Goal: Information Seeking & Learning: Compare options

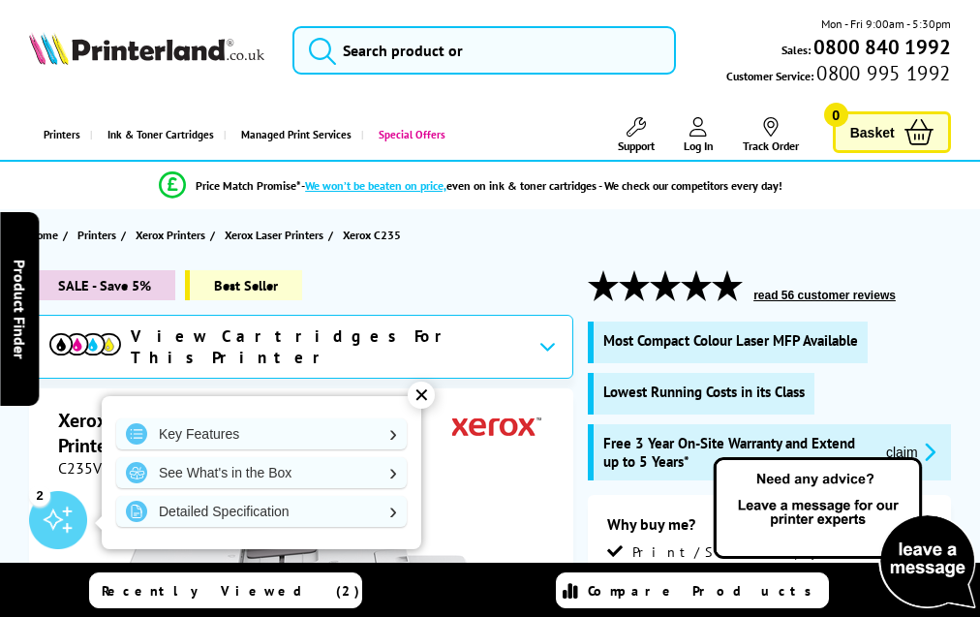
scroll to position [5365, 0]
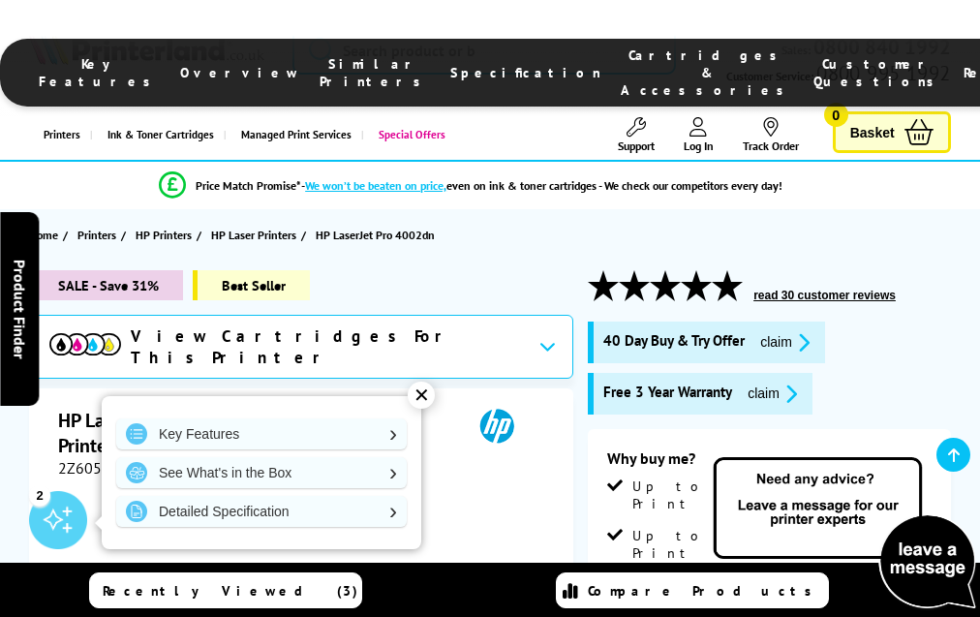
scroll to position [3357, 0]
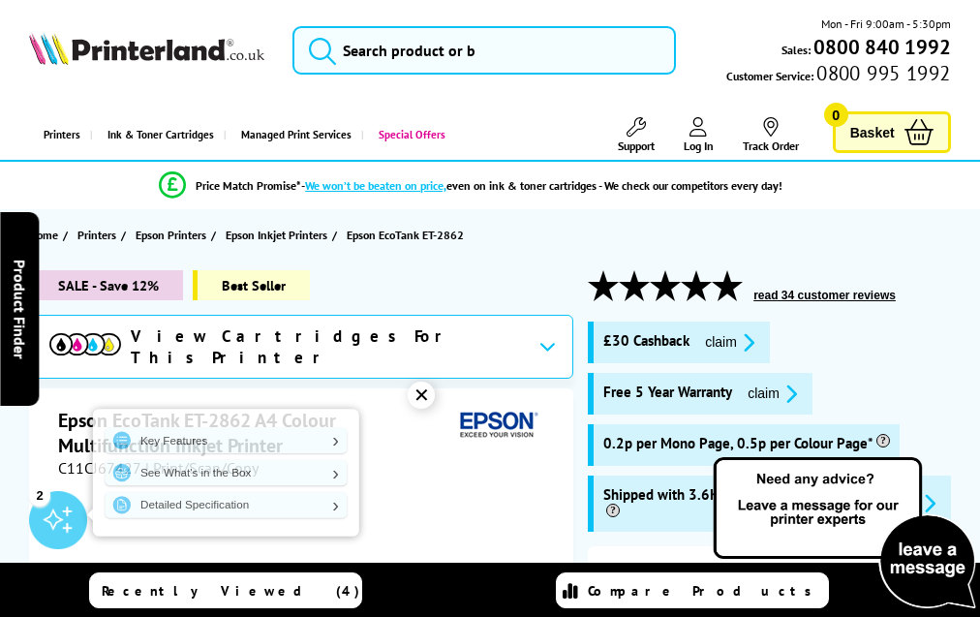
scroll to position [3437, 0]
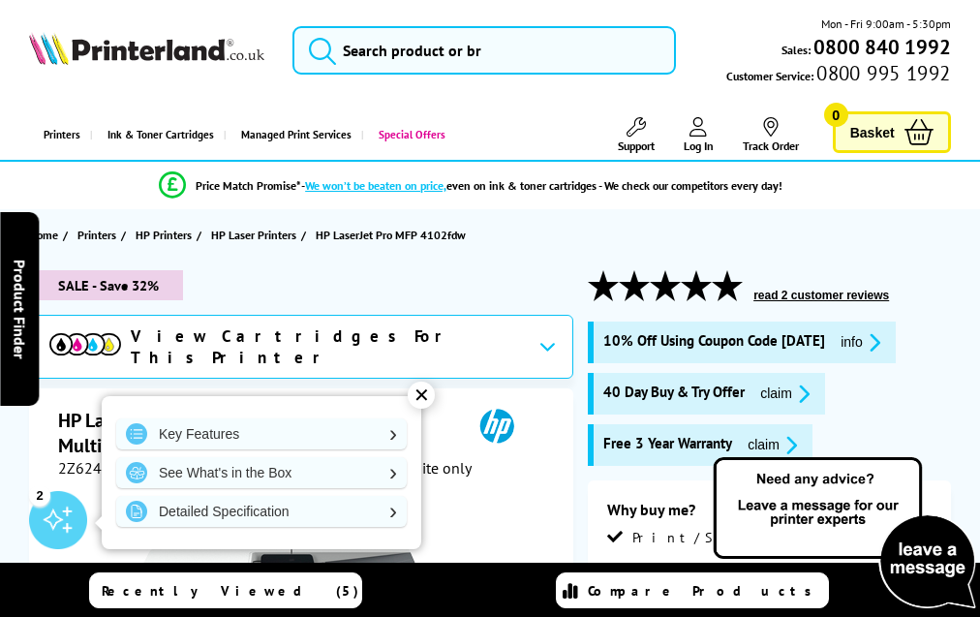
scroll to position [3934, 0]
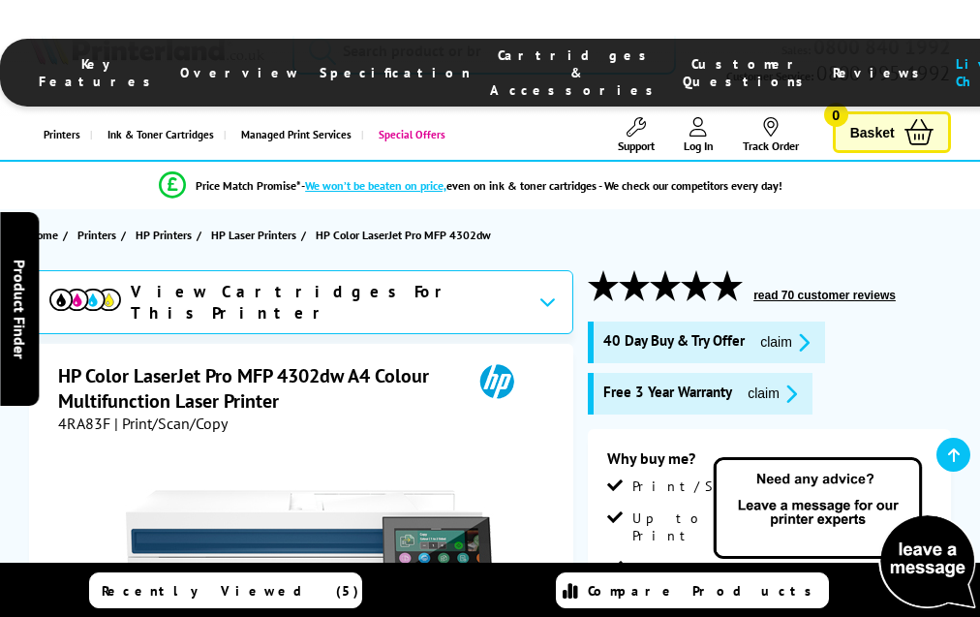
scroll to position [4720, 0]
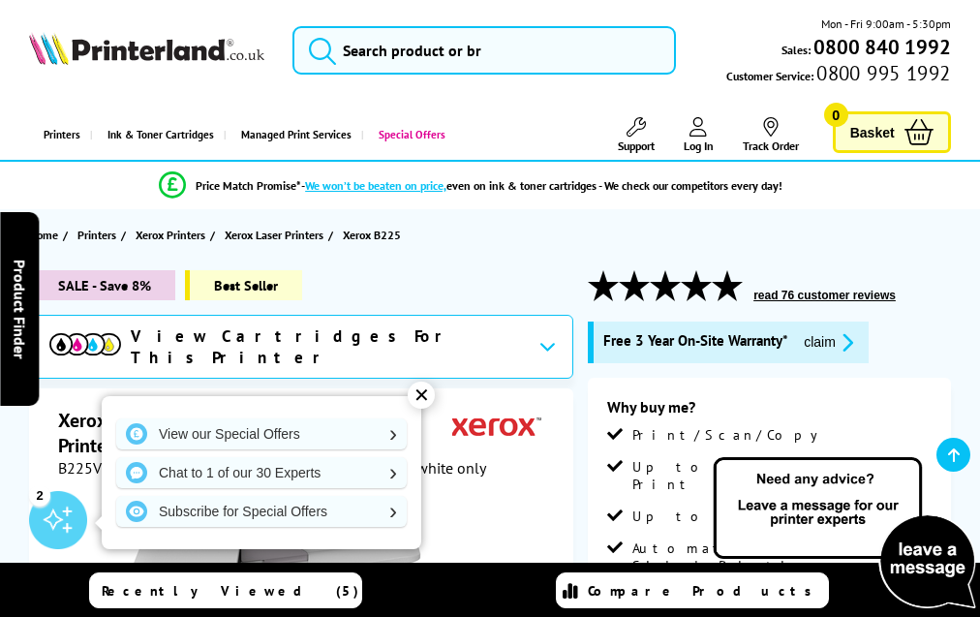
scroll to position [4491, 0]
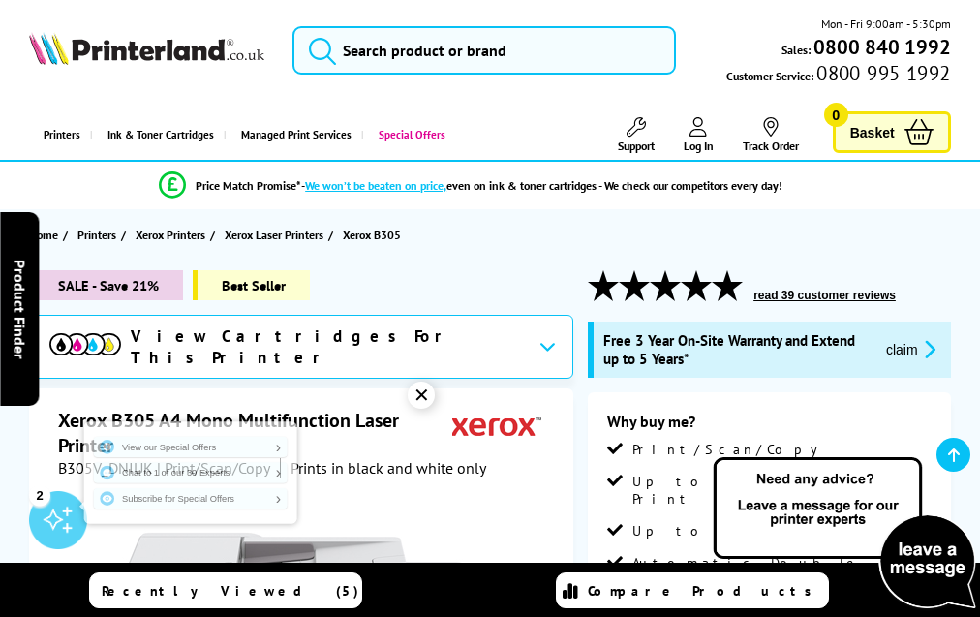
scroll to position [5231, 0]
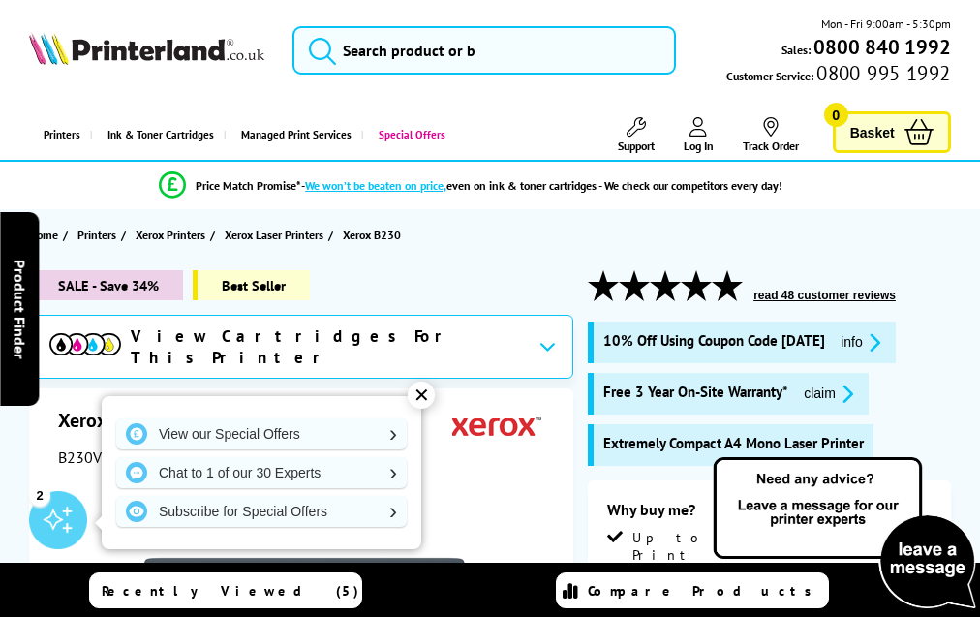
scroll to position [4401, 0]
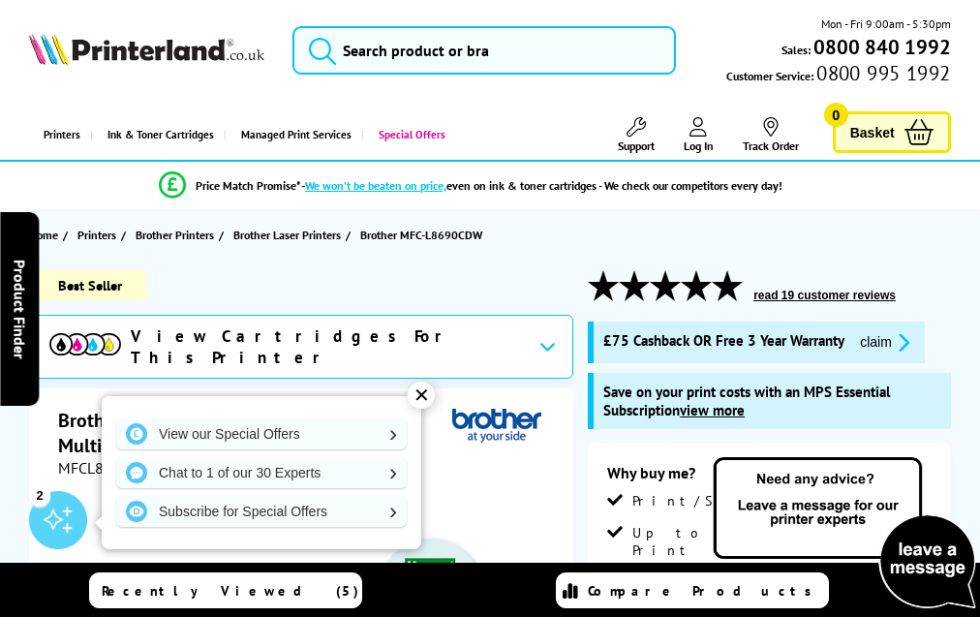
scroll to position [5849, 0]
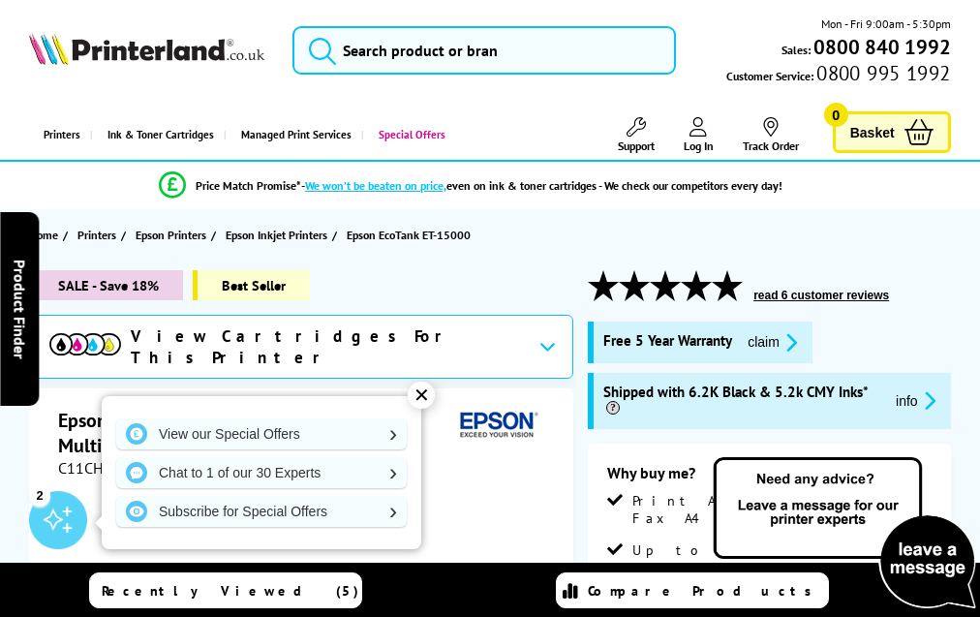
scroll to position [3837, 0]
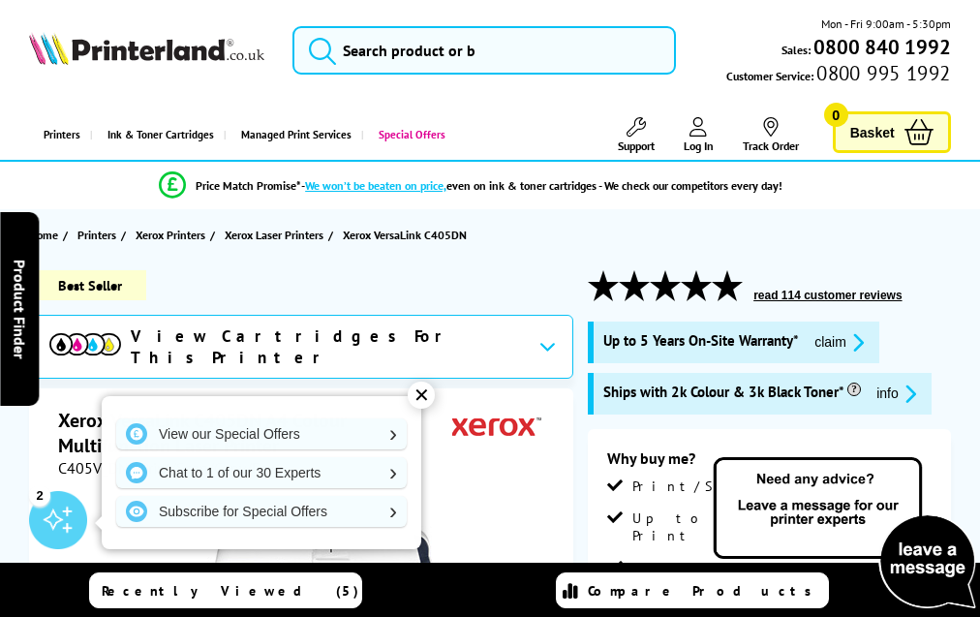
scroll to position [4380, 0]
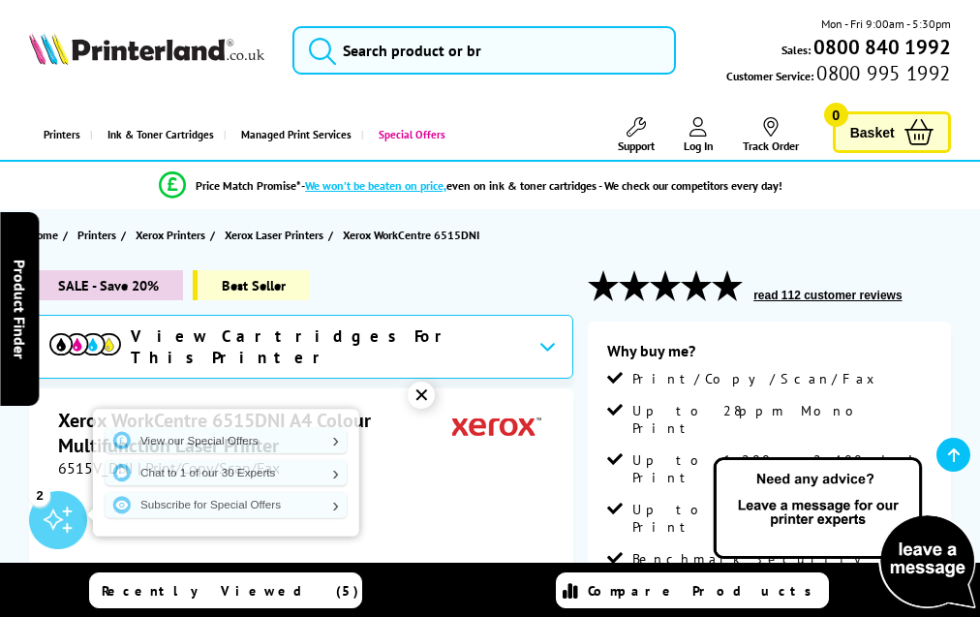
scroll to position [3718, 0]
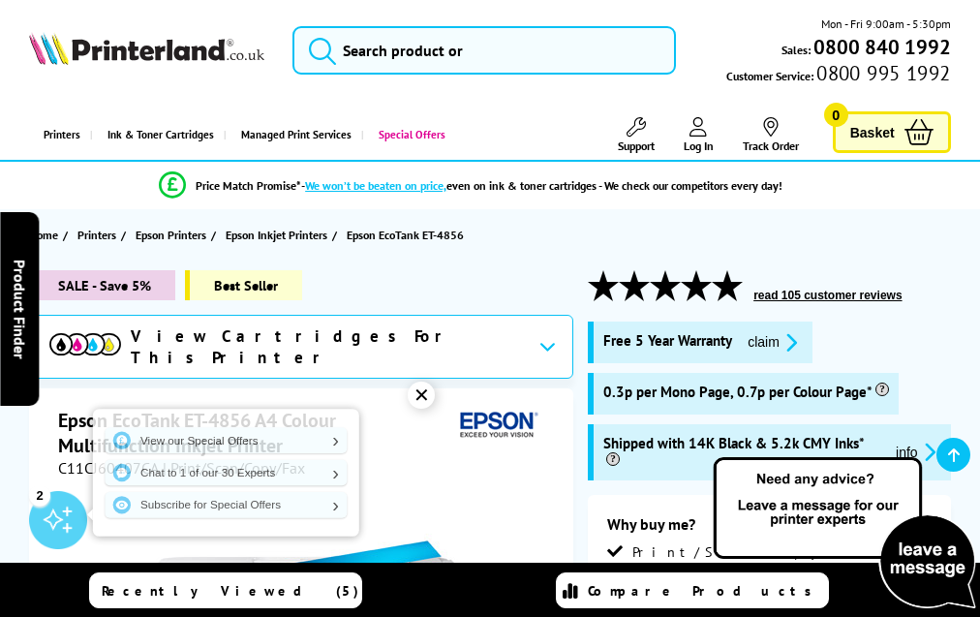
scroll to position [4034, 0]
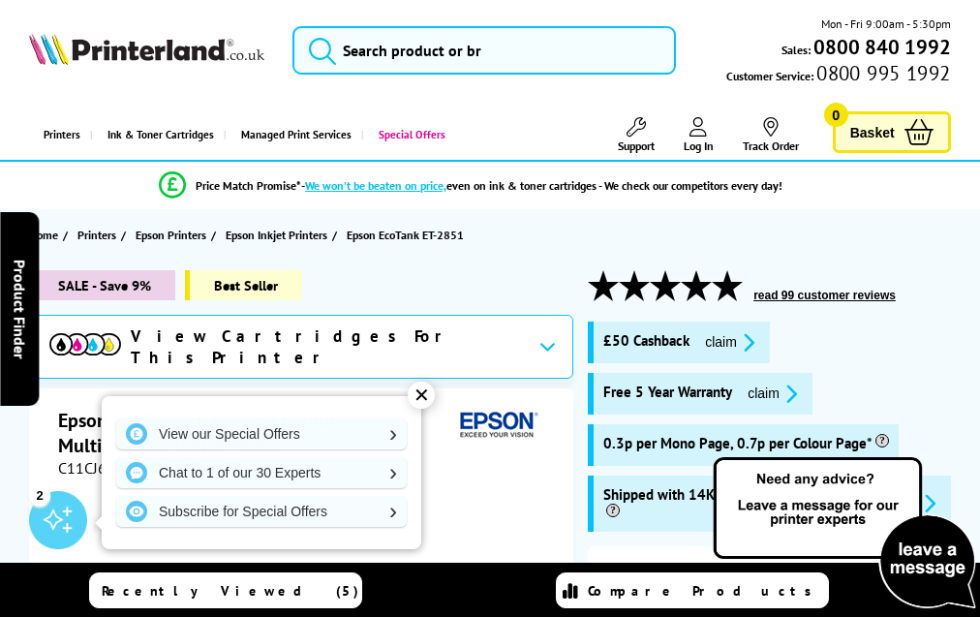
scroll to position [3702, 0]
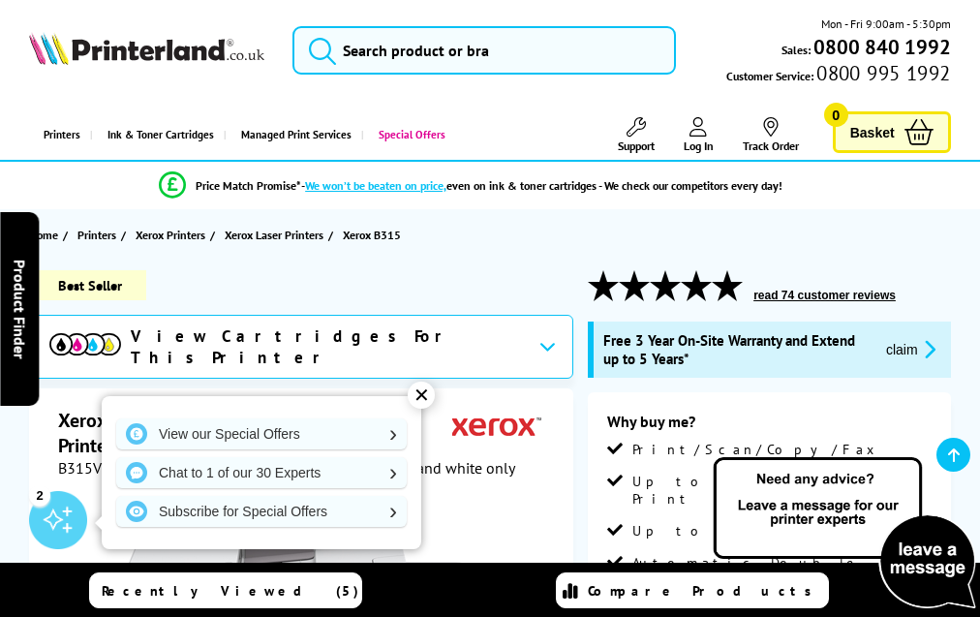
scroll to position [5334, 0]
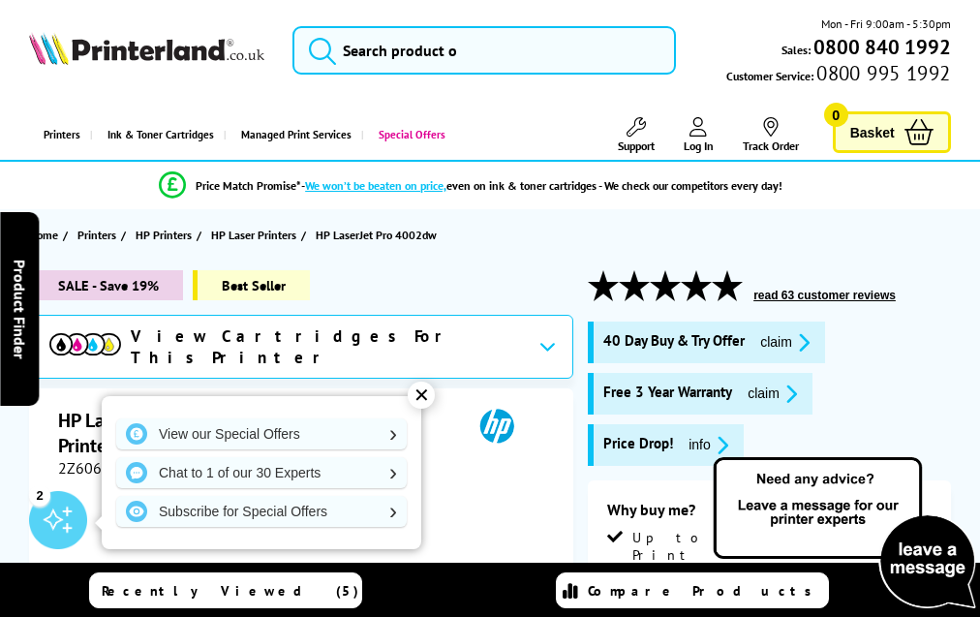
scroll to position [3409, 0]
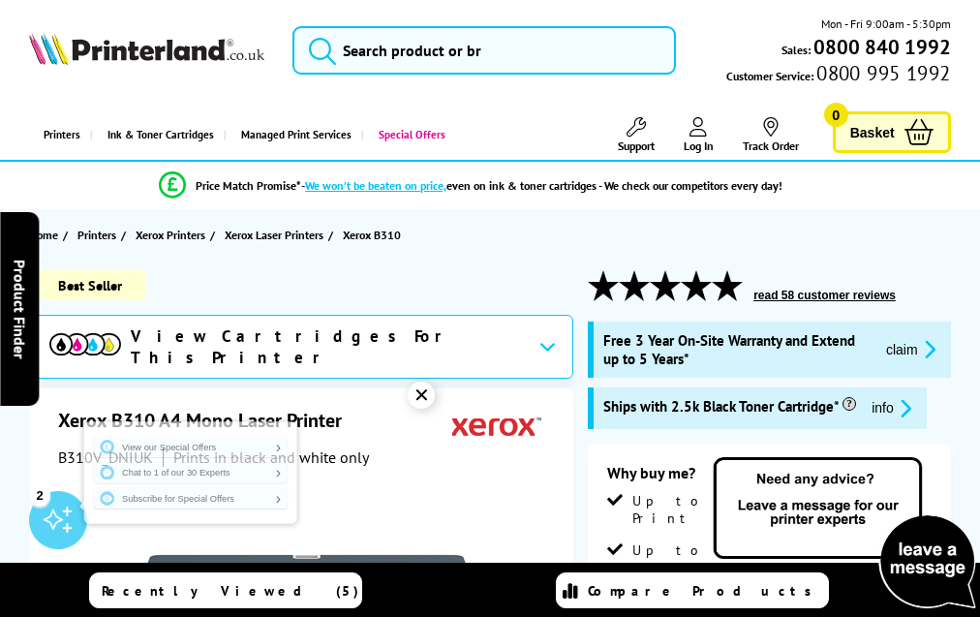
scroll to position [4908, 0]
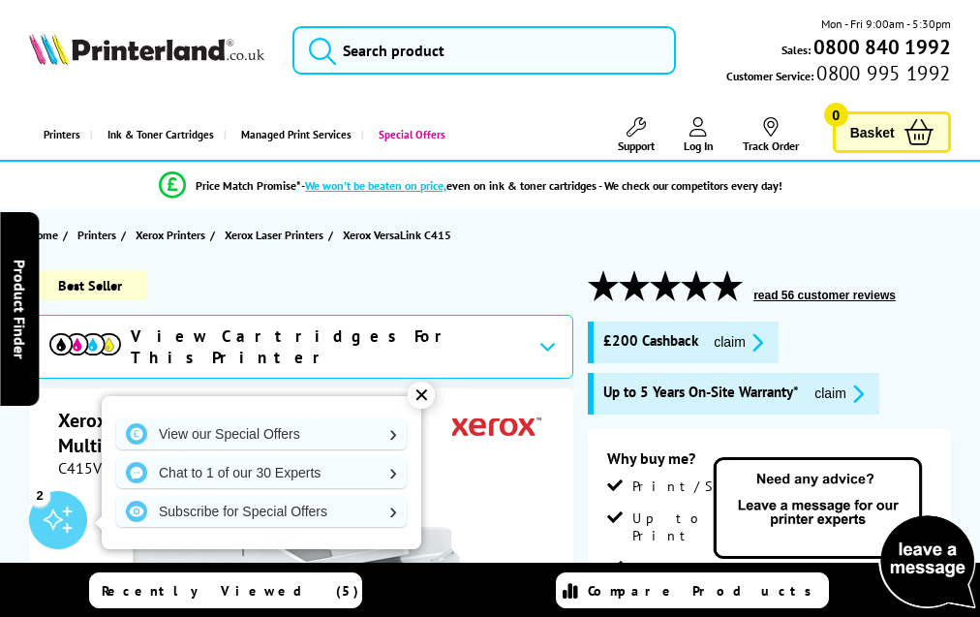
scroll to position [6240, 0]
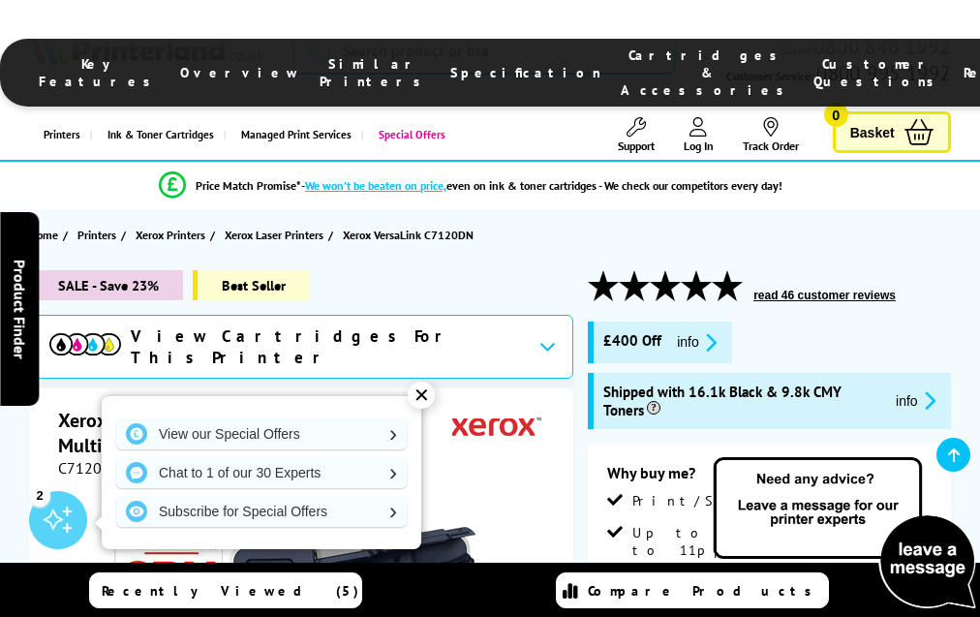
scroll to position [6216, 0]
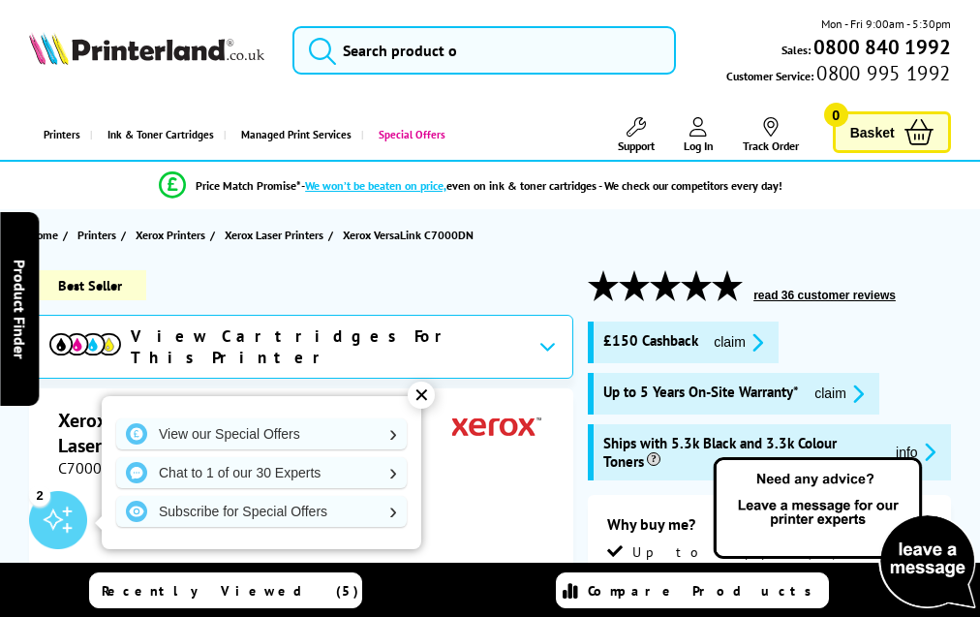
scroll to position [5597, 0]
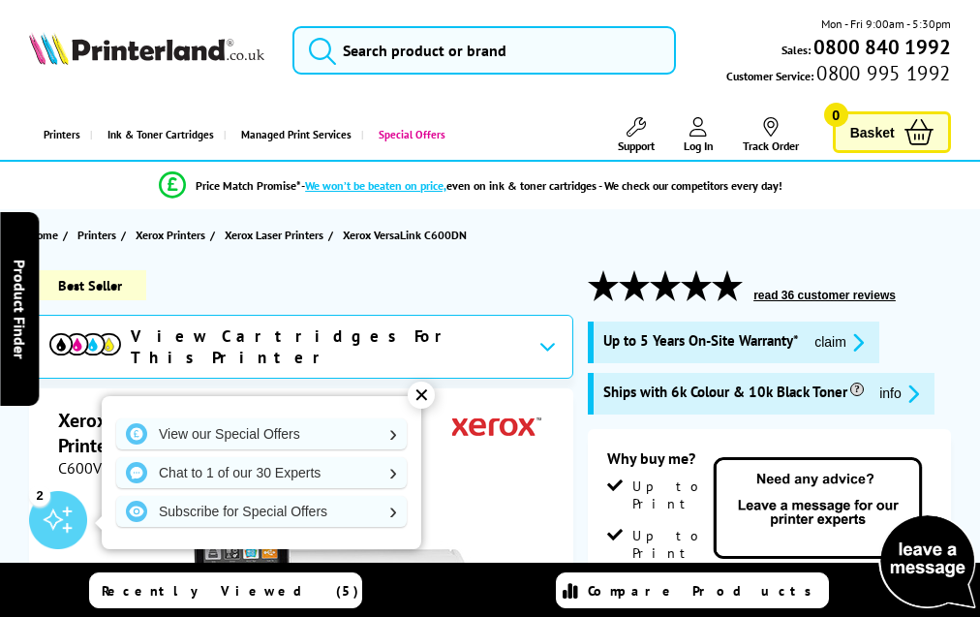
scroll to position [4218, 0]
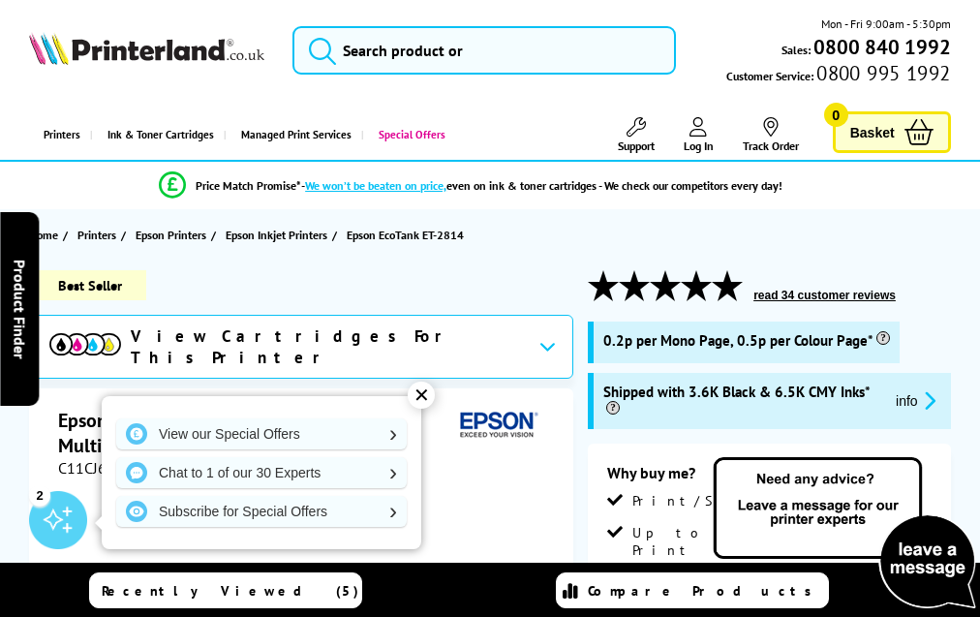
scroll to position [3331, 0]
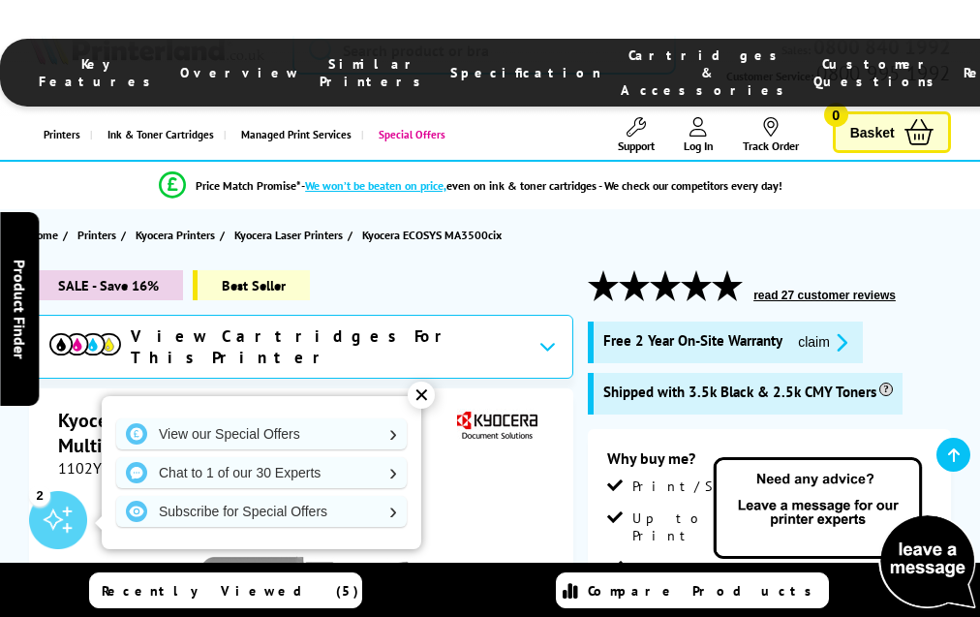
scroll to position [4328, 0]
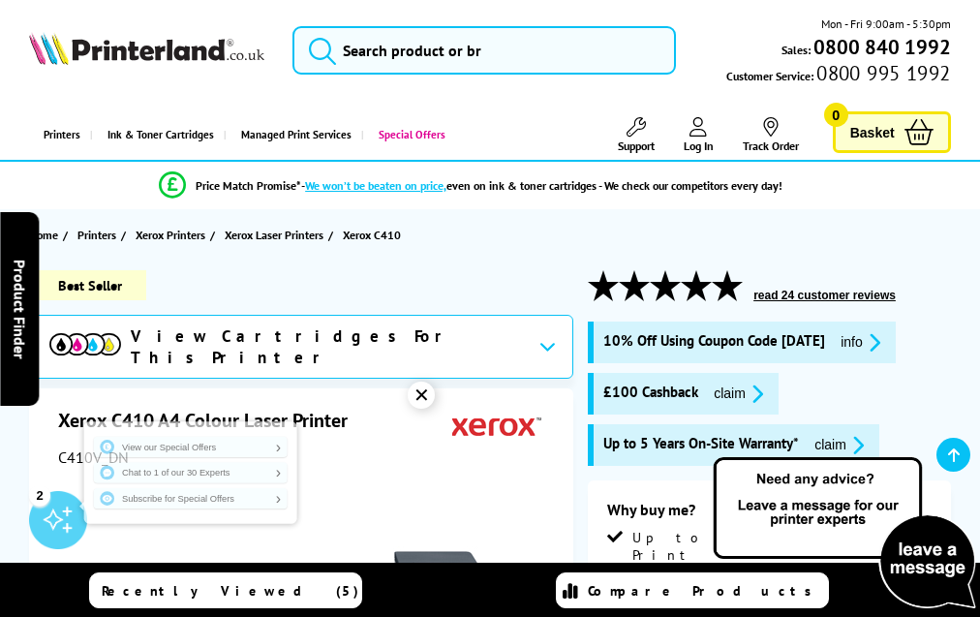
scroll to position [5764, 0]
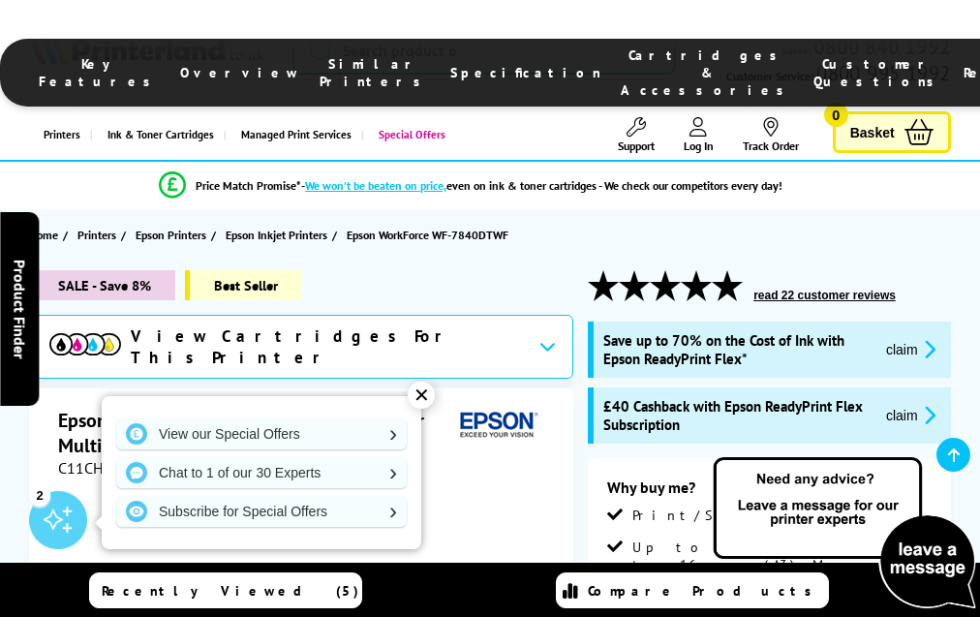
scroll to position [4479, 0]
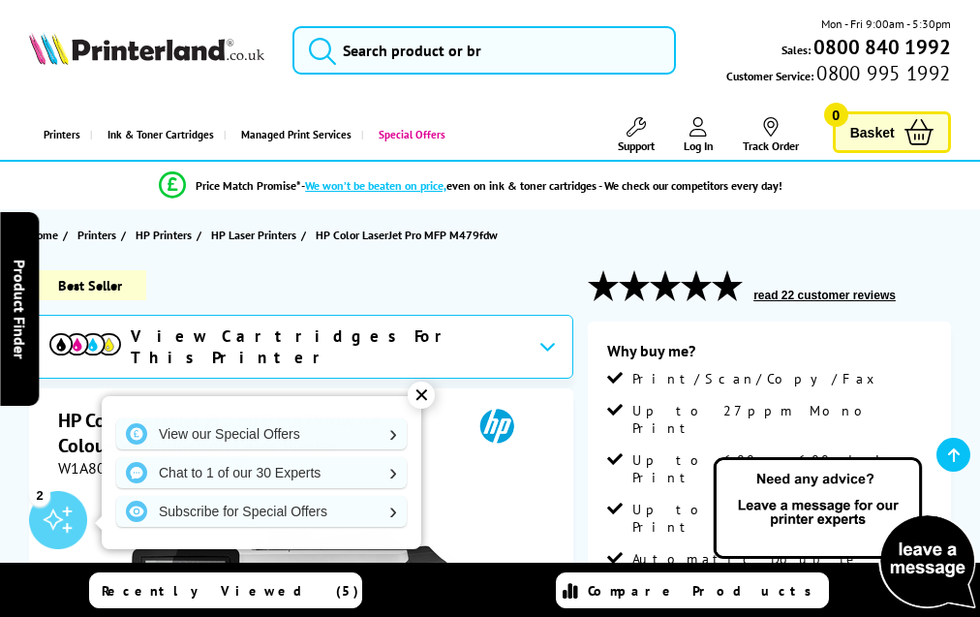
scroll to position [3475, 0]
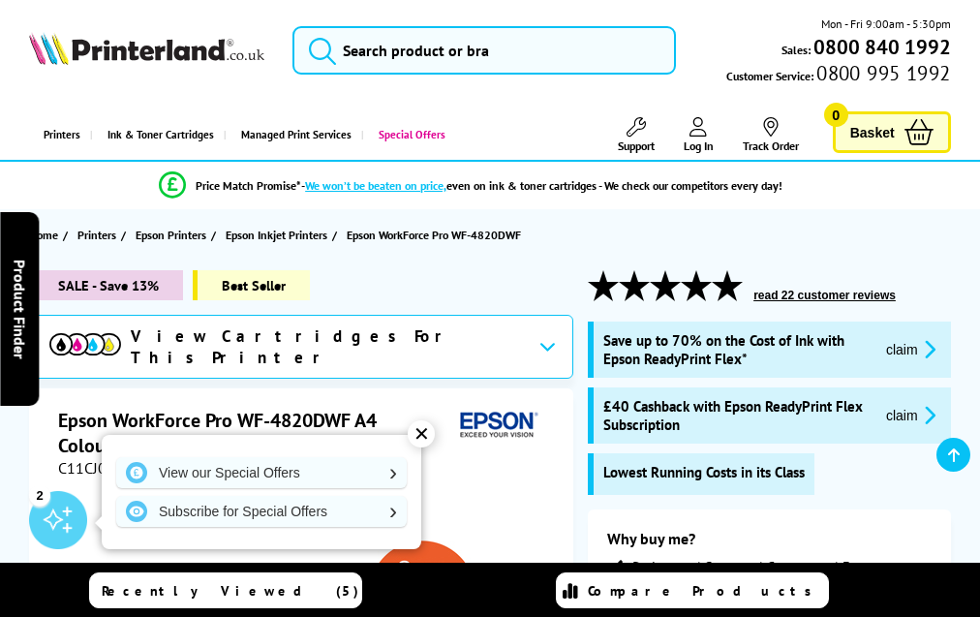
scroll to position [4020, 0]
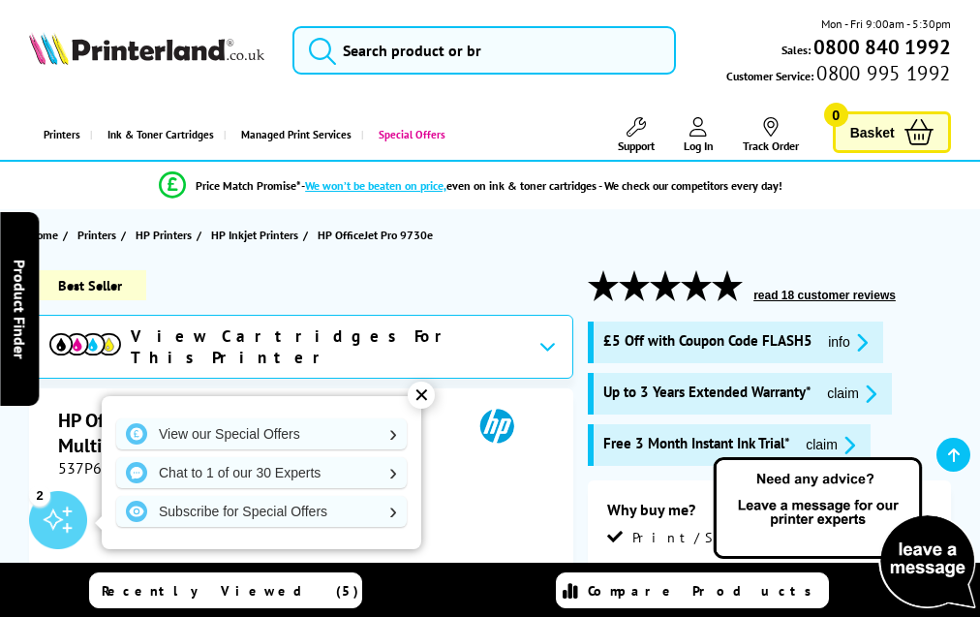
scroll to position [4005, 0]
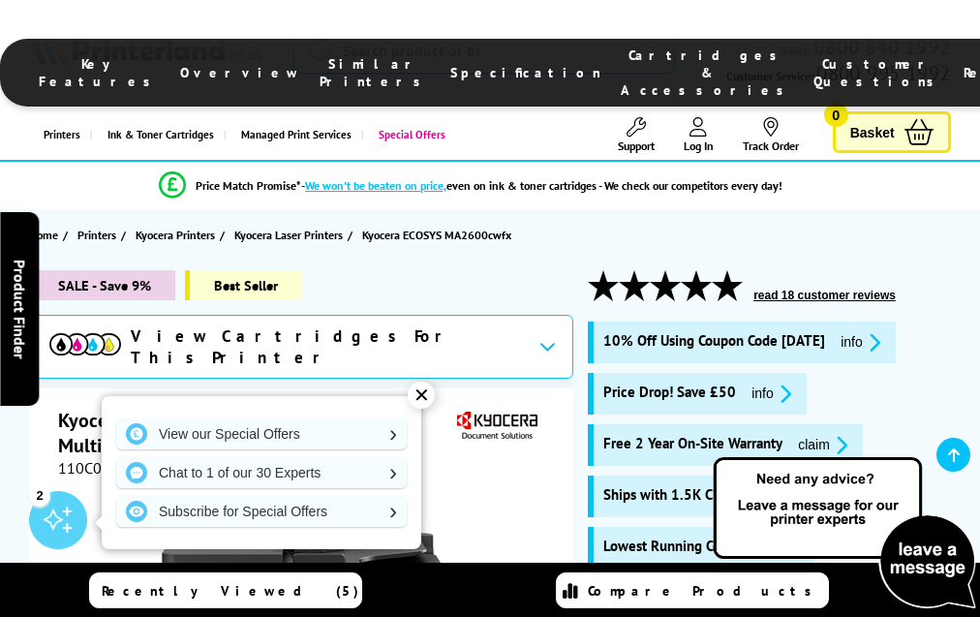
scroll to position [4266, 0]
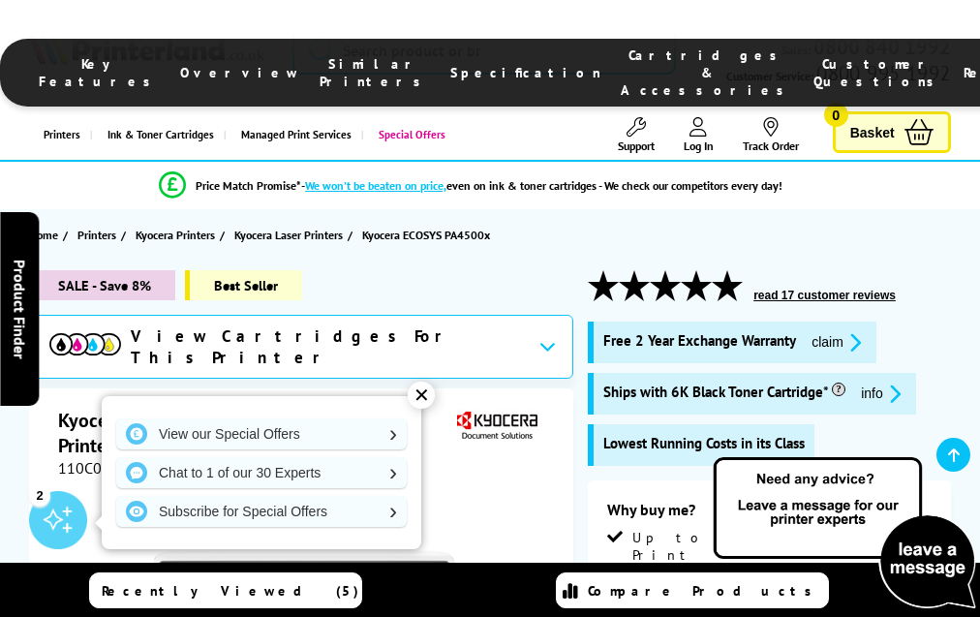
scroll to position [3506, 0]
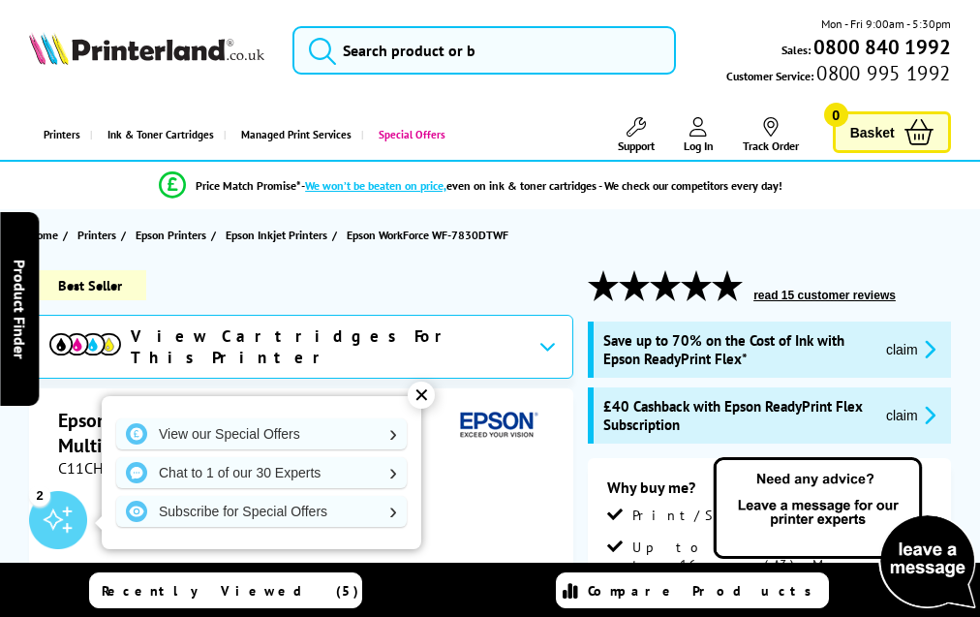
scroll to position [4441, 0]
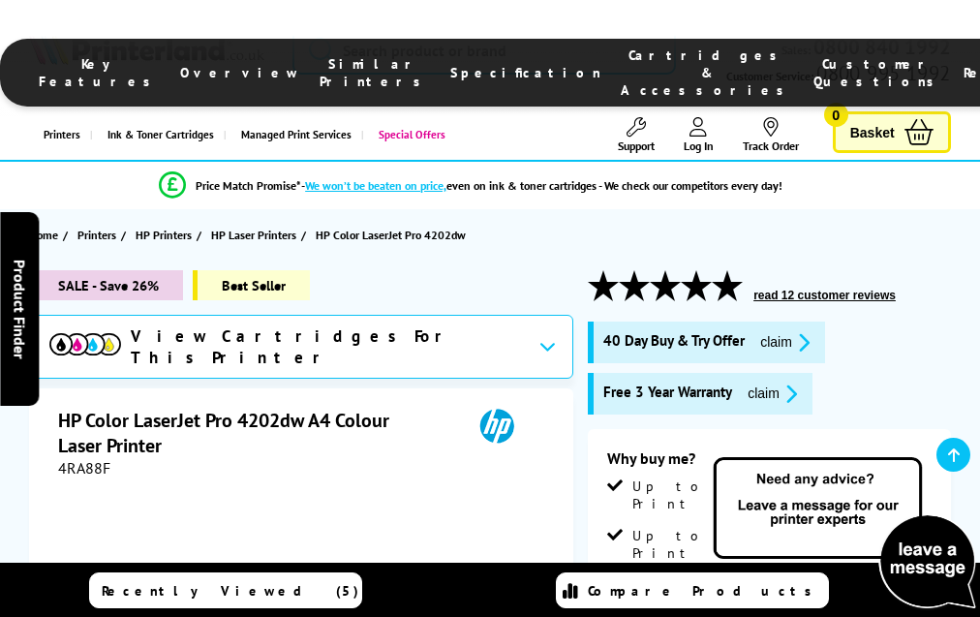
scroll to position [4183, 0]
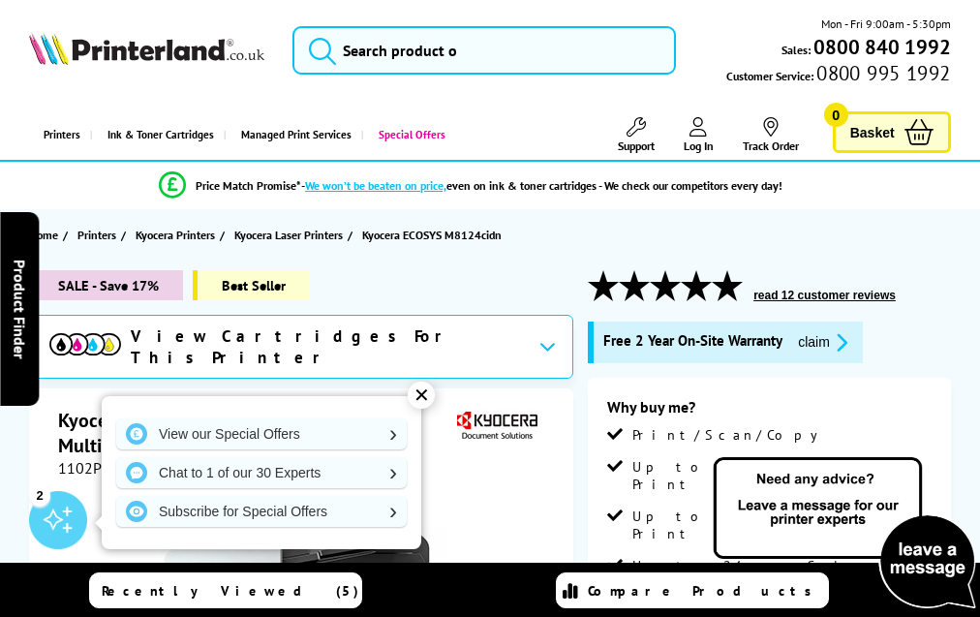
scroll to position [4474, 0]
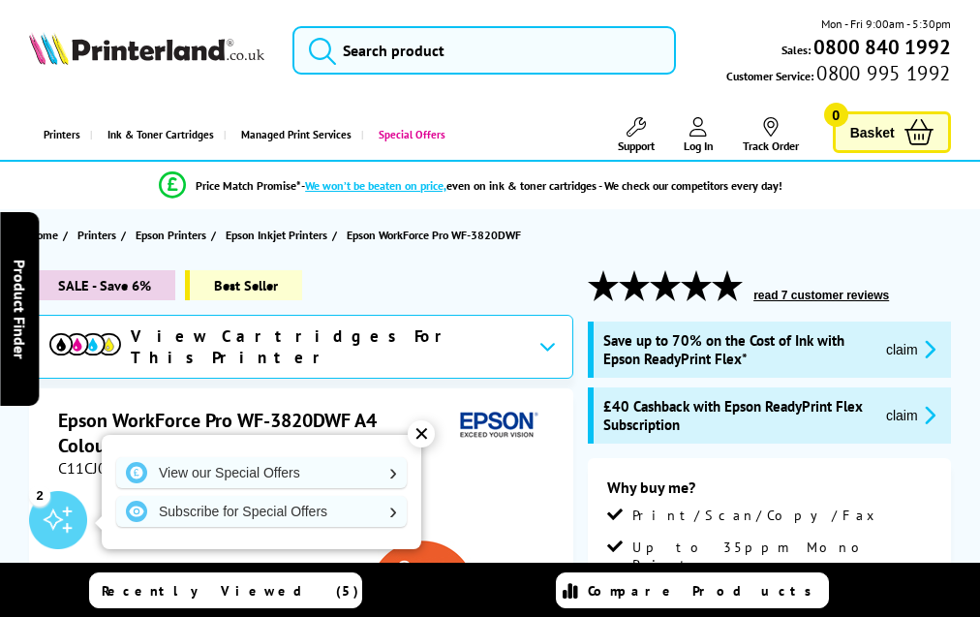
scroll to position [3892, 0]
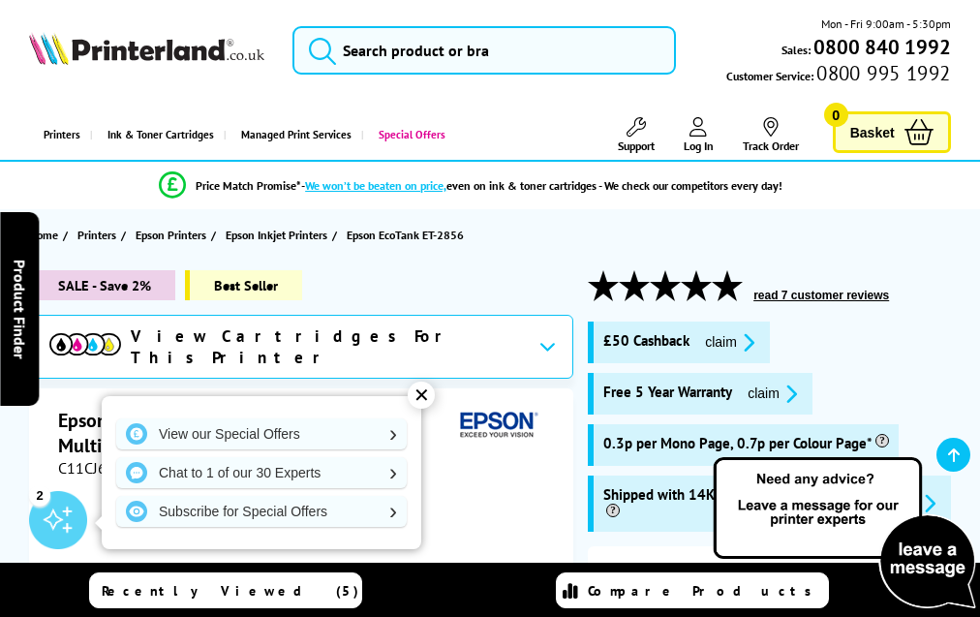
scroll to position [3702, 0]
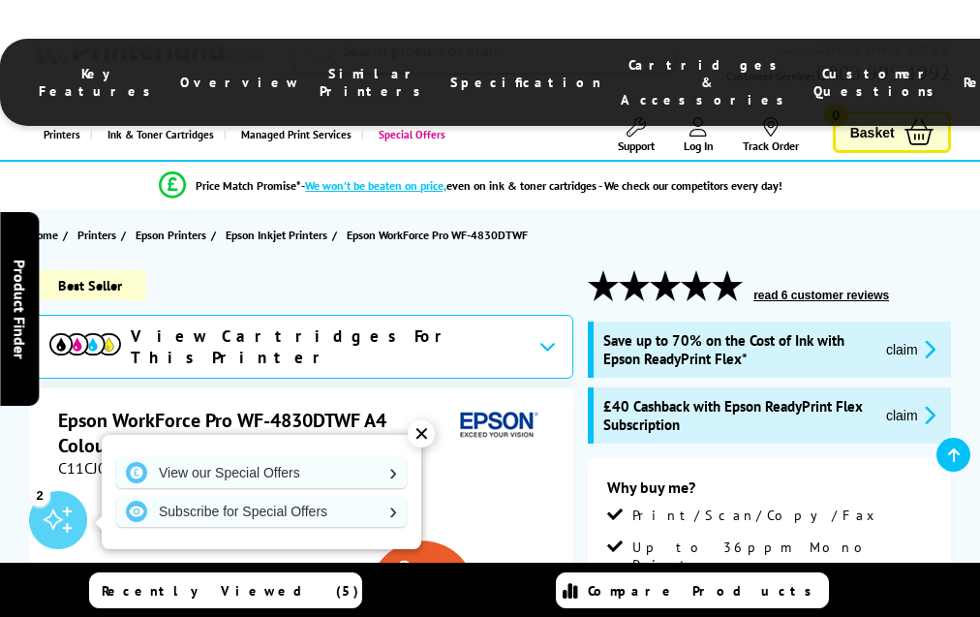
scroll to position [3989, 0]
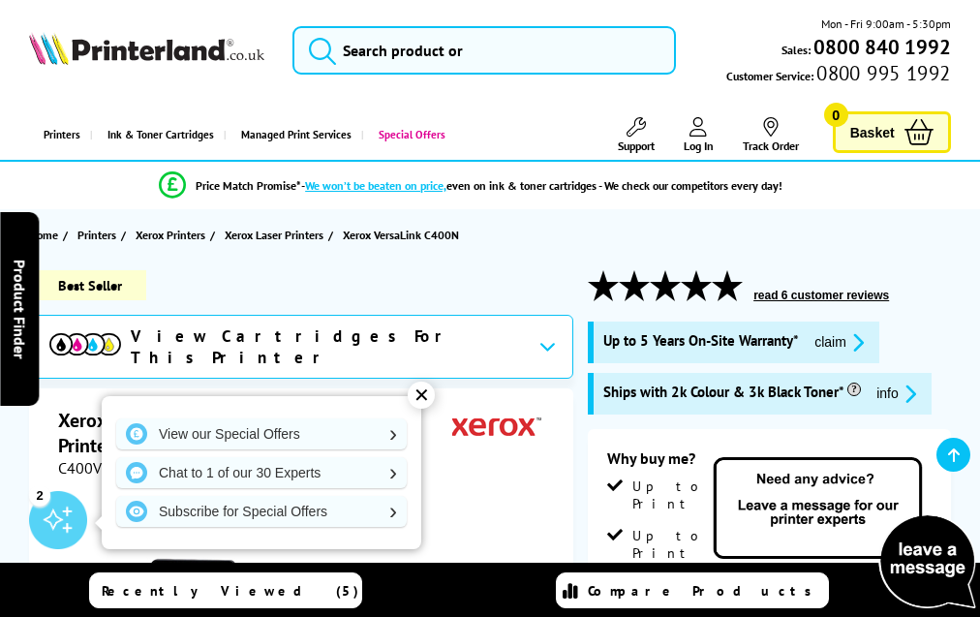
scroll to position [2852, 0]
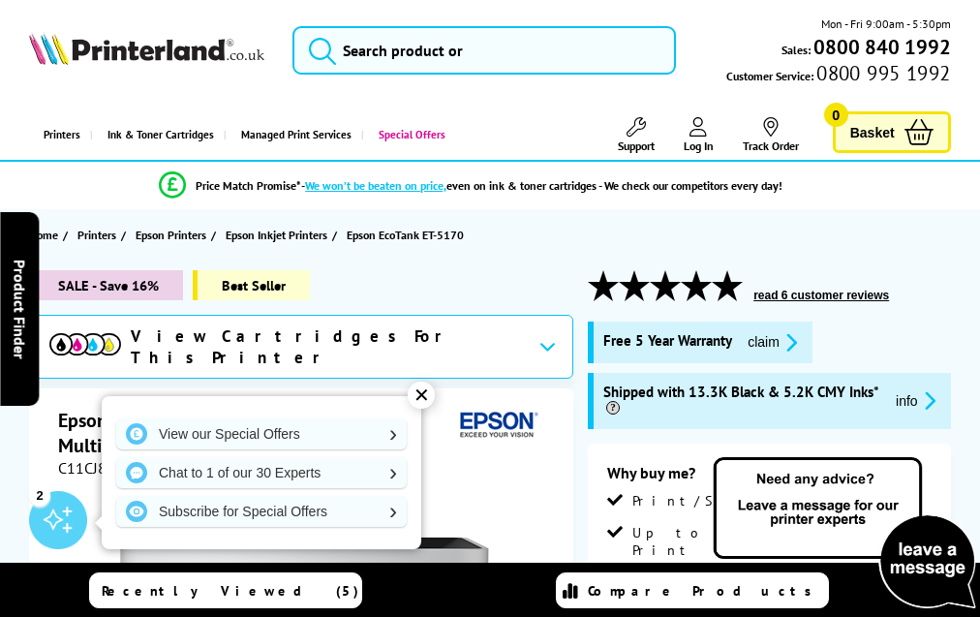
scroll to position [3740, 0]
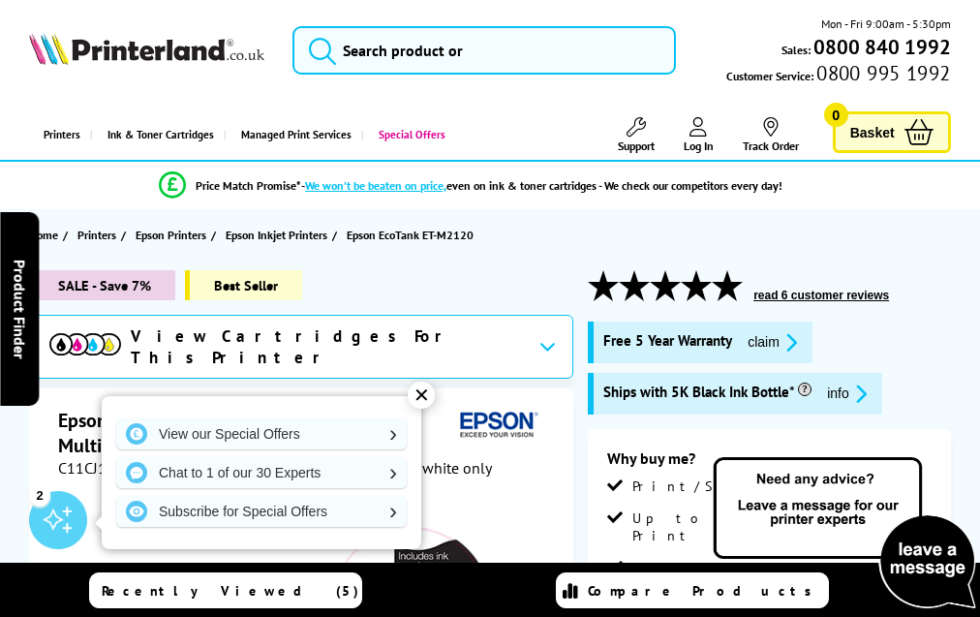
scroll to position [2583, 0]
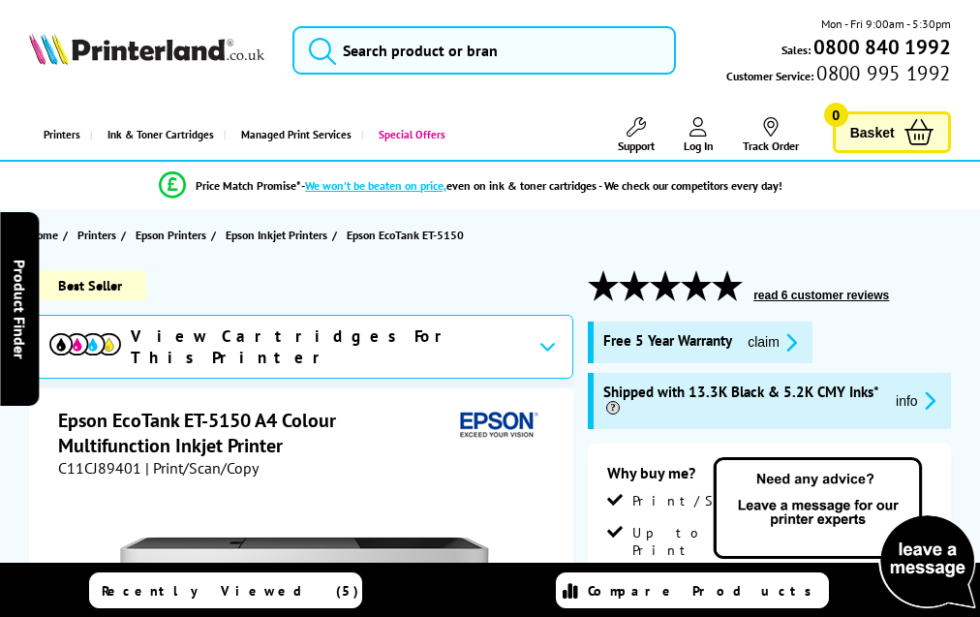
scroll to position [3601, 0]
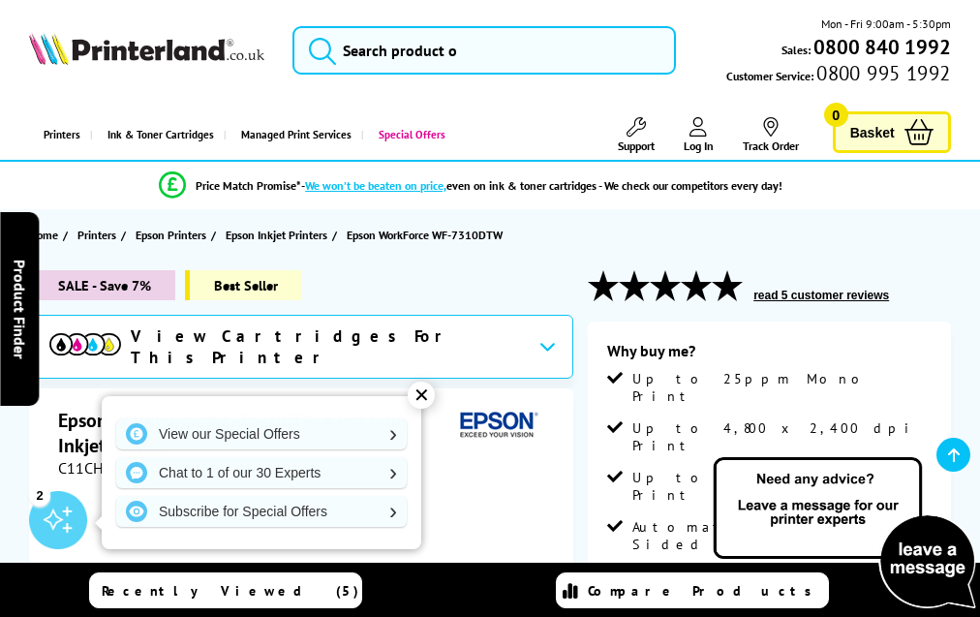
scroll to position [3663, 0]
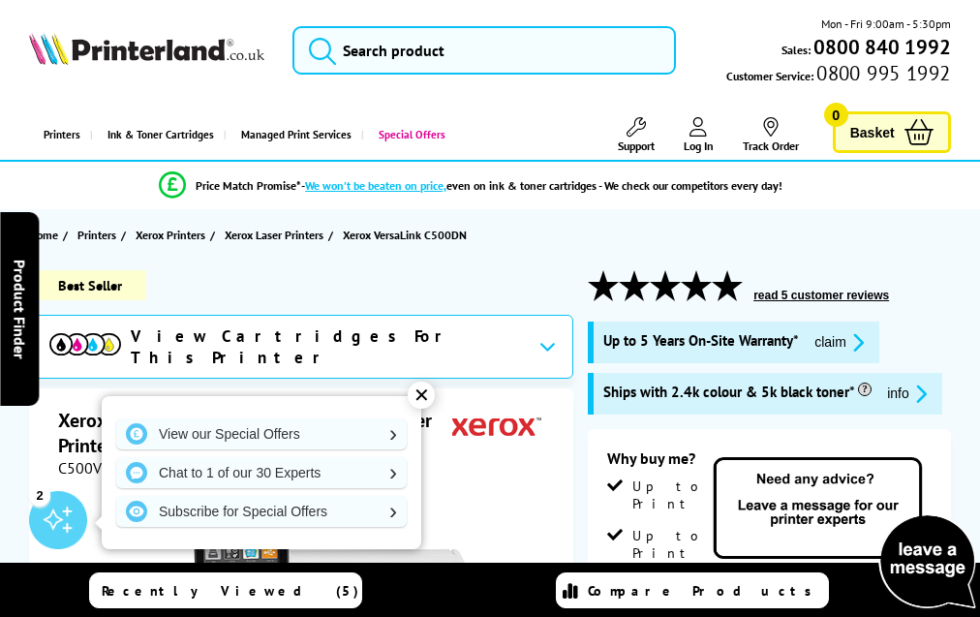
scroll to position [4355, 0]
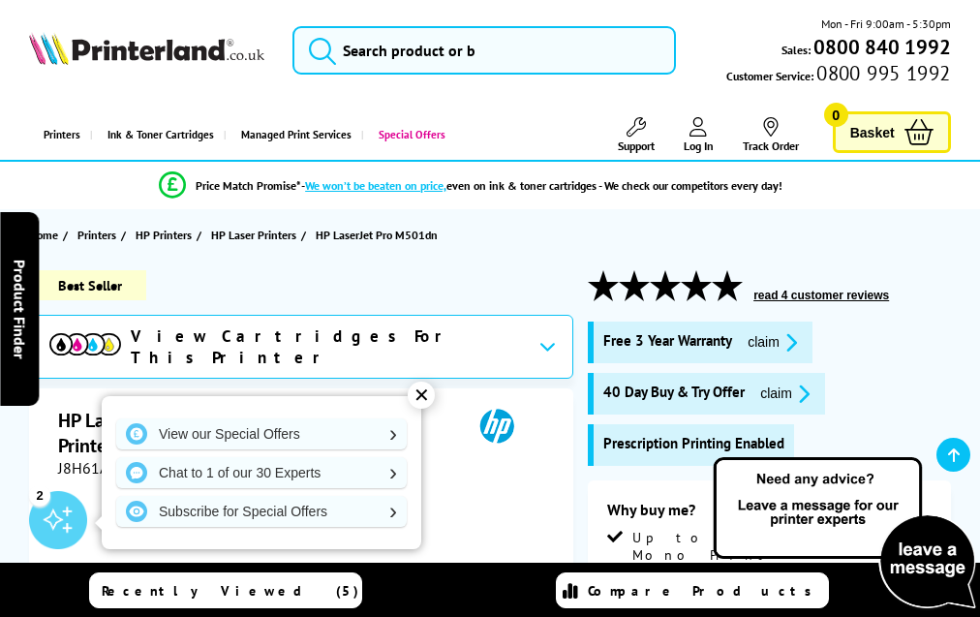
scroll to position [3106, 0]
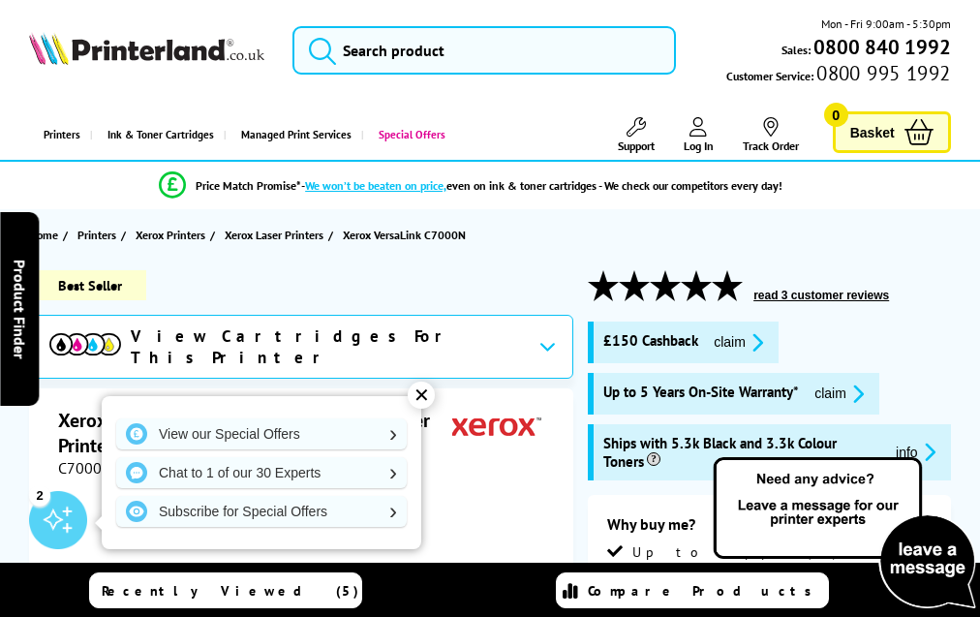
scroll to position [4095, 0]
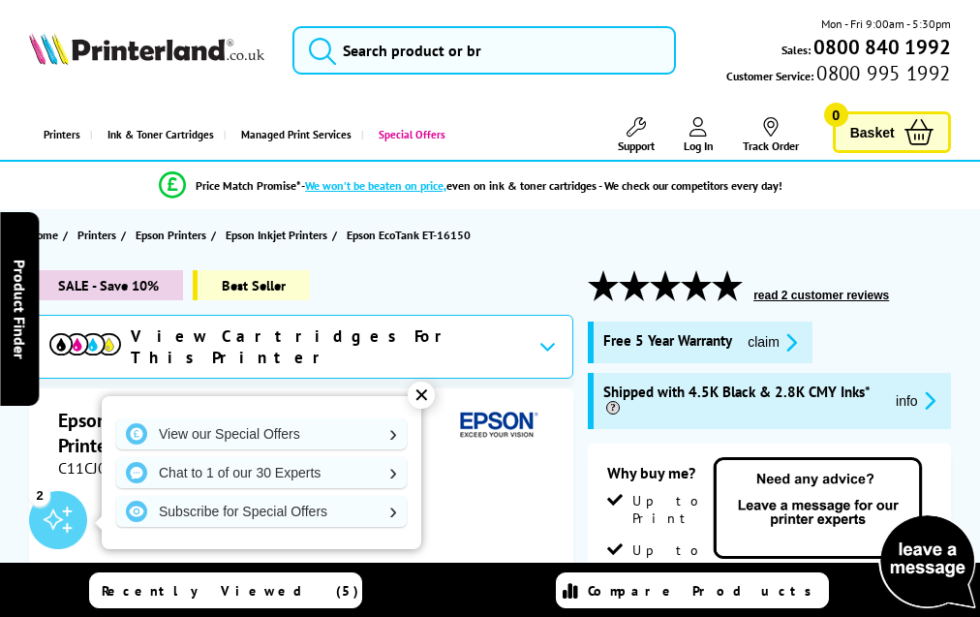
scroll to position [3361, 0]
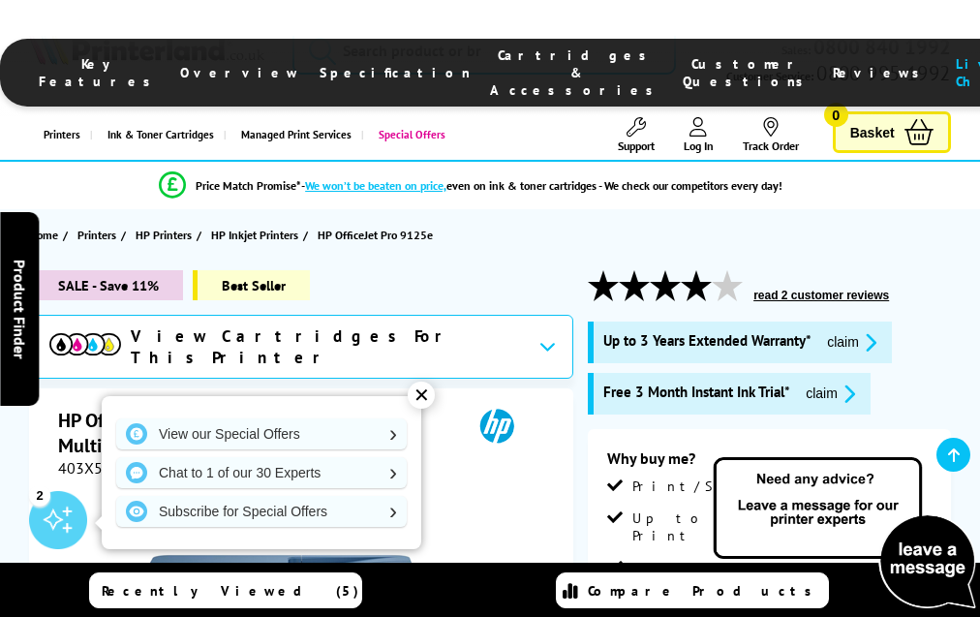
scroll to position [4391, 0]
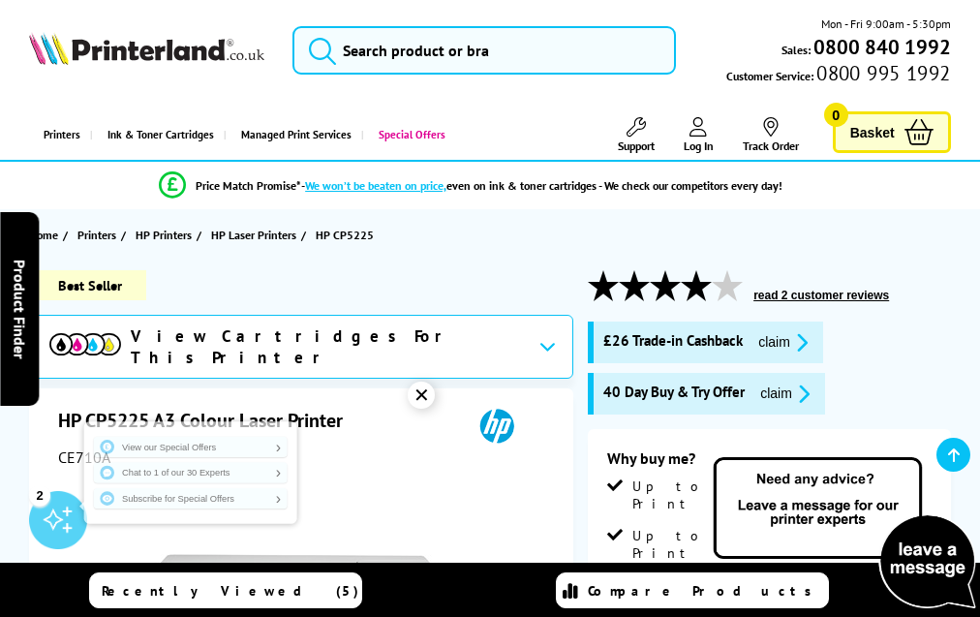
scroll to position [3444, 0]
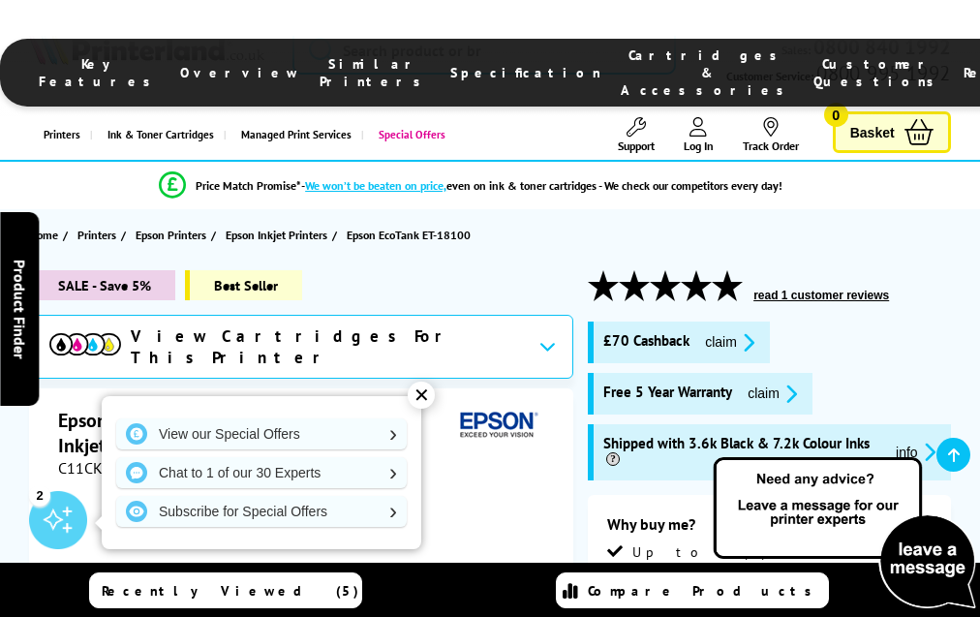
scroll to position [3192, 0]
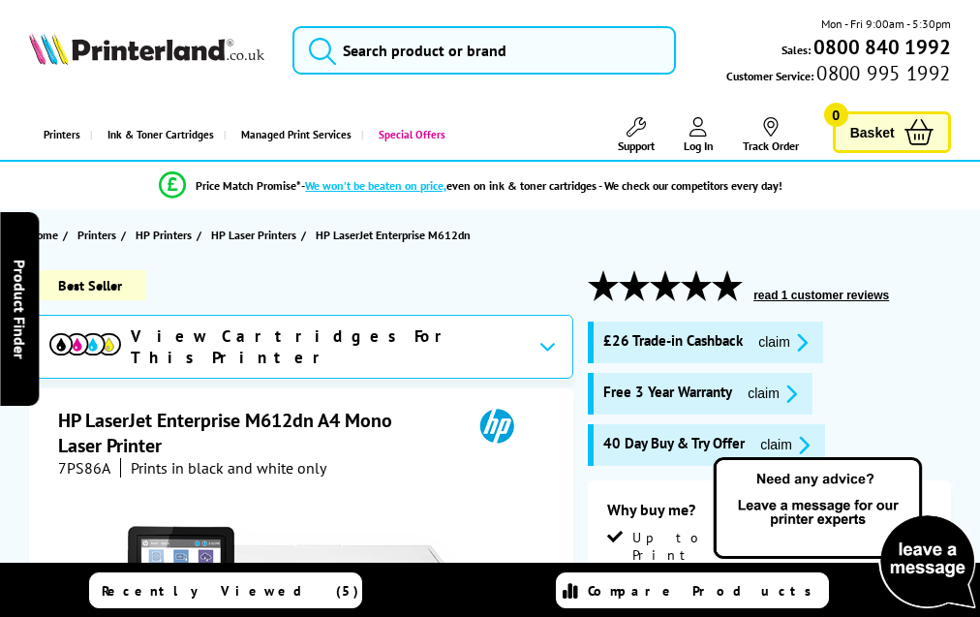
scroll to position [4093, 0]
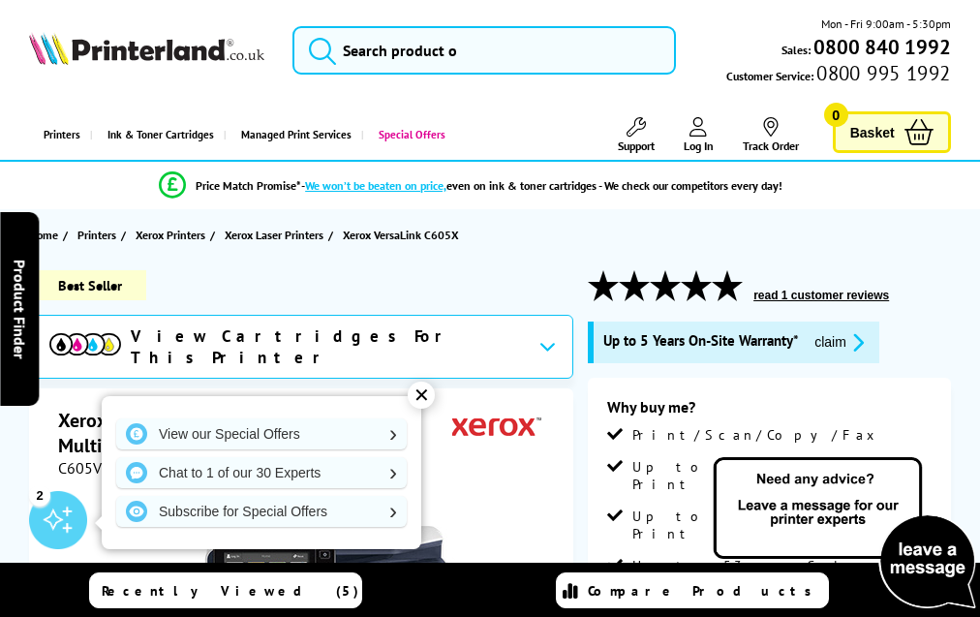
scroll to position [6753, 0]
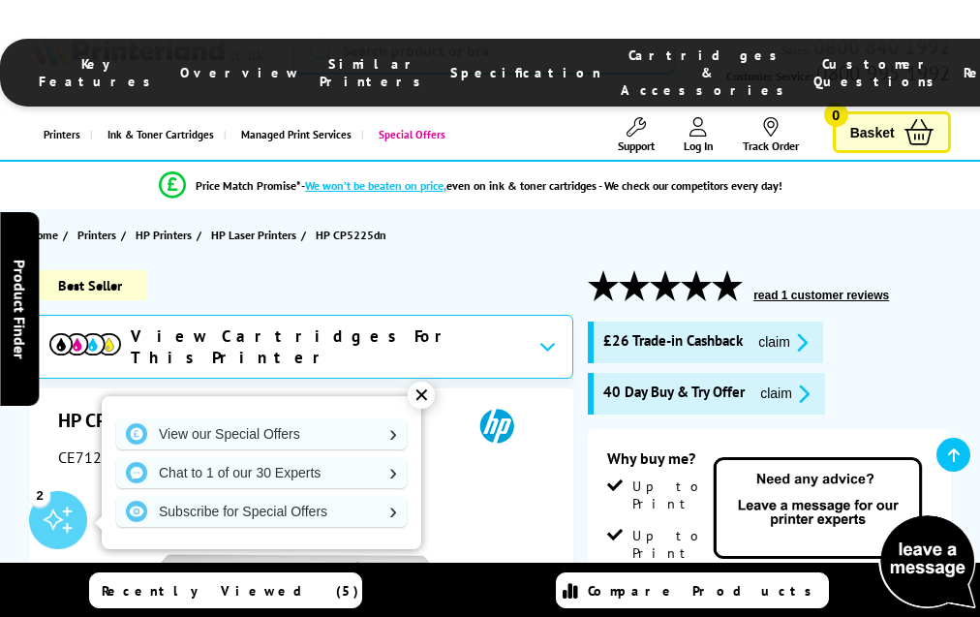
scroll to position [3560, 0]
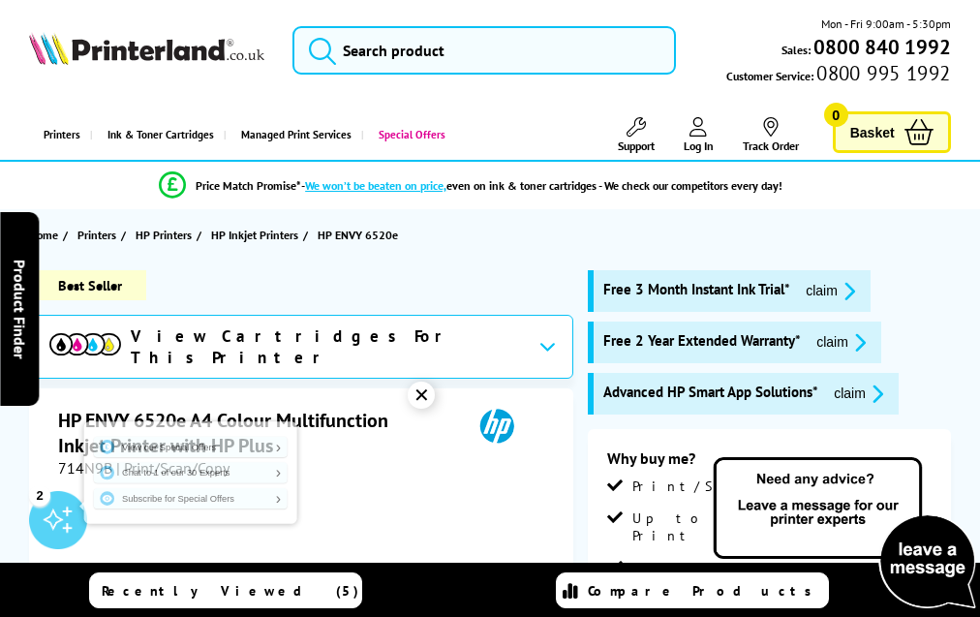
scroll to position [3788, 0]
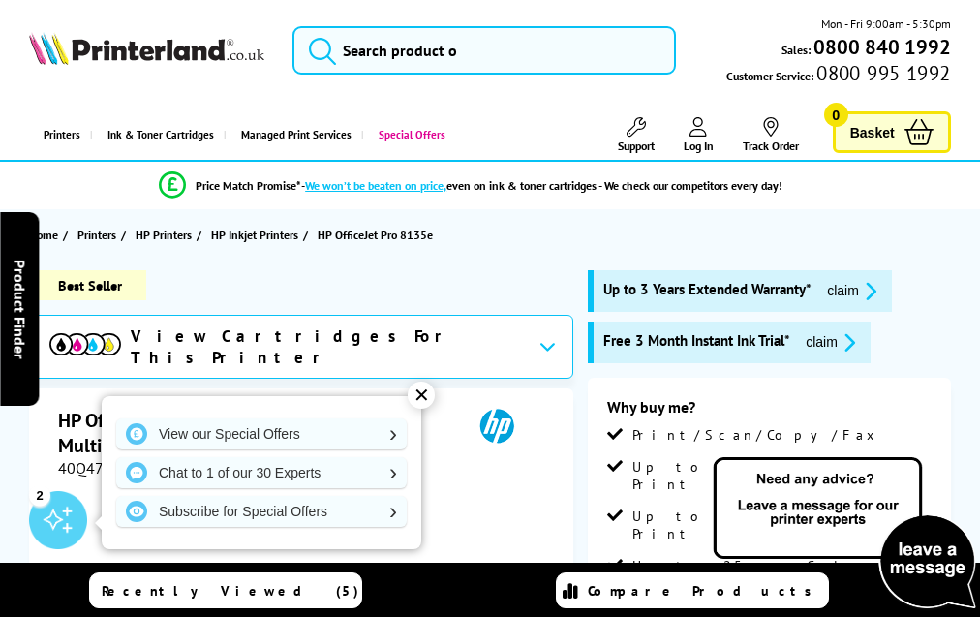
scroll to position [4368, 0]
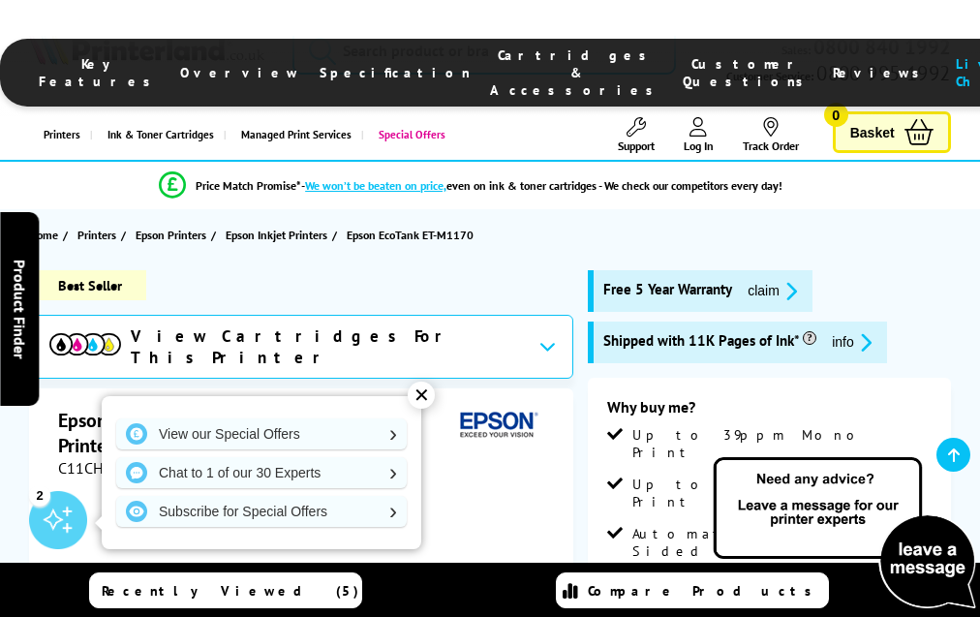
scroll to position [3141, 0]
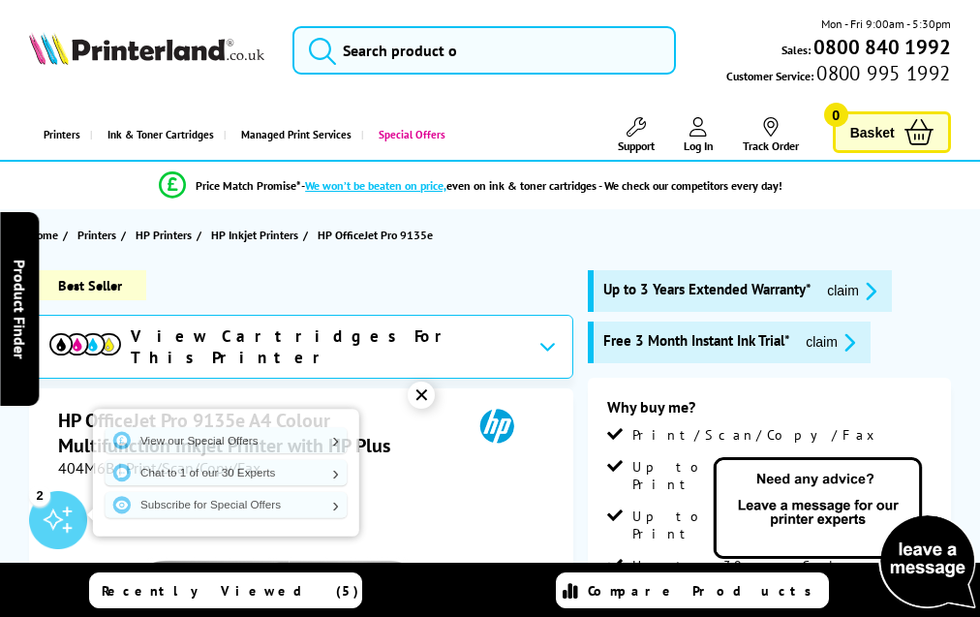
scroll to position [4220, 0]
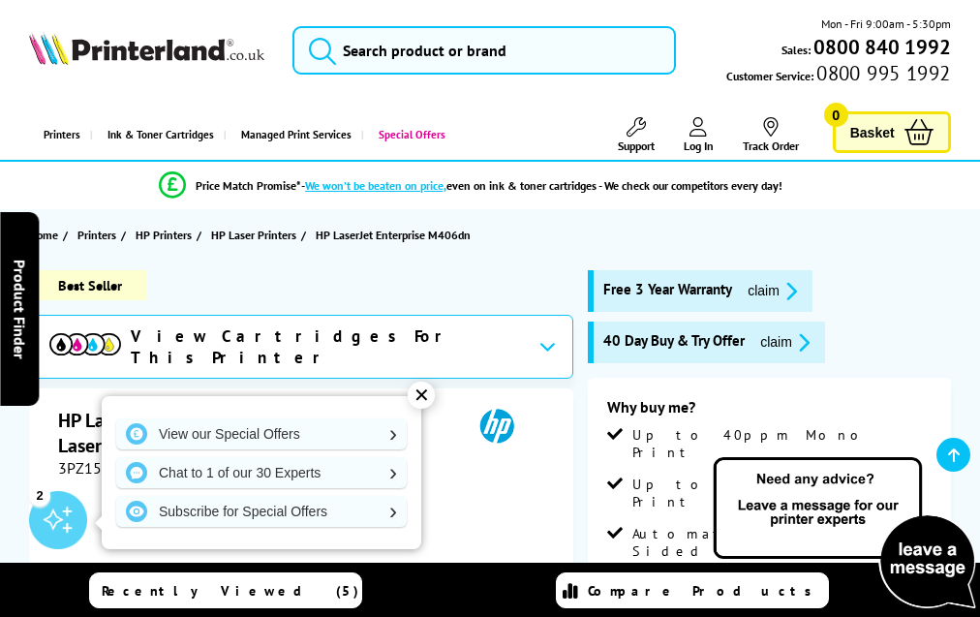
scroll to position [3578, 0]
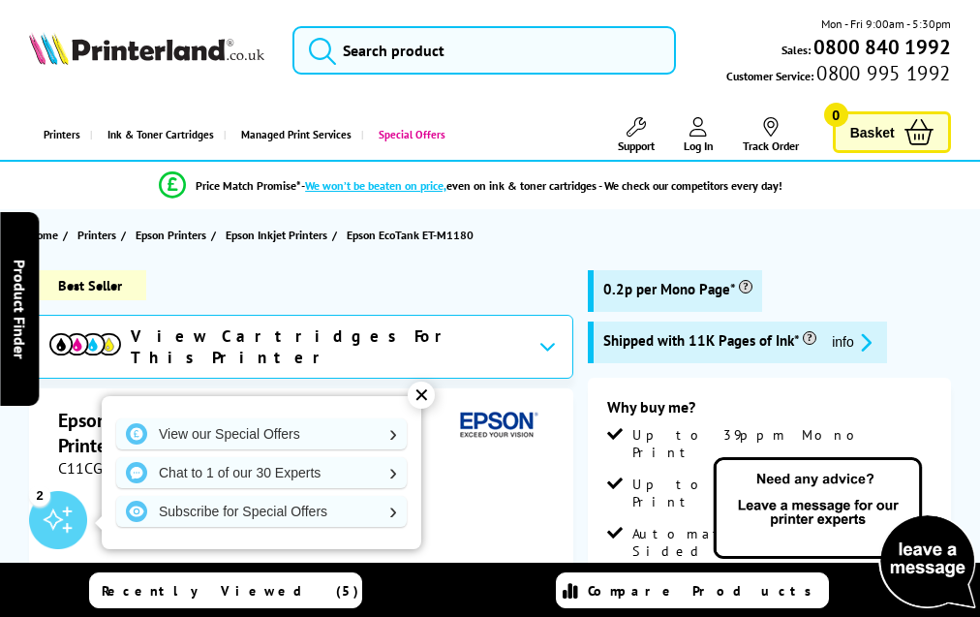
scroll to position [3111, 0]
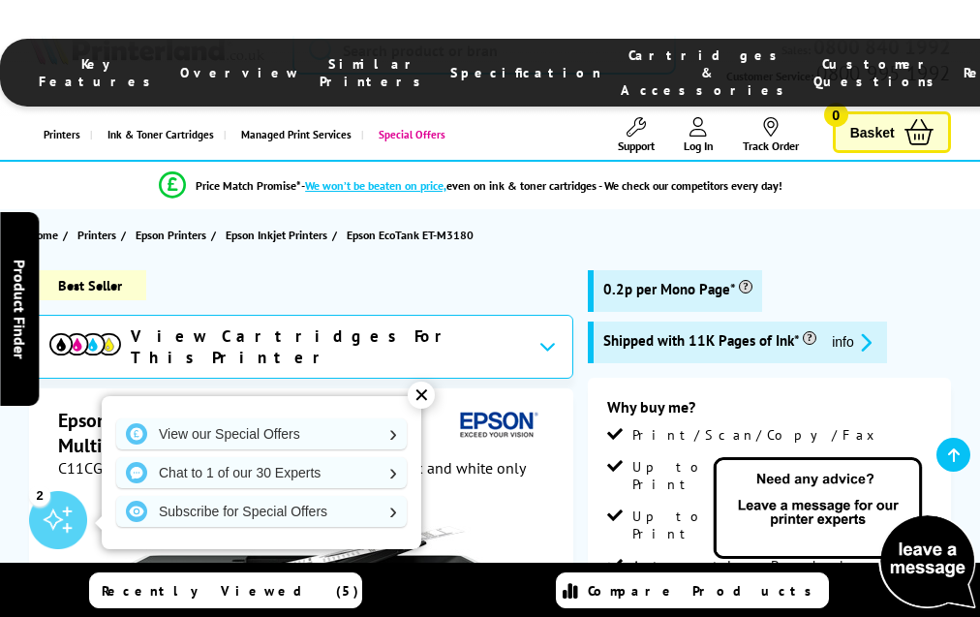
scroll to position [3501, 0]
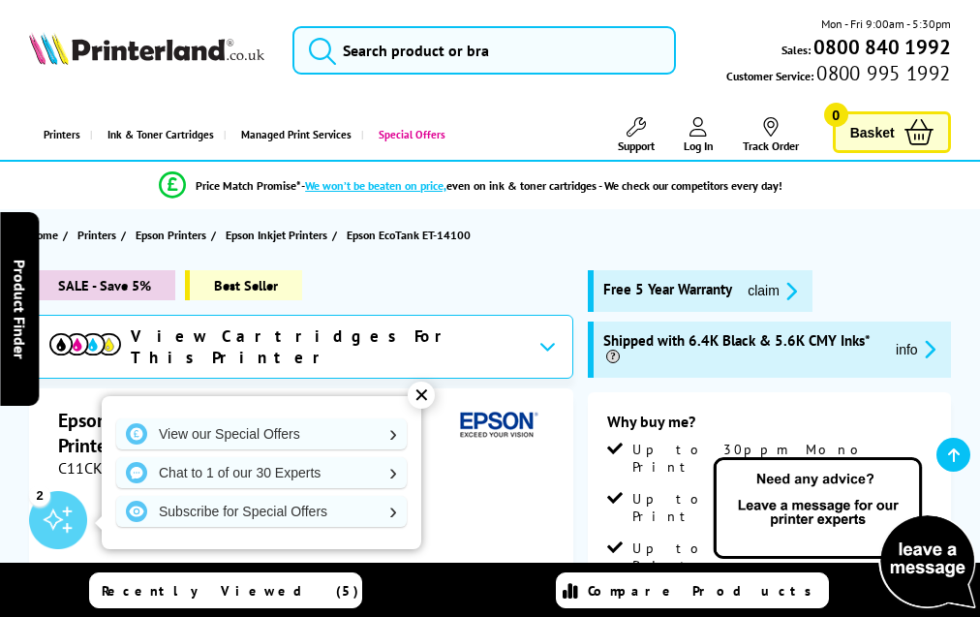
scroll to position [3232, 0]
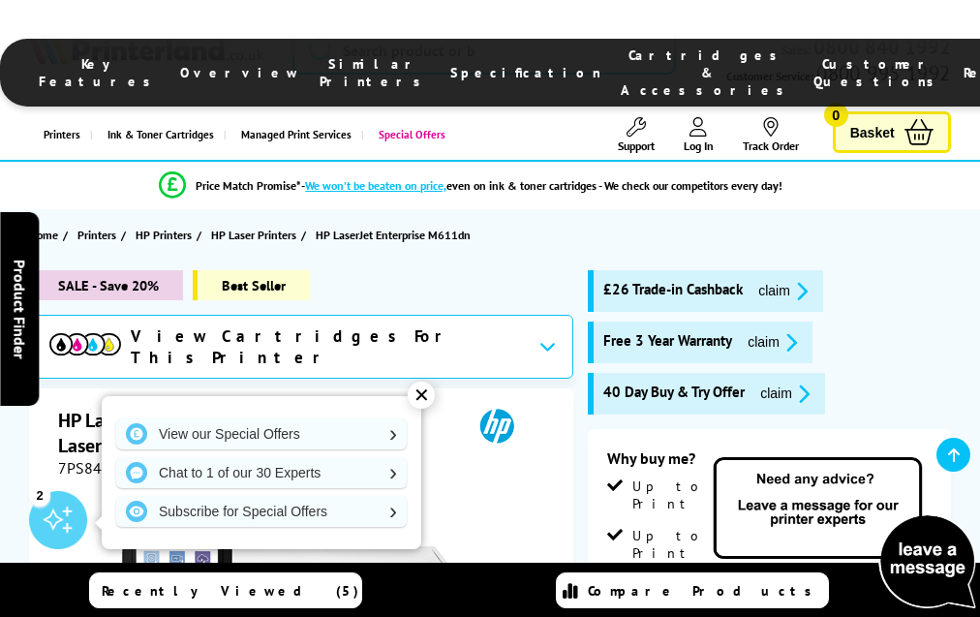
scroll to position [4098, 0]
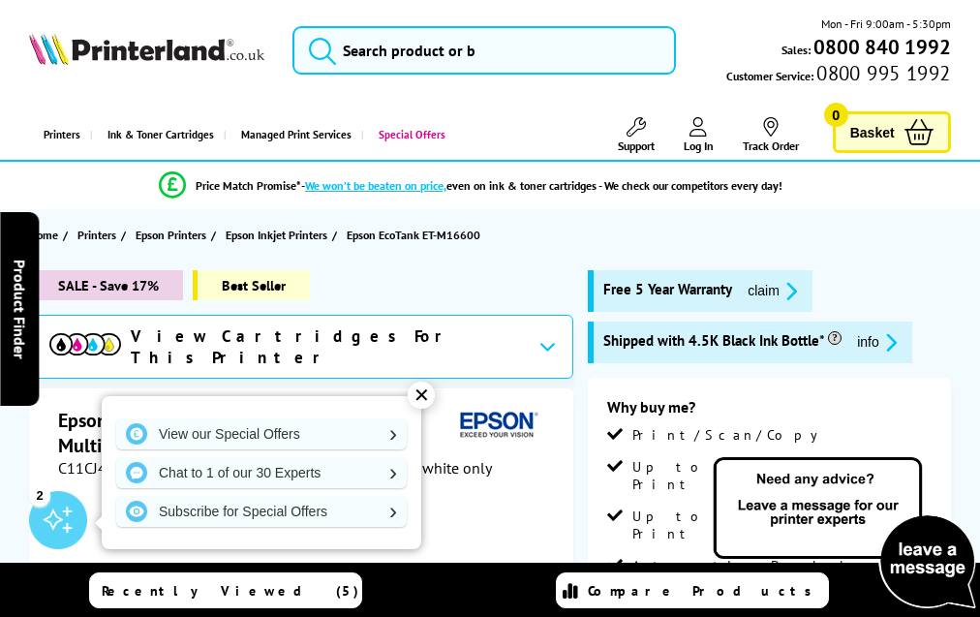
scroll to position [3263, 0]
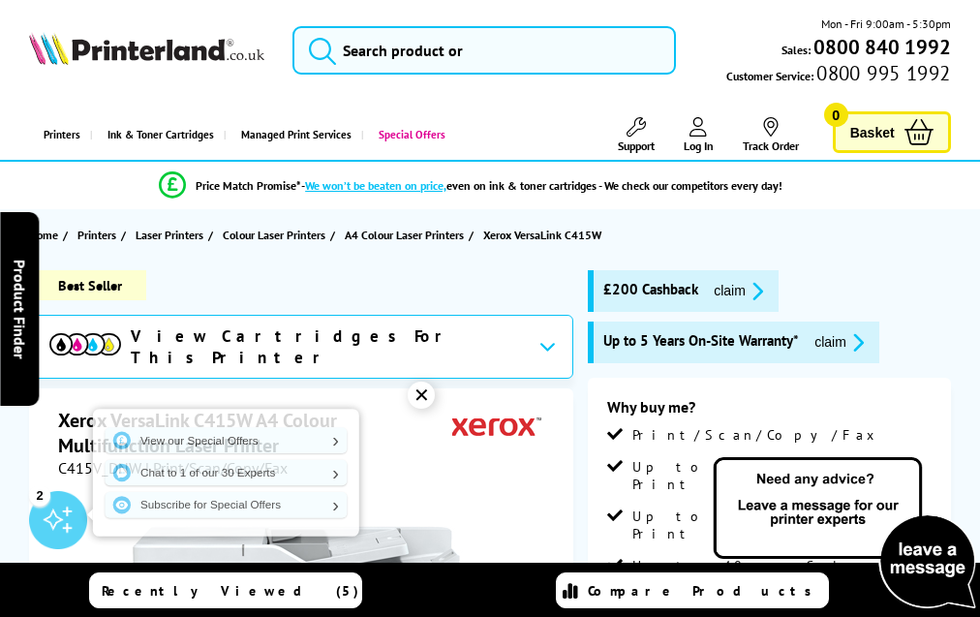
scroll to position [5164, 0]
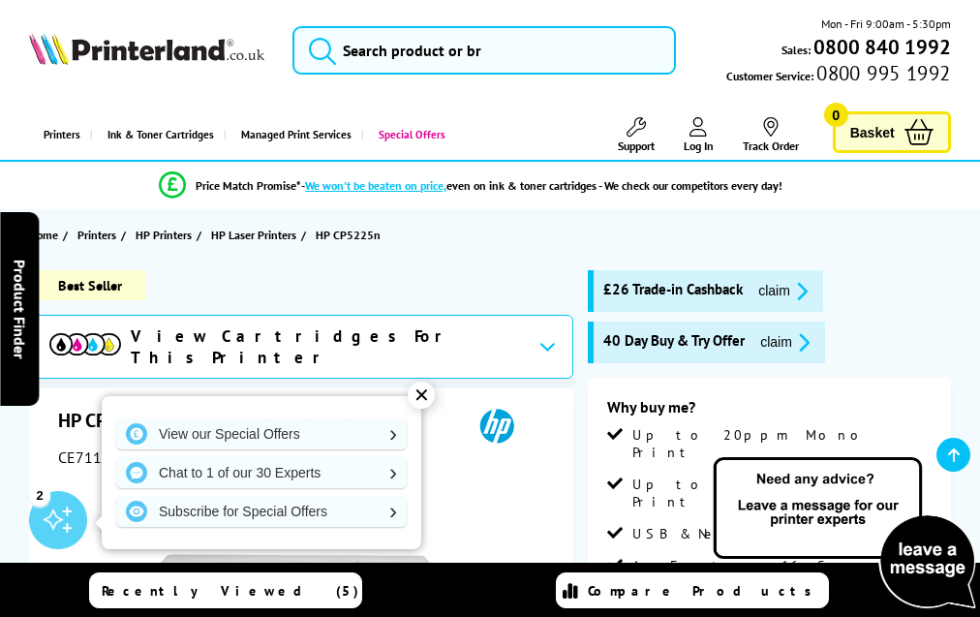
scroll to position [3276, 0]
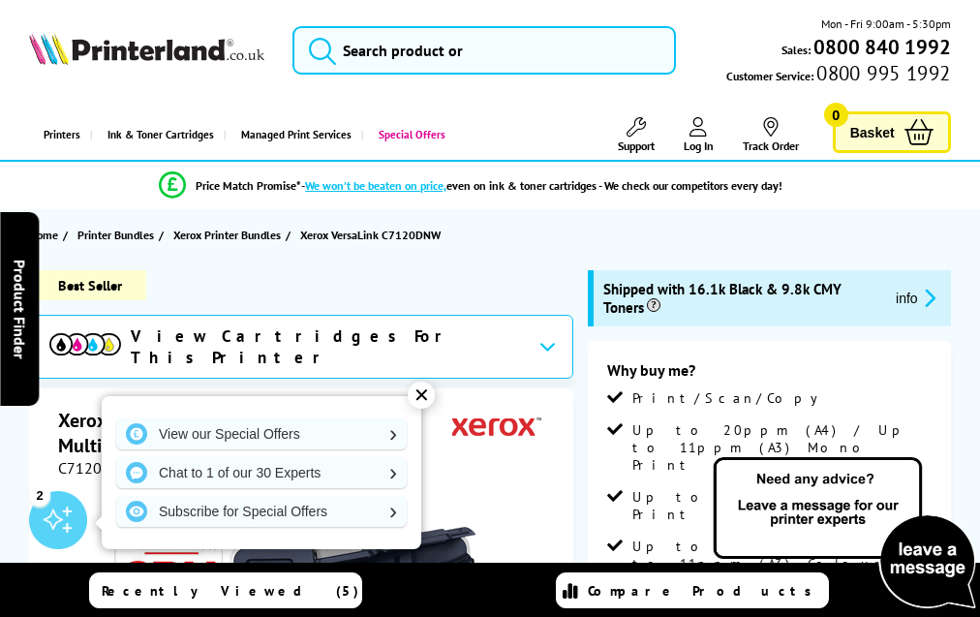
scroll to position [5364, 0]
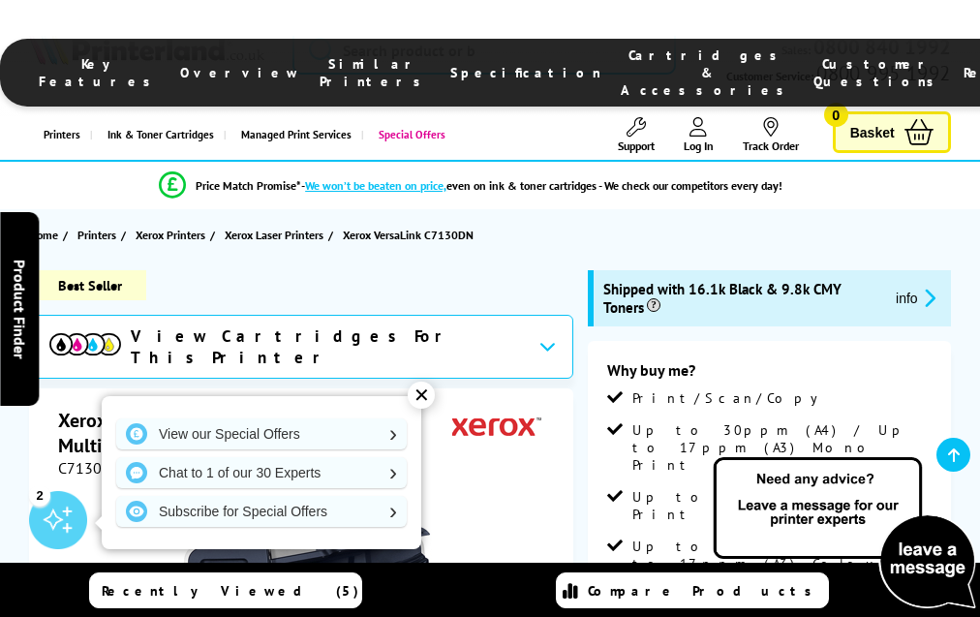
scroll to position [5951, 0]
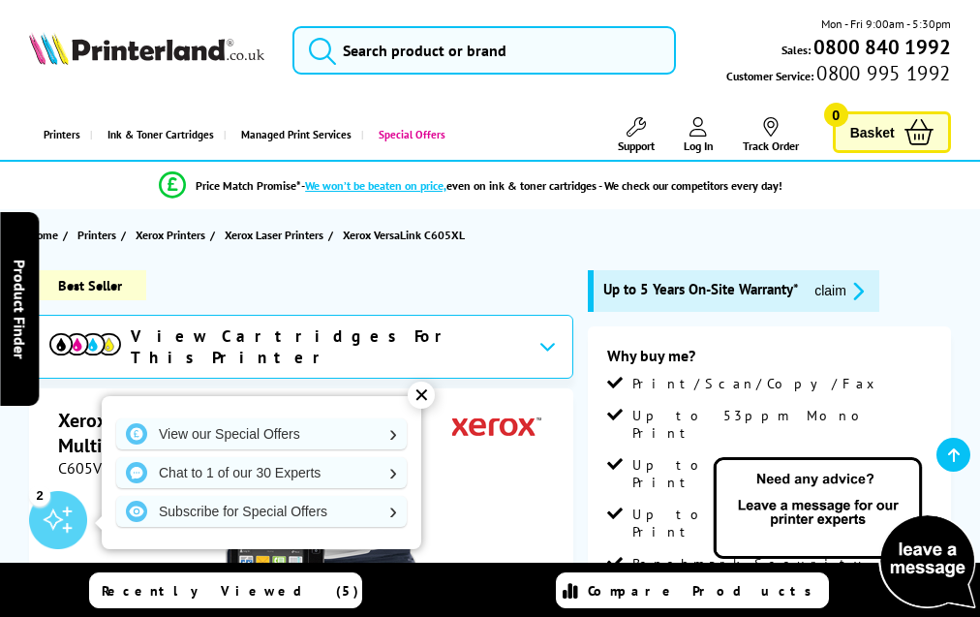
scroll to position [6724, 0]
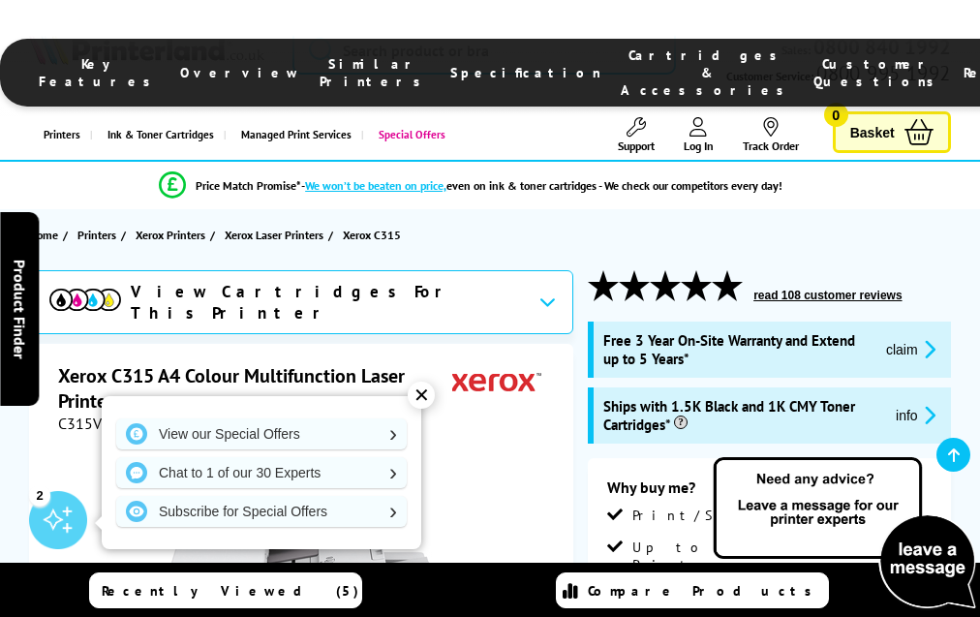
scroll to position [5050, 0]
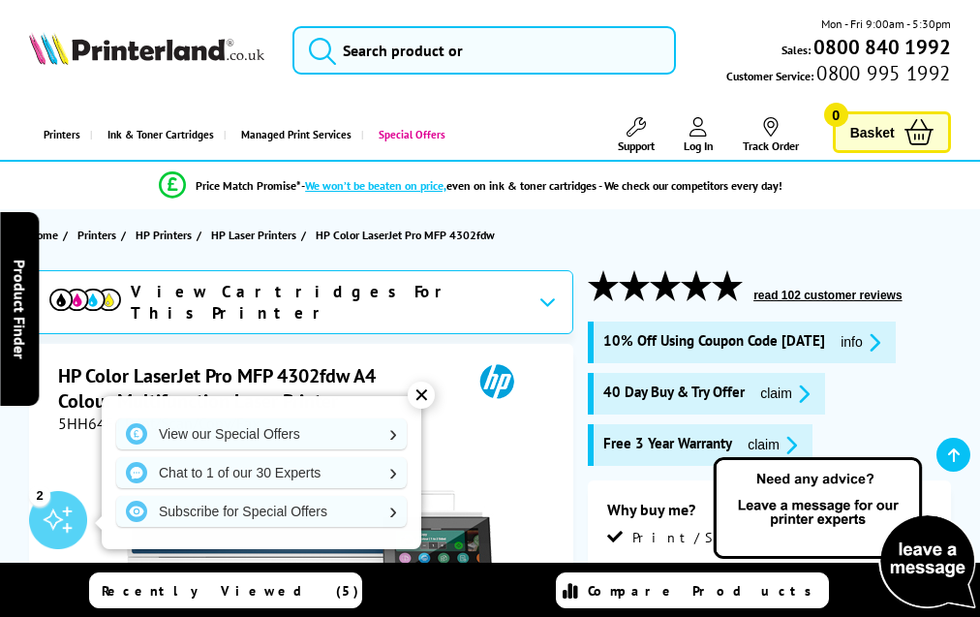
scroll to position [4905, 0]
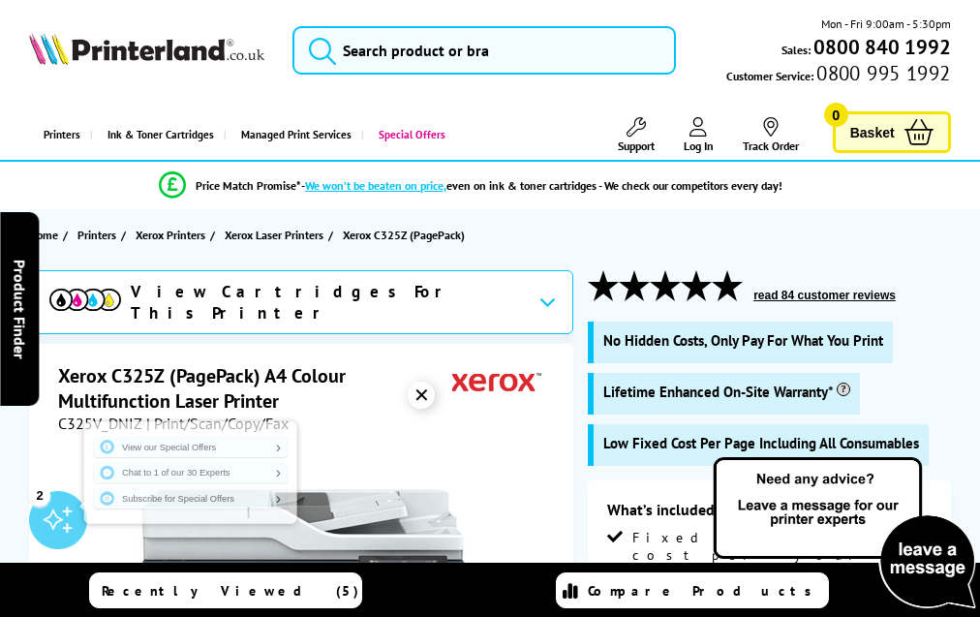
scroll to position [3888, 0]
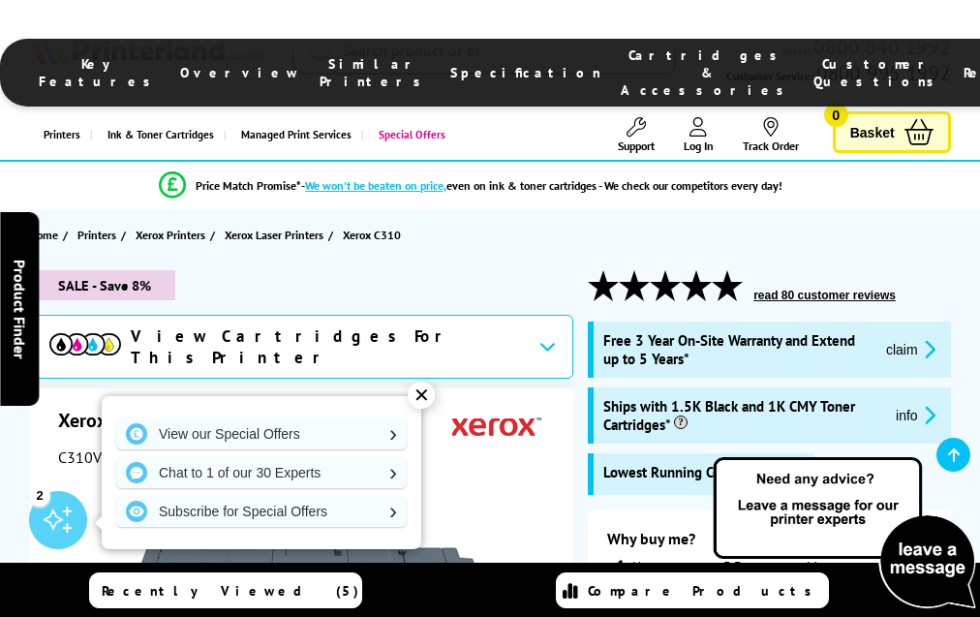
scroll to position [5636, 0]
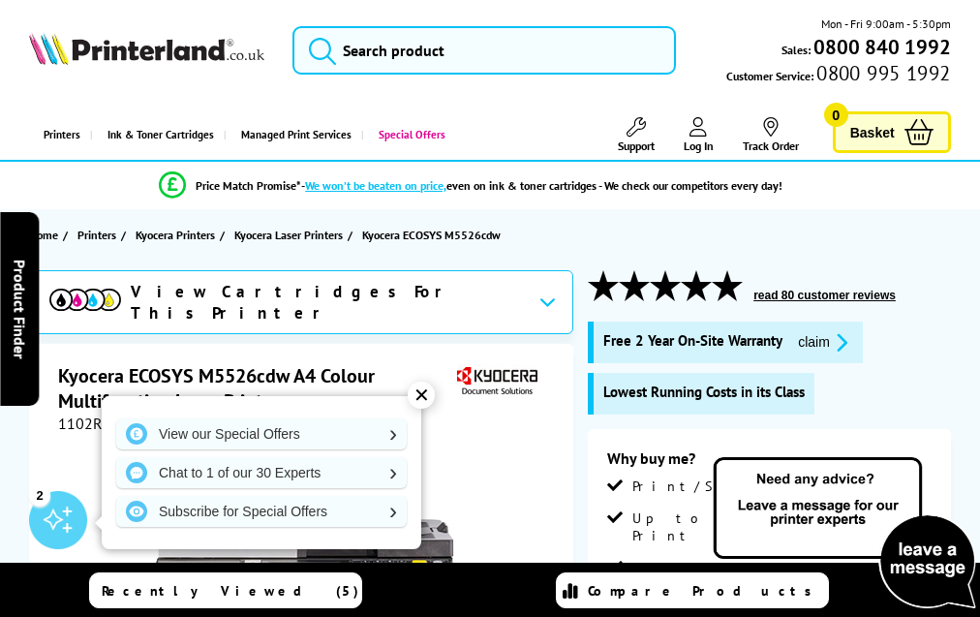
scroll to position [3695, 0]
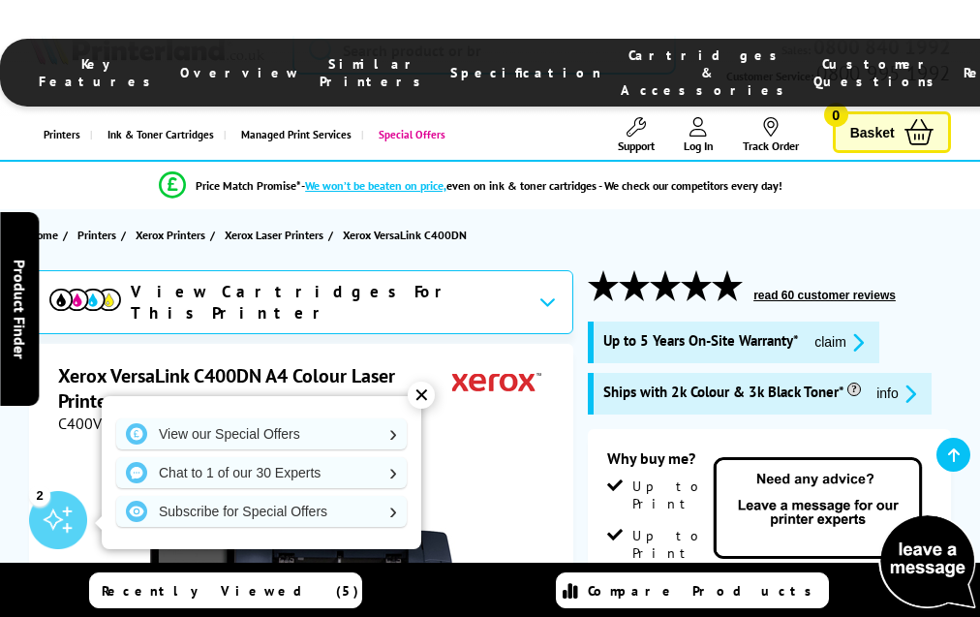
scroll to position [4393, 0]
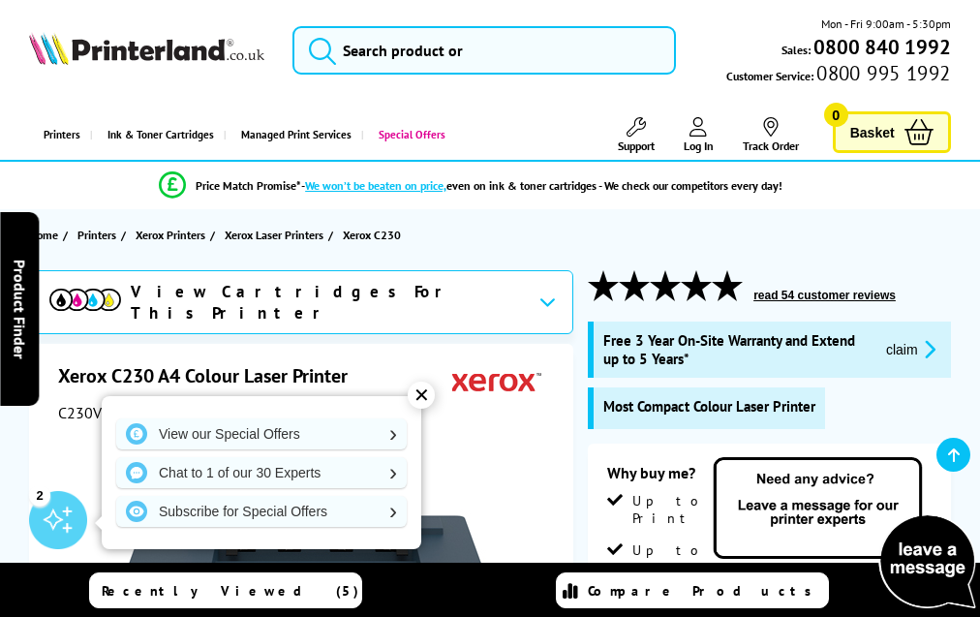
scroll to position [5016, 0]
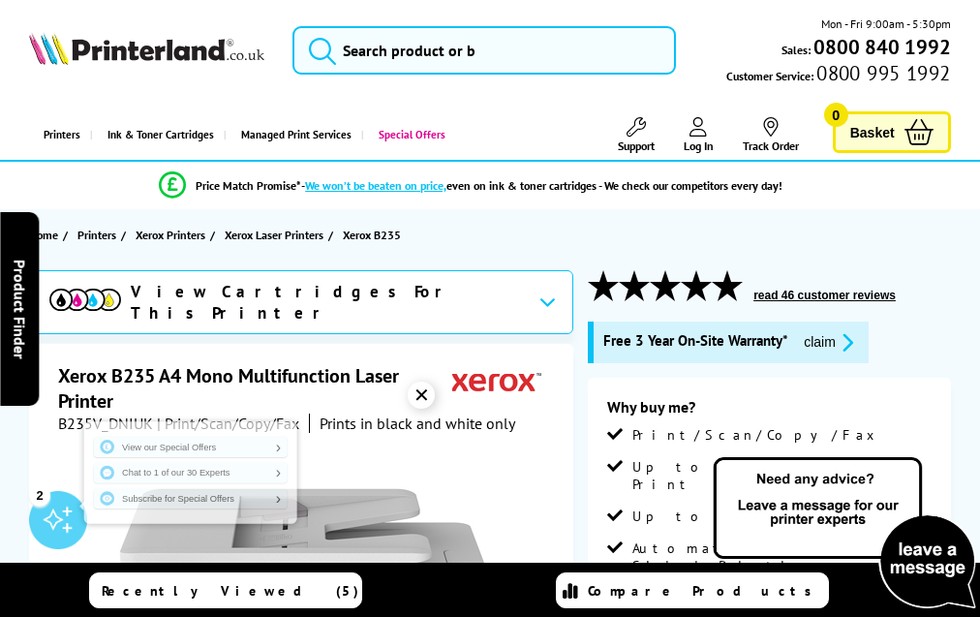
scroll to position [4502, 0]
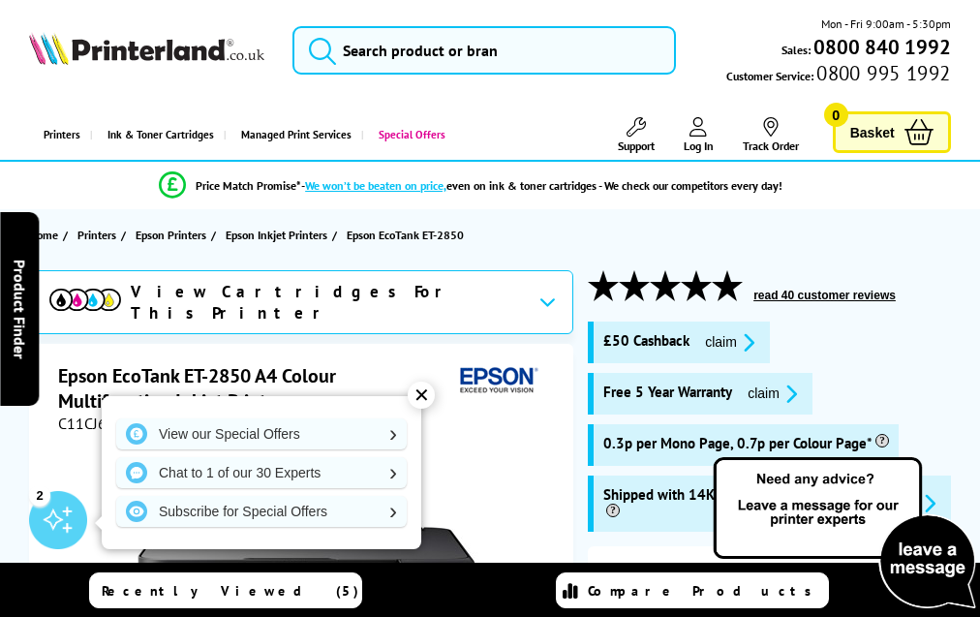
scroll to position [3665, 0]
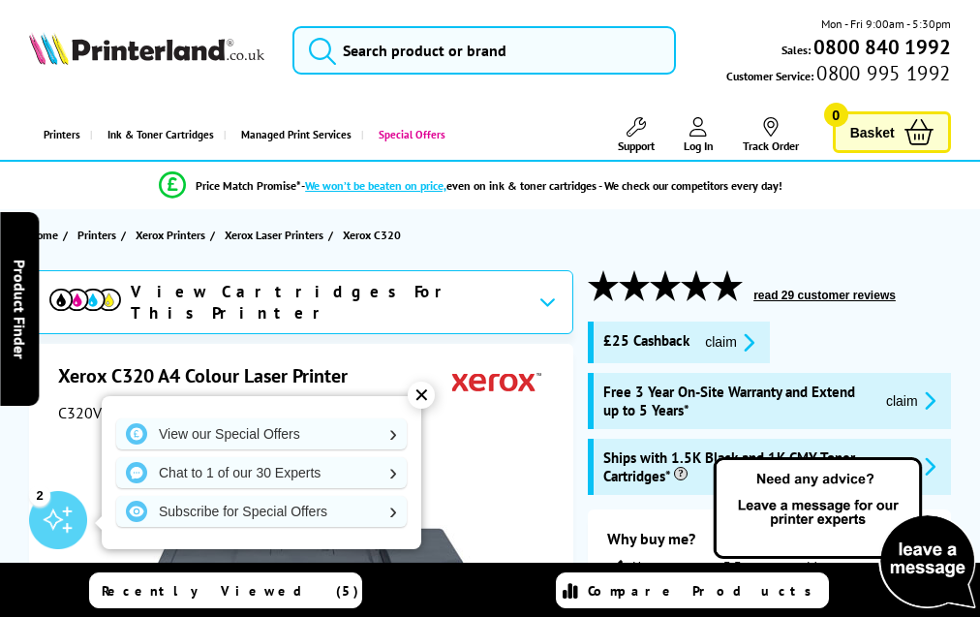
scroll to position [5580, 0]
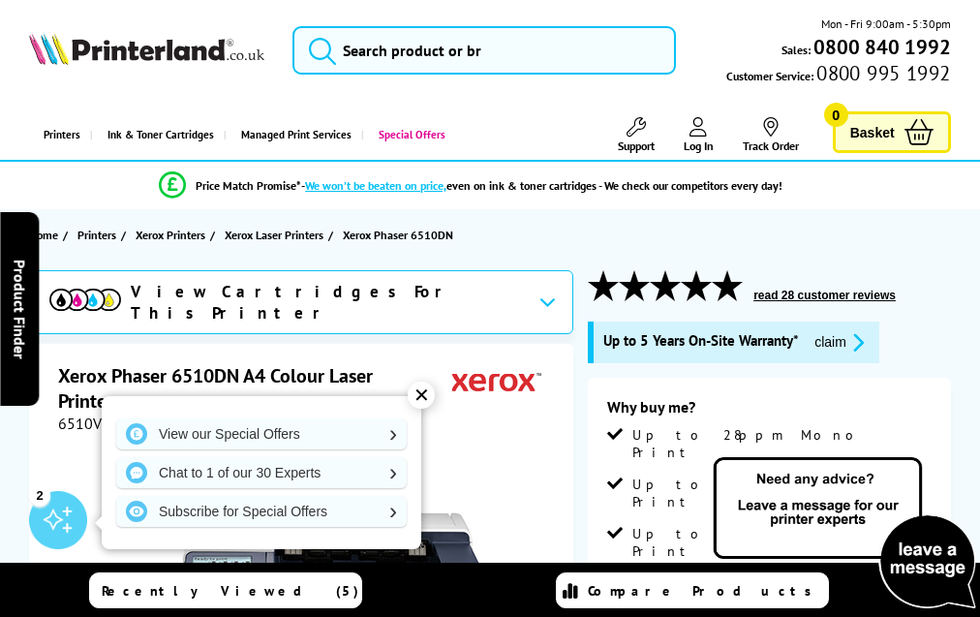
scroll to position [4237, 0]
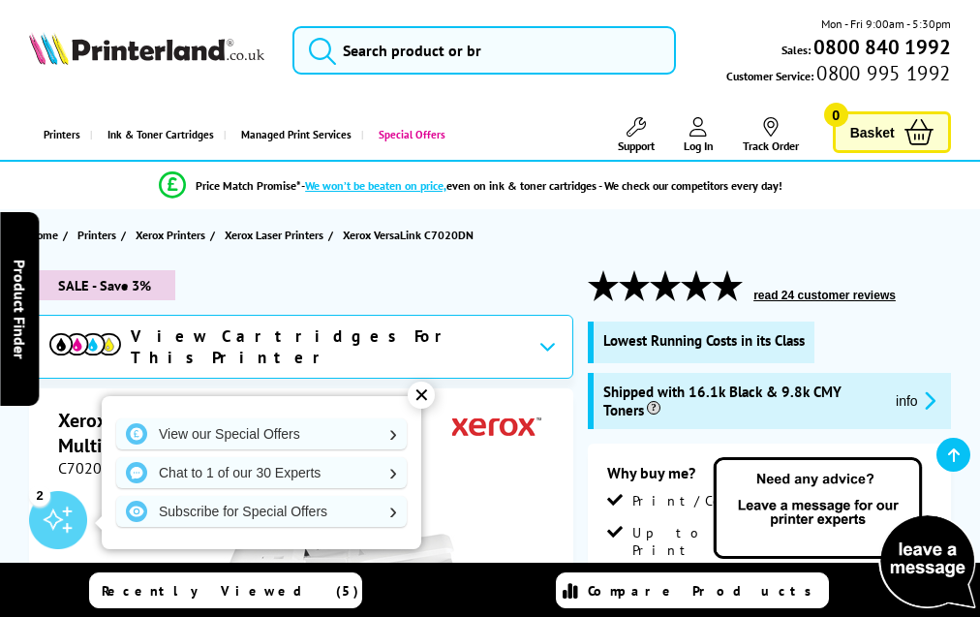
scroll to position [6081, 0]
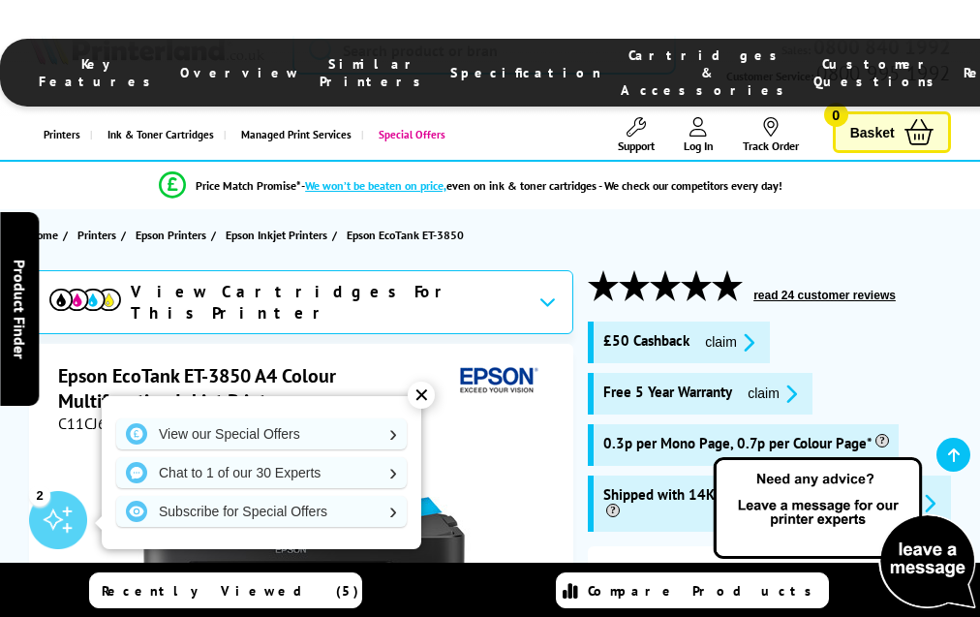
scroll to position [3758, 0]
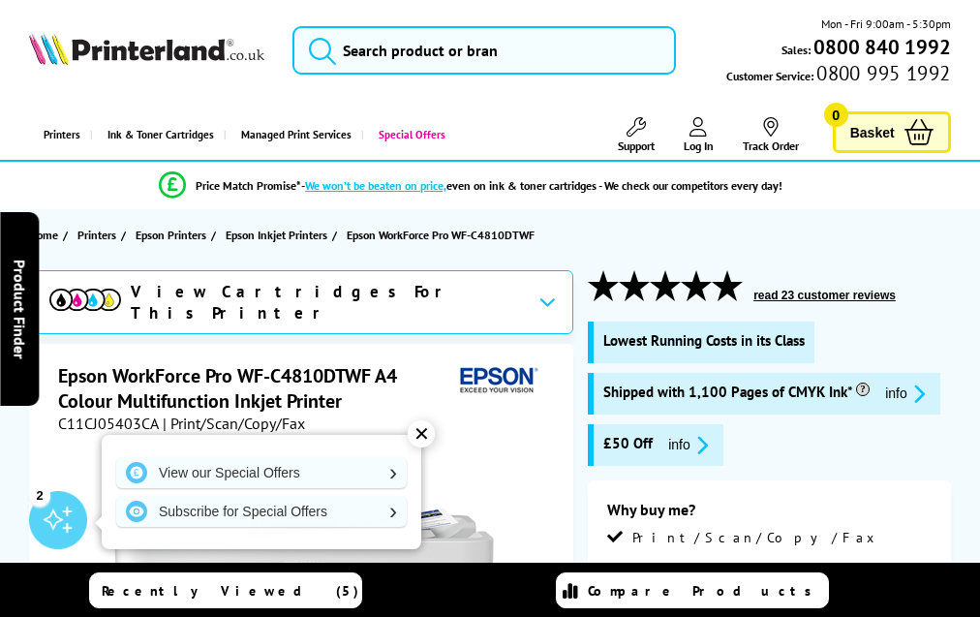
scroll to position [4062, 0]
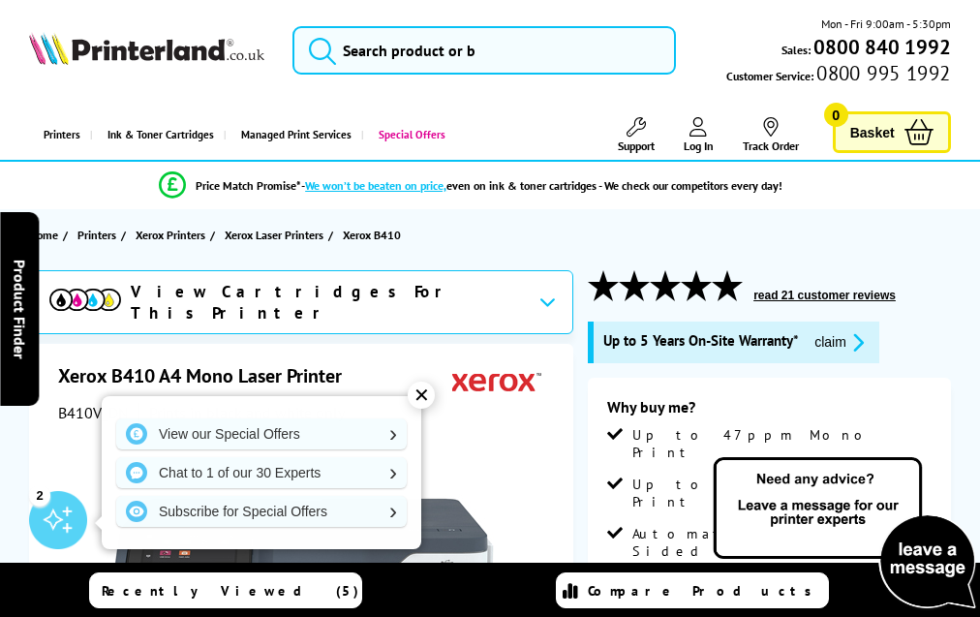
scroll to position [5136, 0]
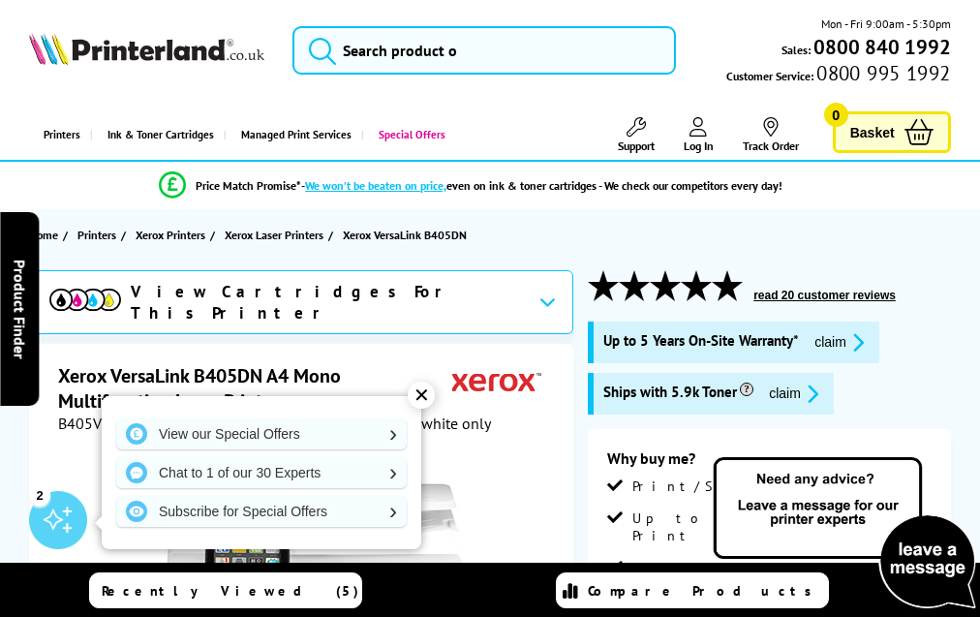
scroll to position [3838, 0]
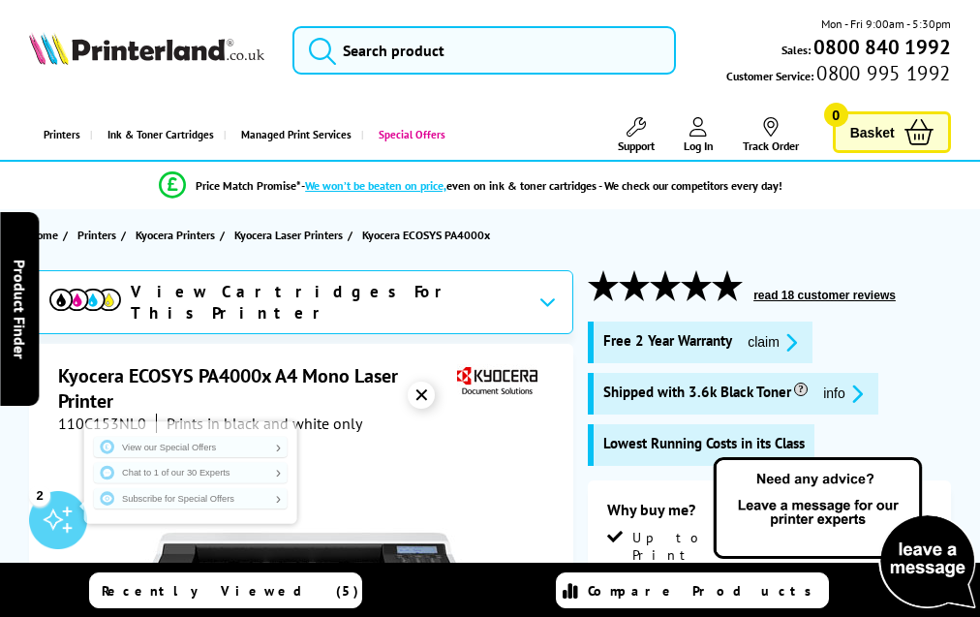
scroll to position [3373, 0]
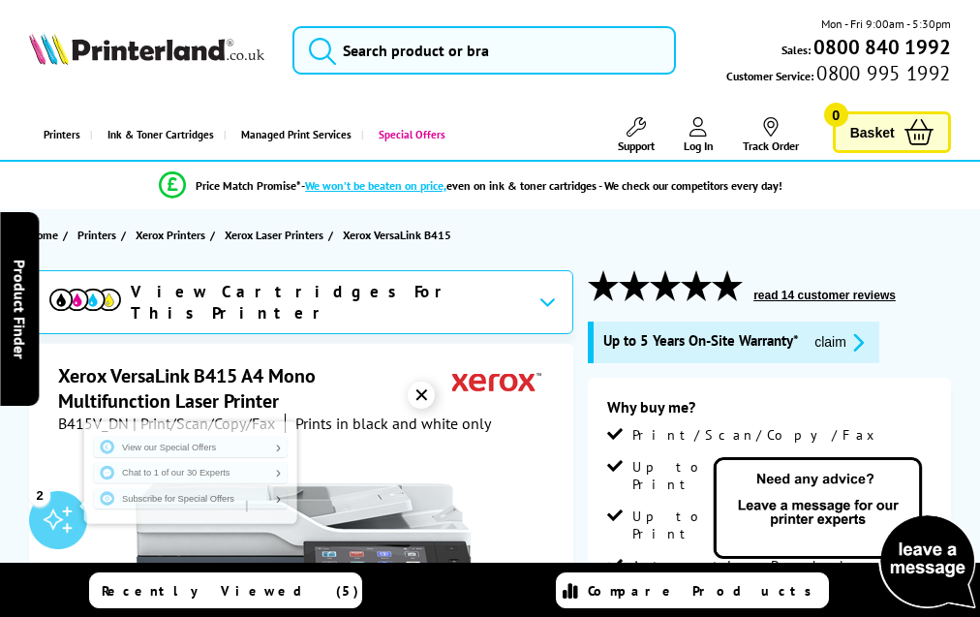
scroll to position [5577, 0]
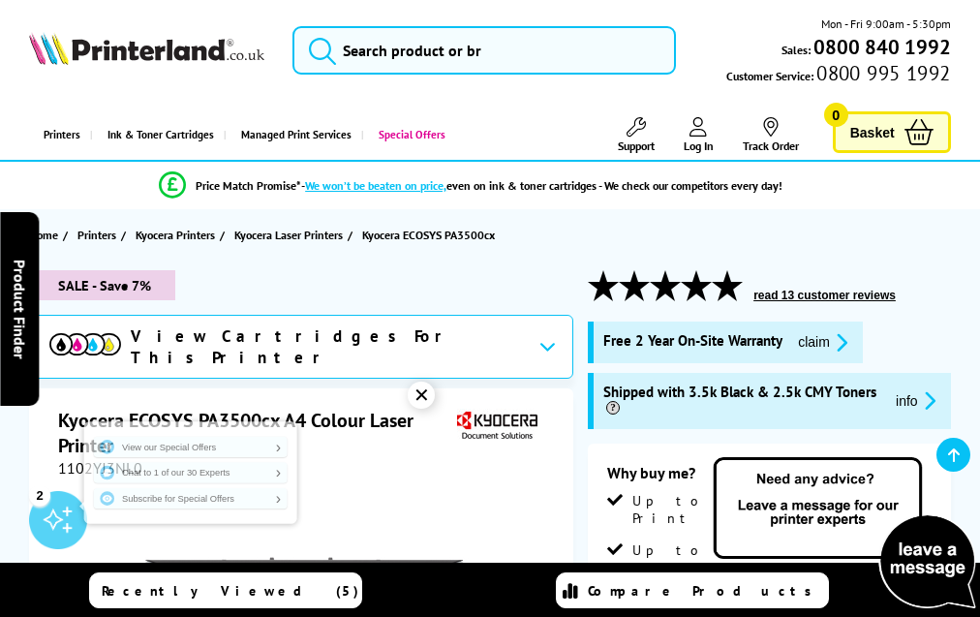
scroll to position [3892, 0]
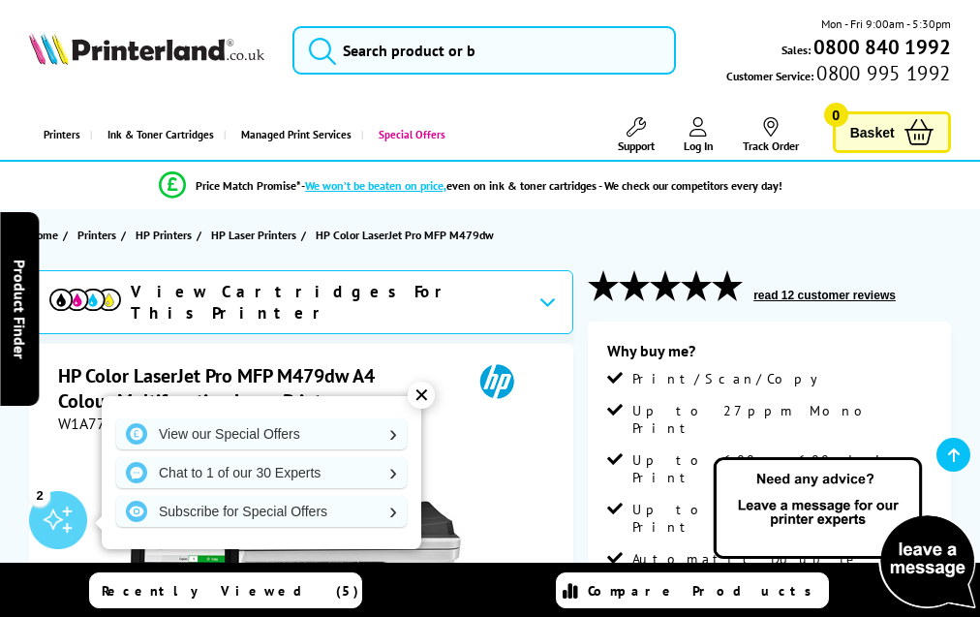
scroll to position [4065, 0]
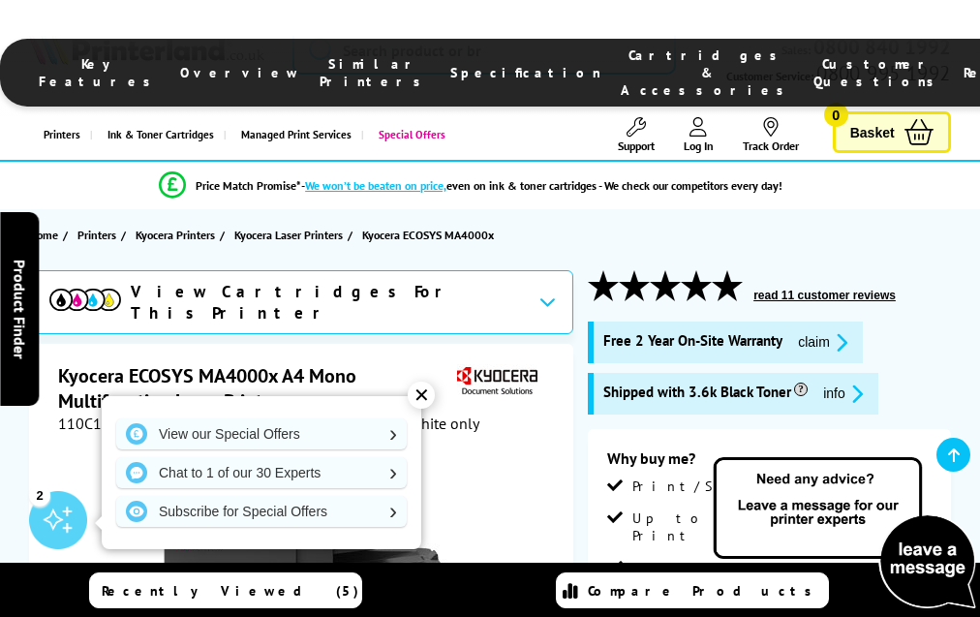
scroll to position [3640, 0]
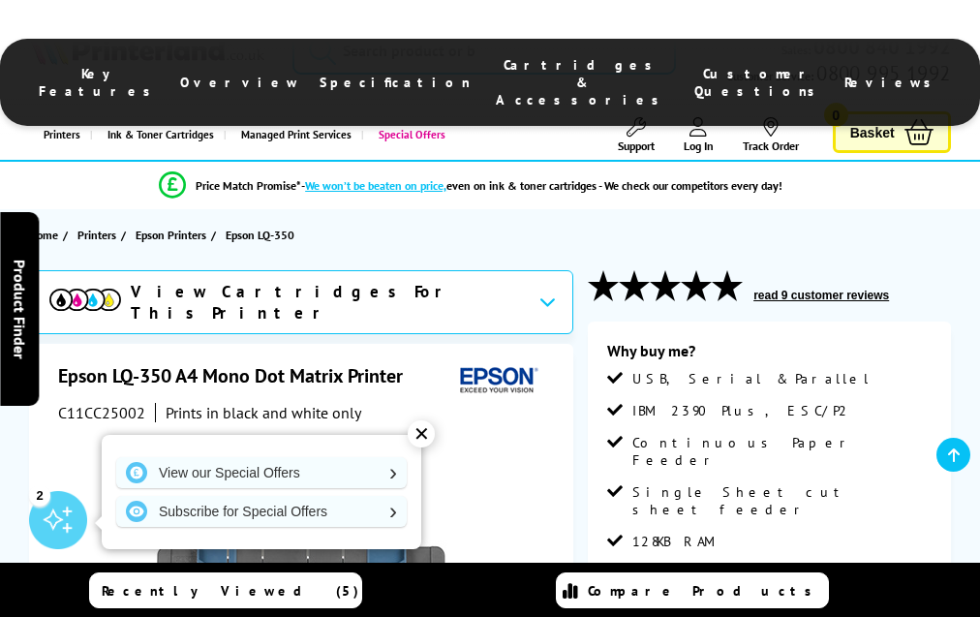
scroll to position [2441, 0]
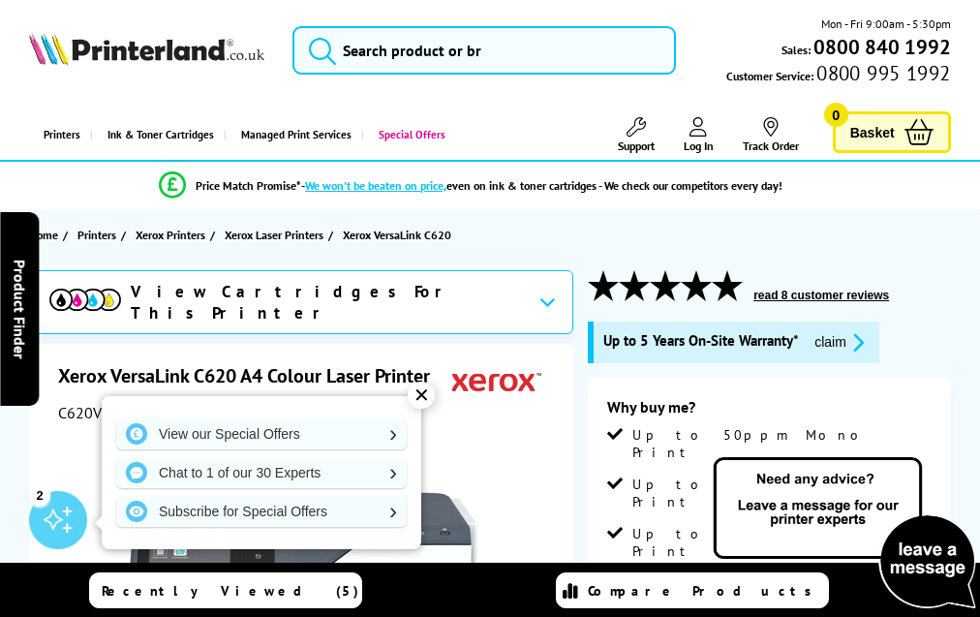
scroll to position [5547, 0]
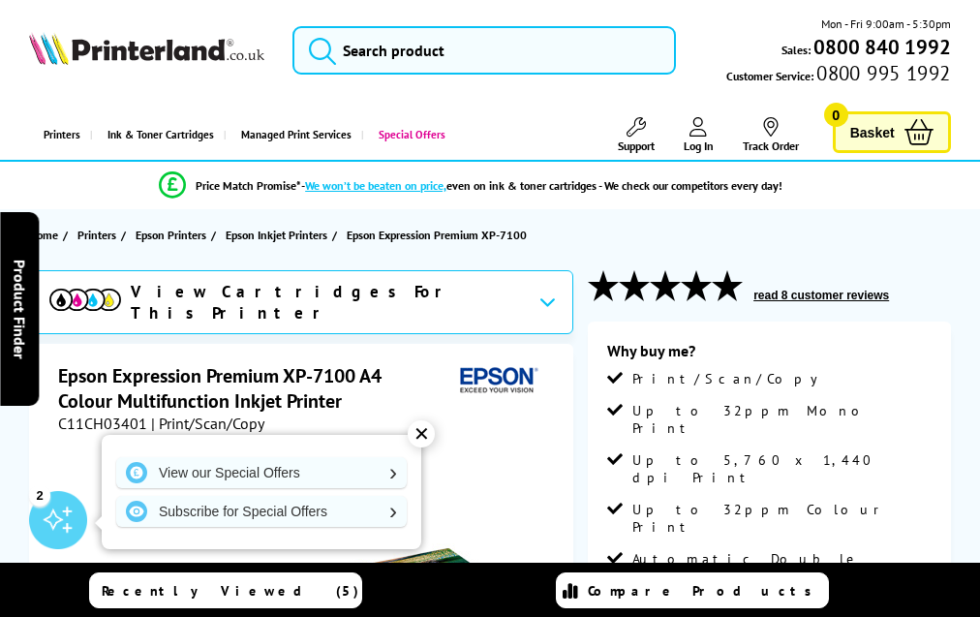
scroll to position [3457, 0]
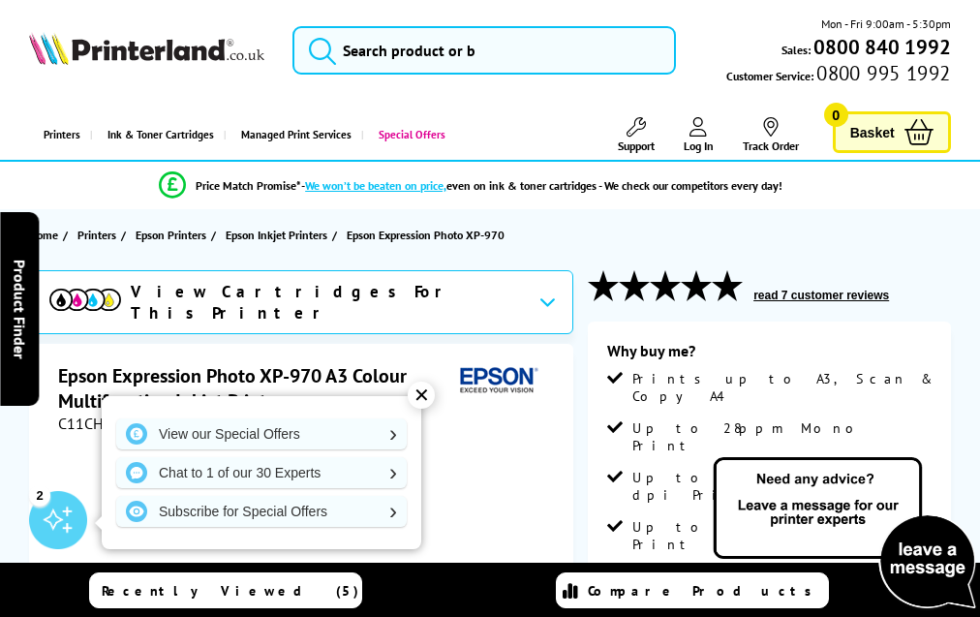
scroll to position [3451, 0]
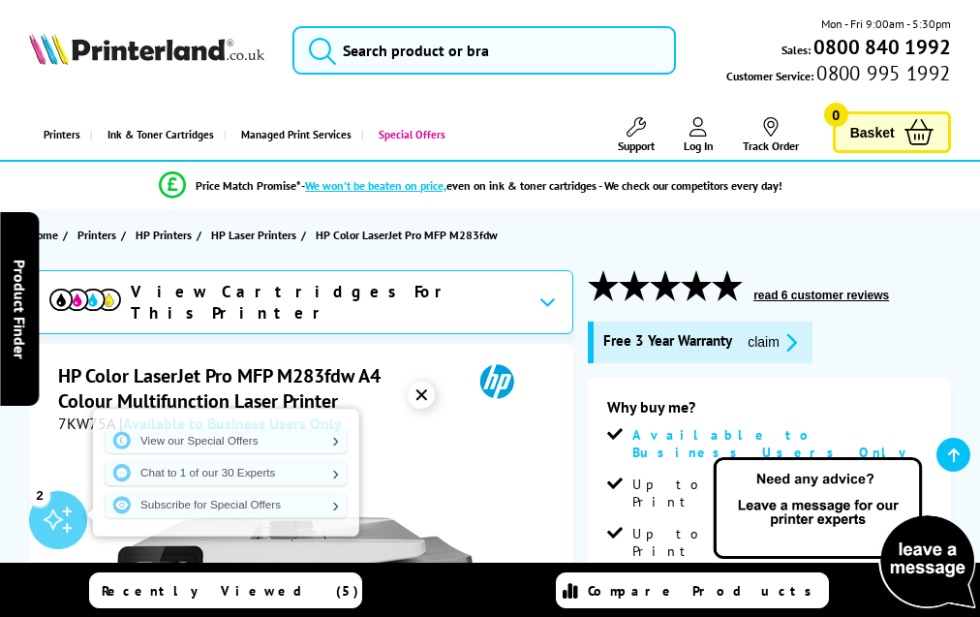
scroll to position [4165, 0]
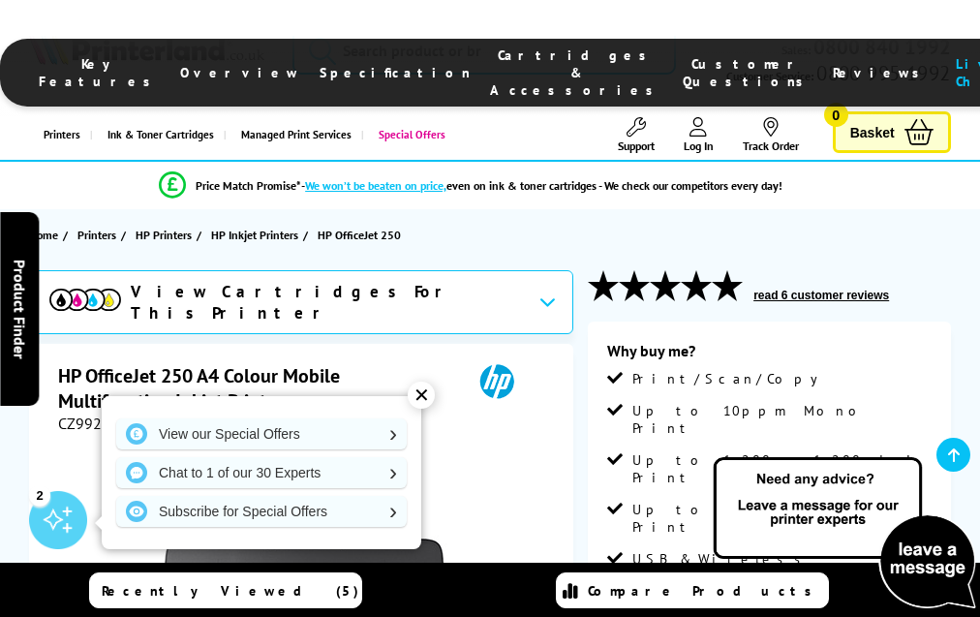
scroll to position [3703, 0]
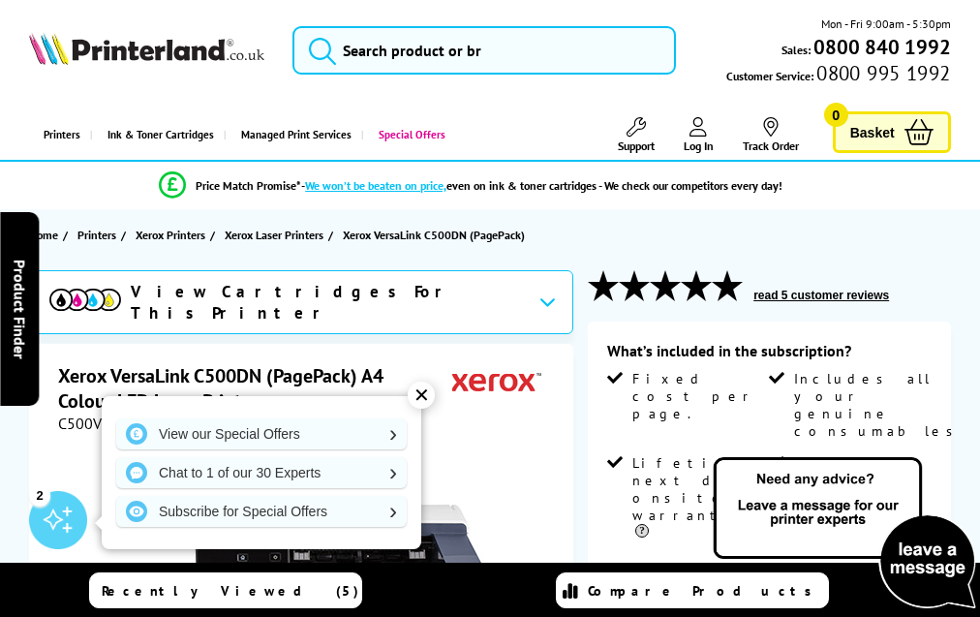
scroll to position [2990, 0]
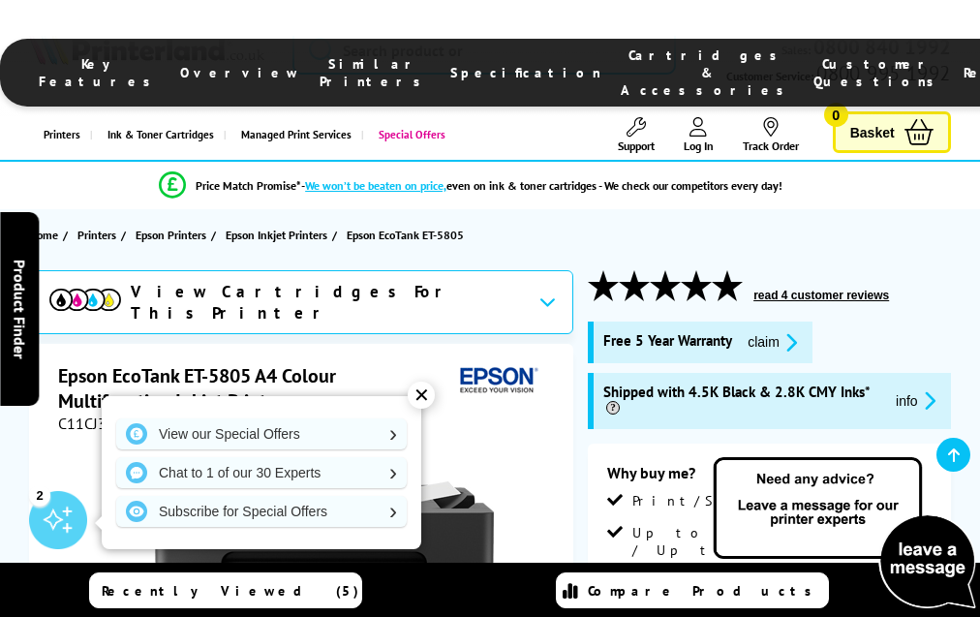
scroll to position [3875, 0]
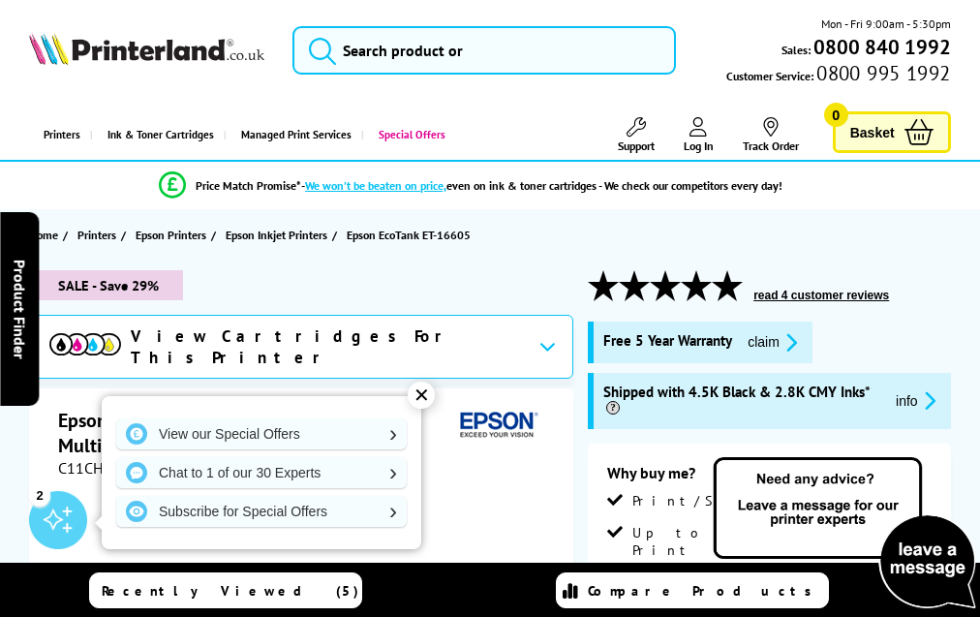
scroll to position [4029, 0]
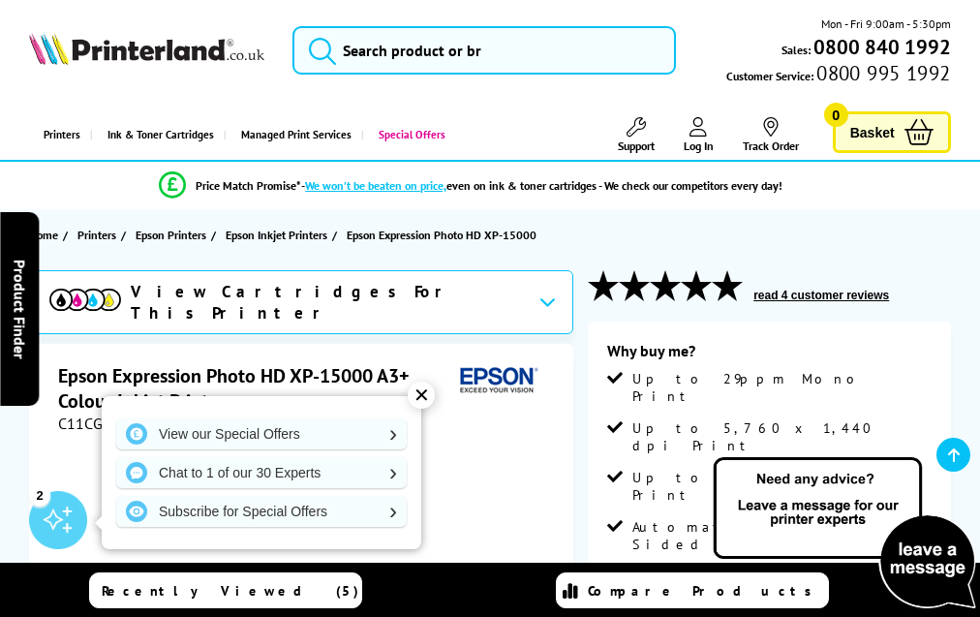
scroll to position [2760, 0]
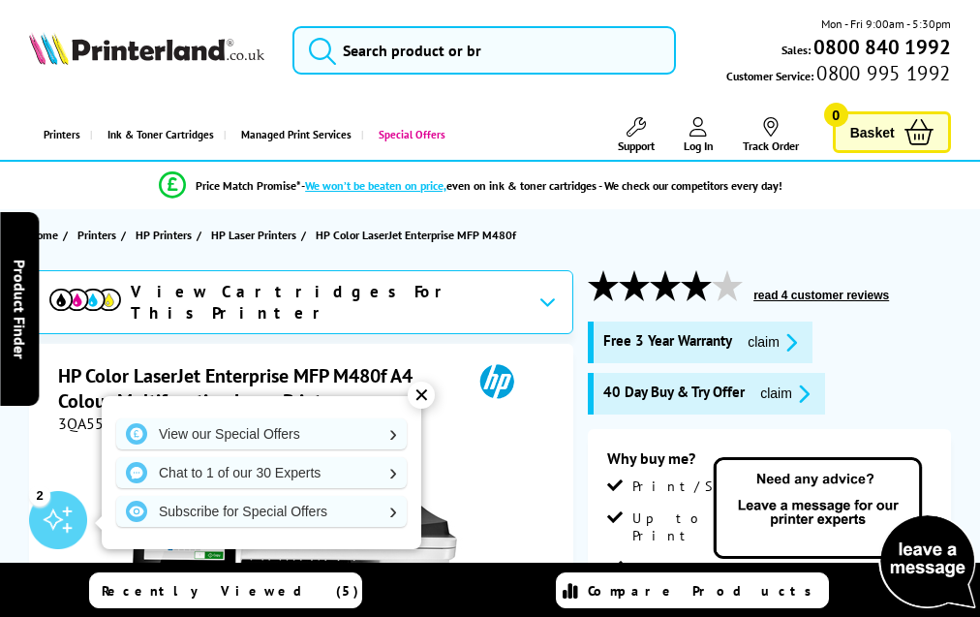
scroll to position [4604, 0]
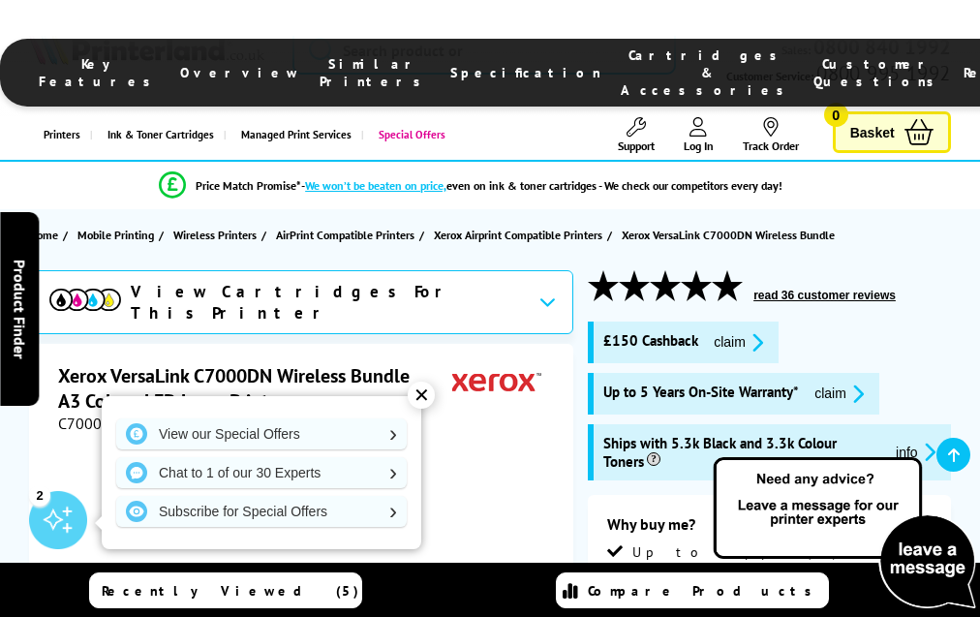
scroll to position [4572, 0]
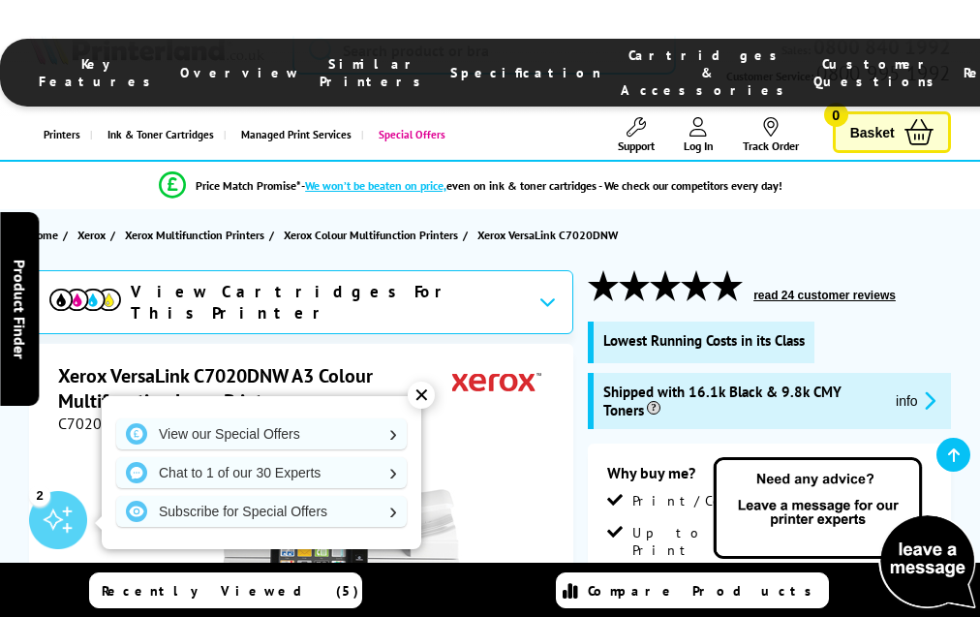
scroll to position [4993, 0]
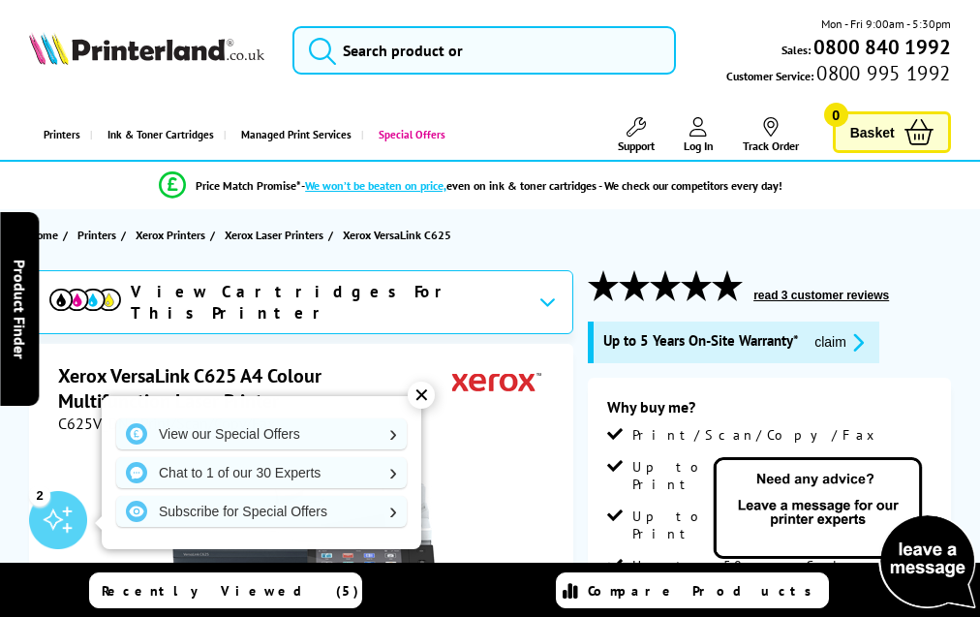
scroll to position [5964, 0]
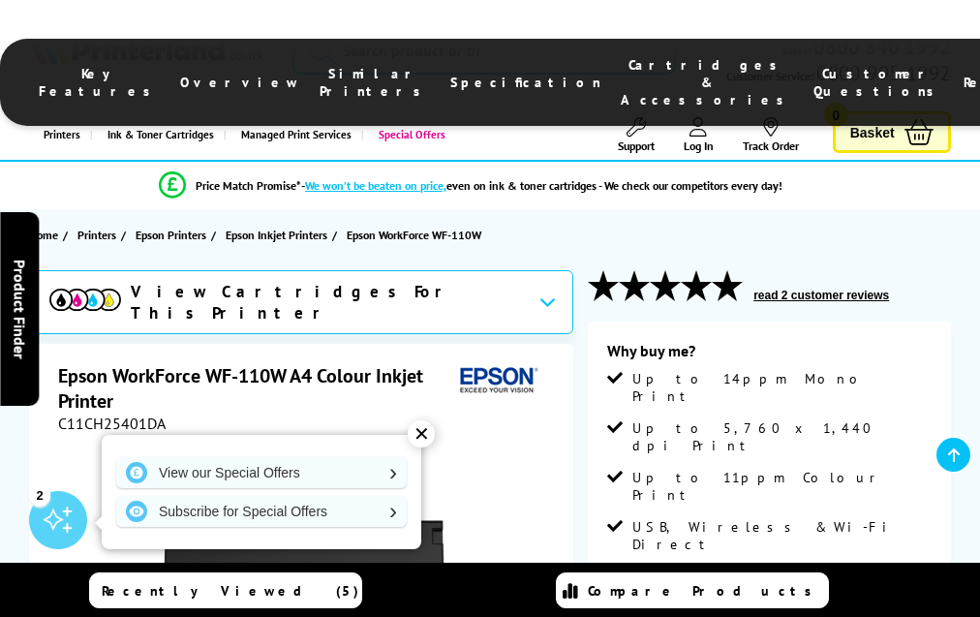
scroll to position [2835, 0]
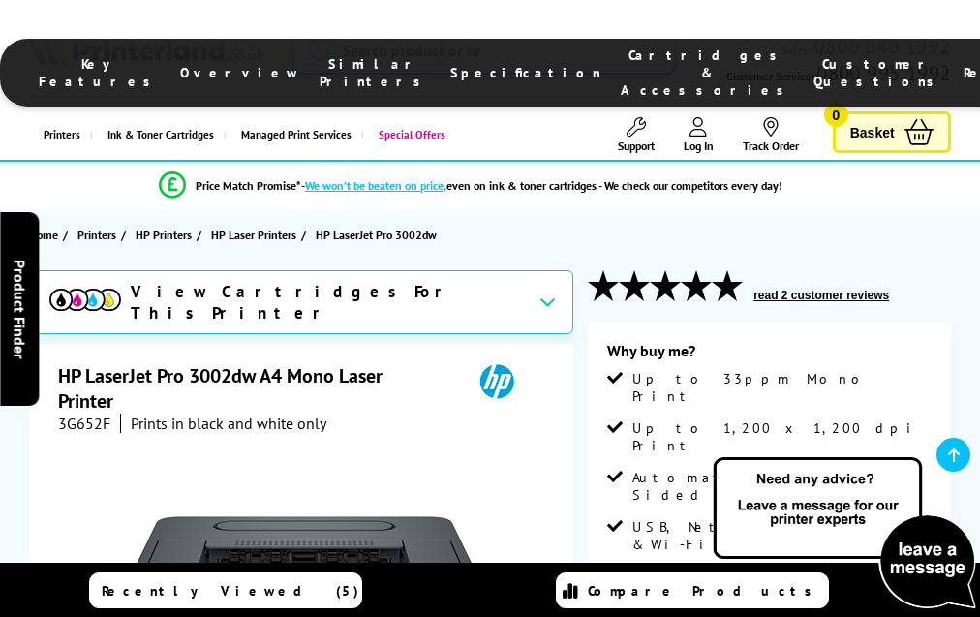
scroll to position [3046, 0]
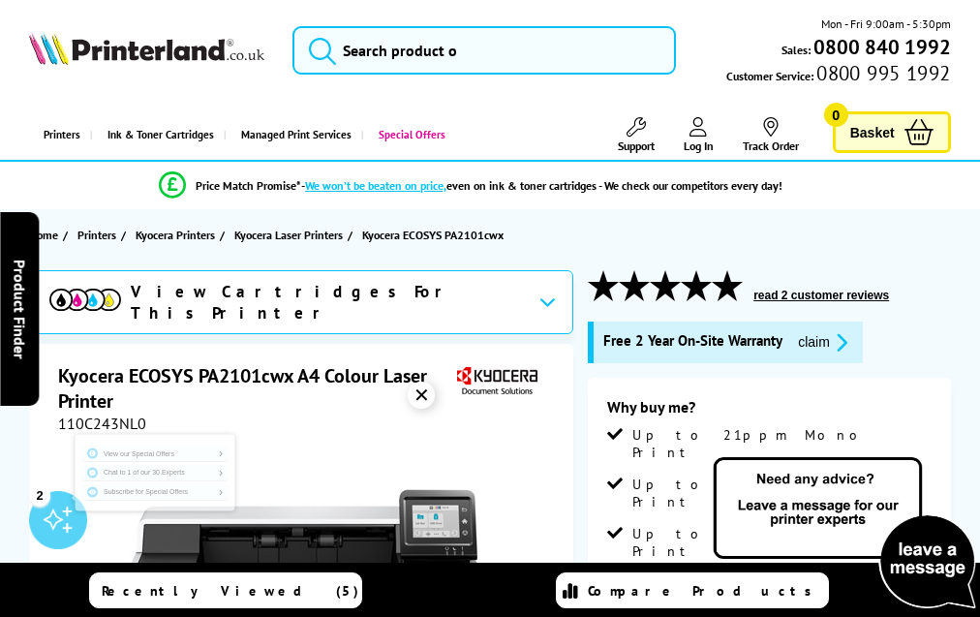
scroll to position [3744, 0]
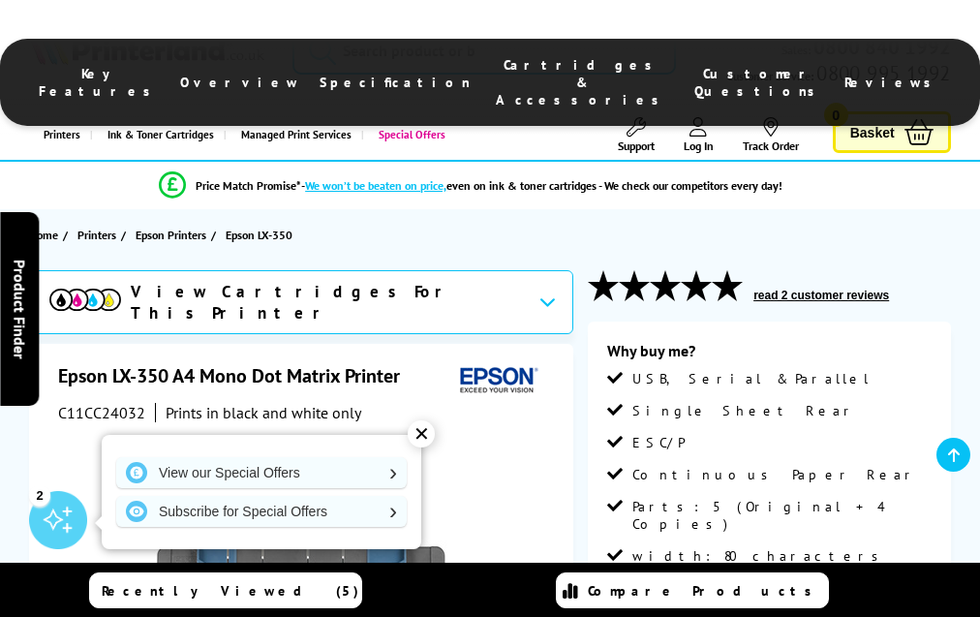
scroll to position [2405, 0]
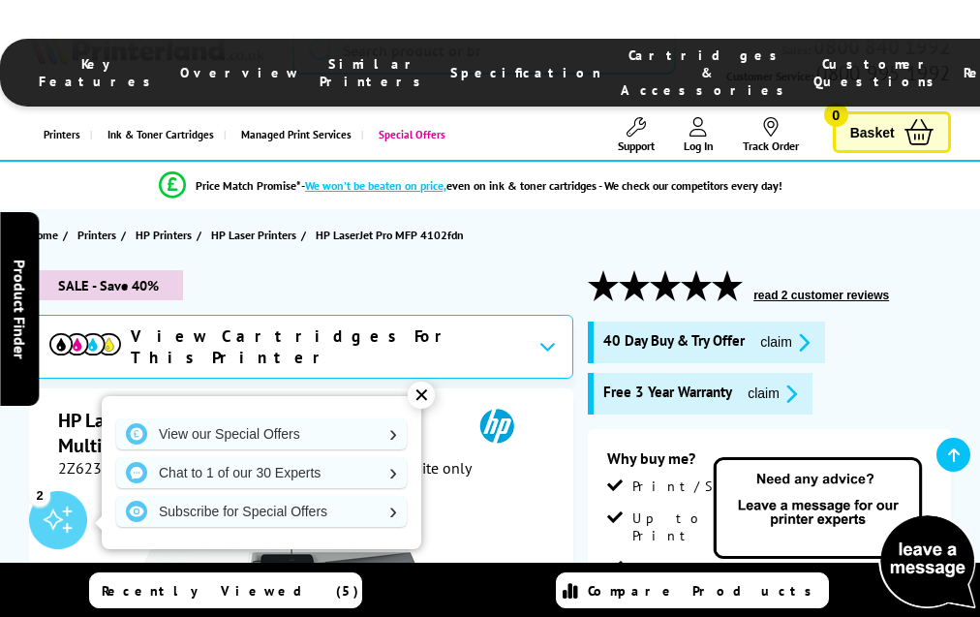
scroll to position [3871, 0]
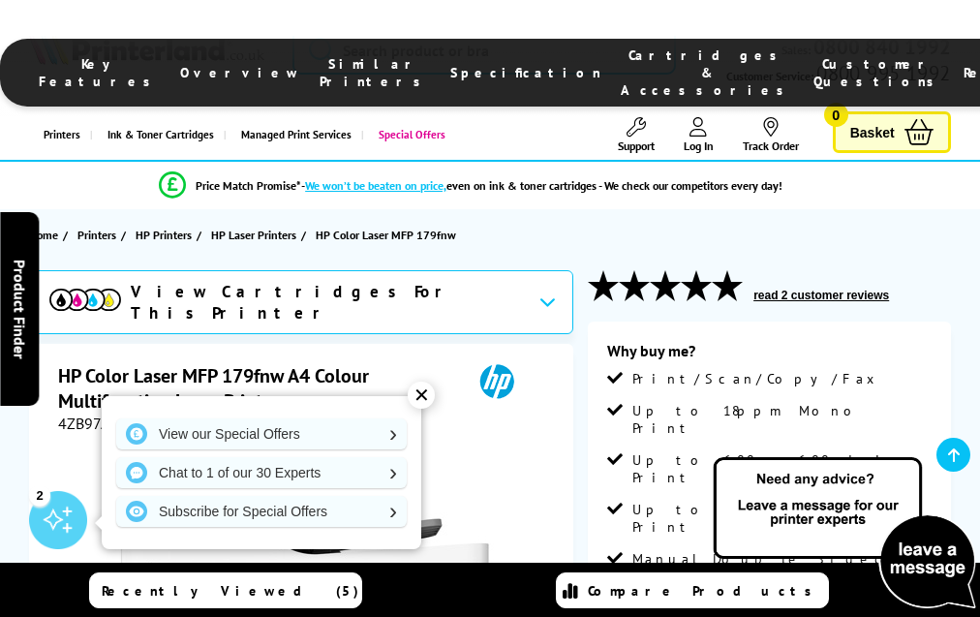
scroll to position [3486, 0]
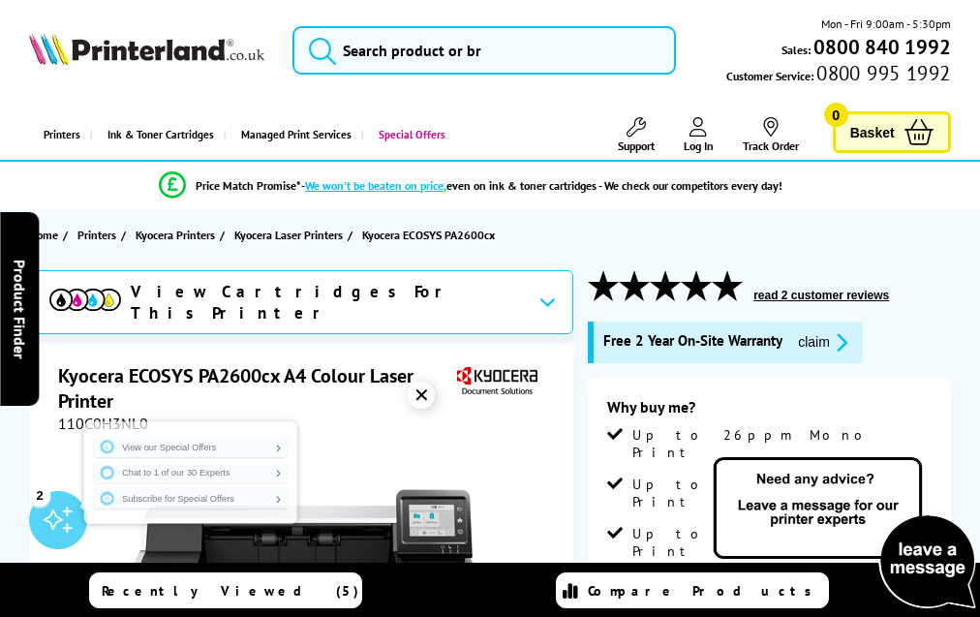
scroll to position [3484, 0]
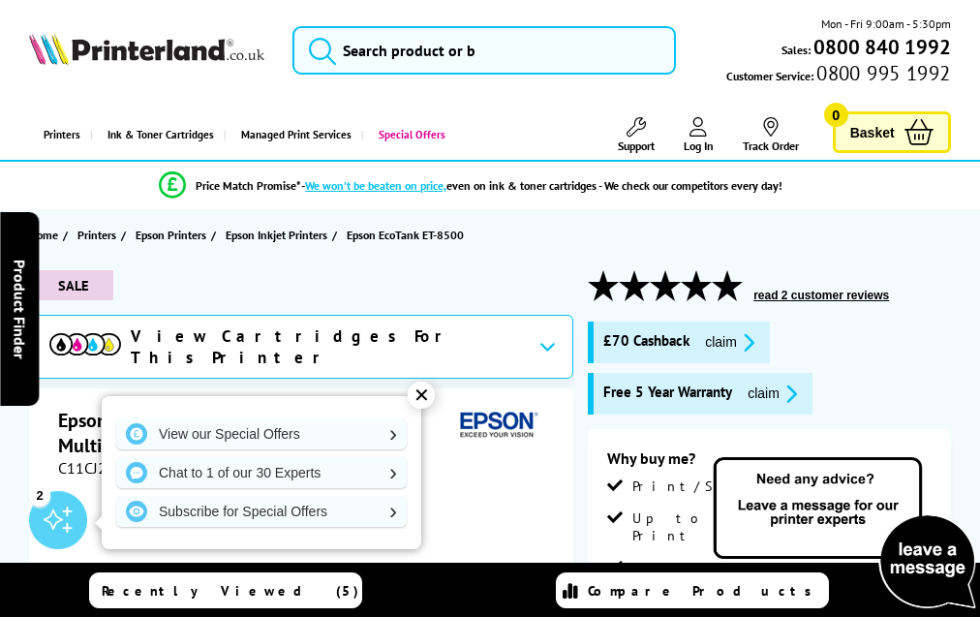
scroll to position [3556, 0]
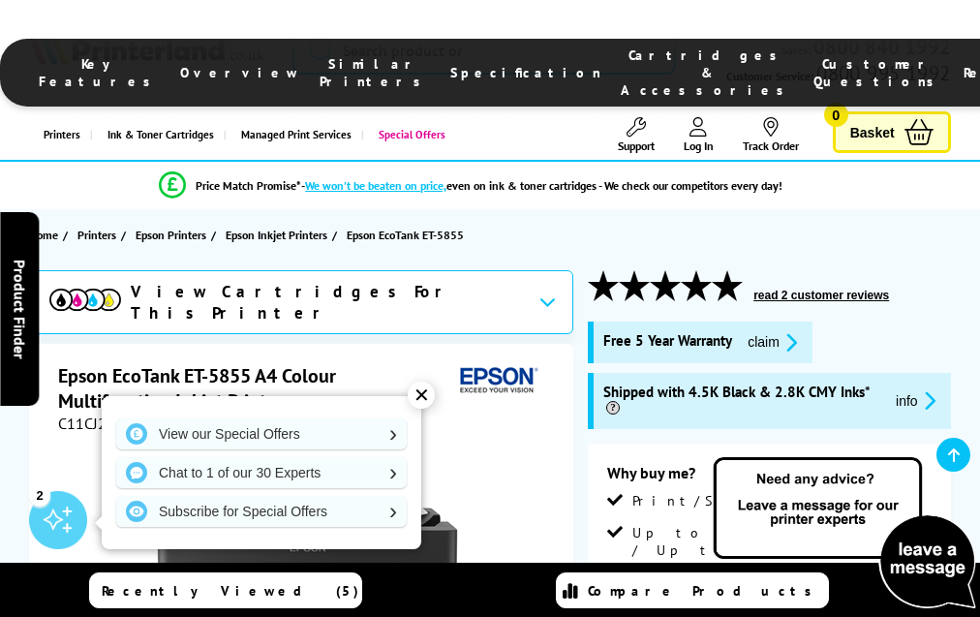
scroll to position [3788, 0]
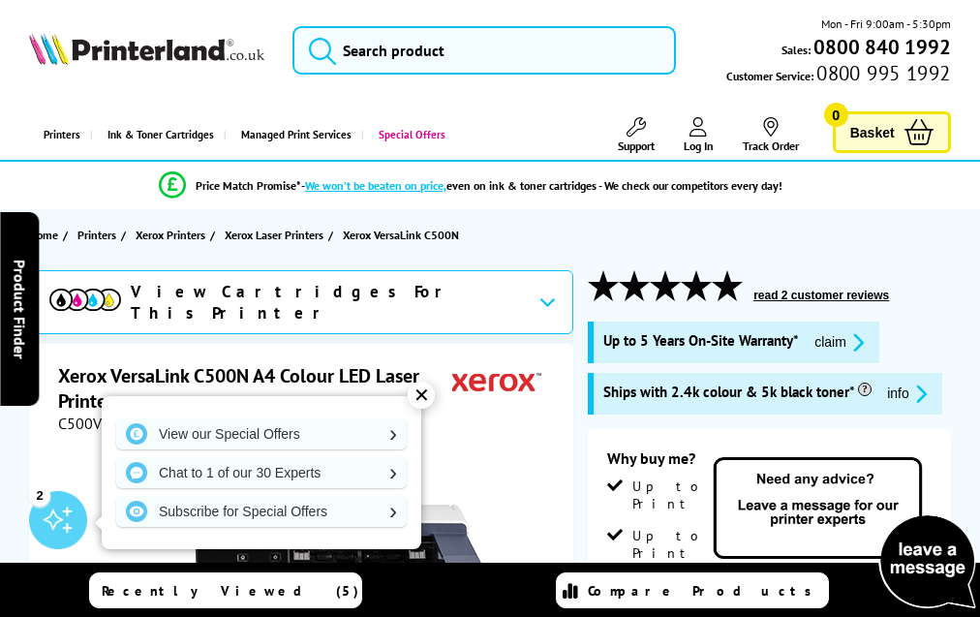
scroll to position [2959, 0]
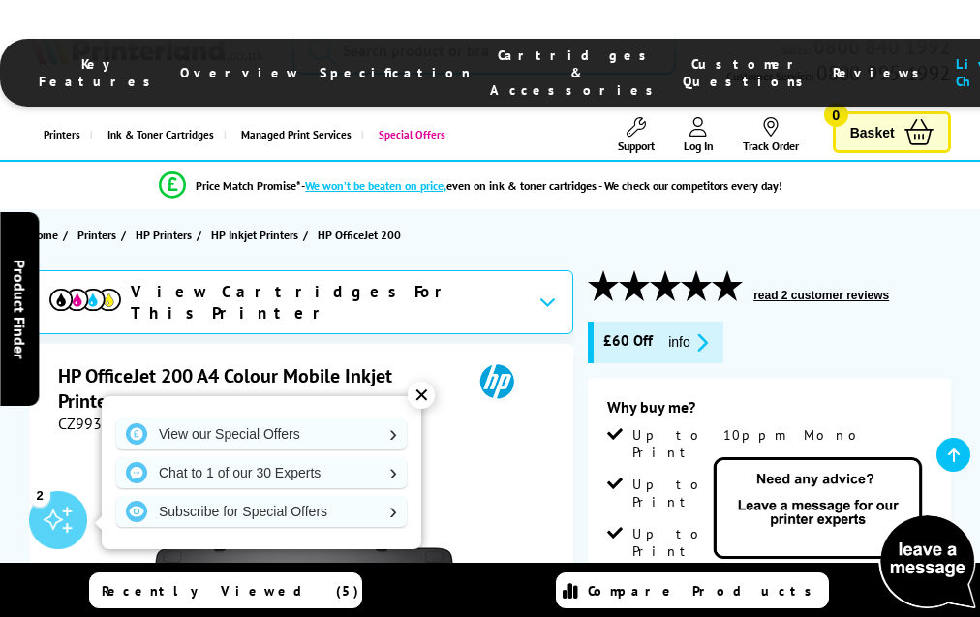
scroll to position [3408, 0]
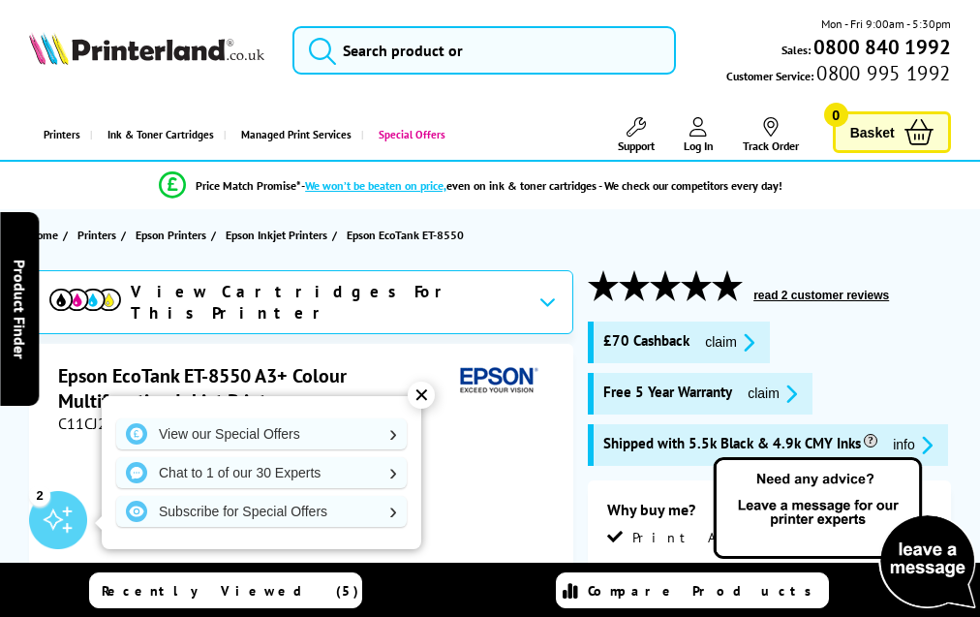
scroll to position [3593, 0]
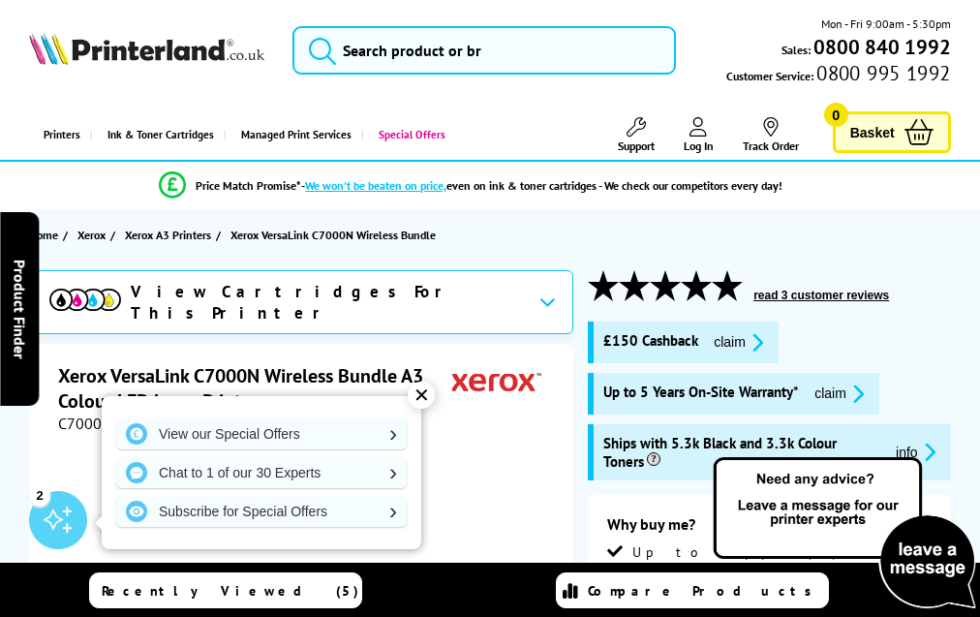
scroll to position [2806, 0]
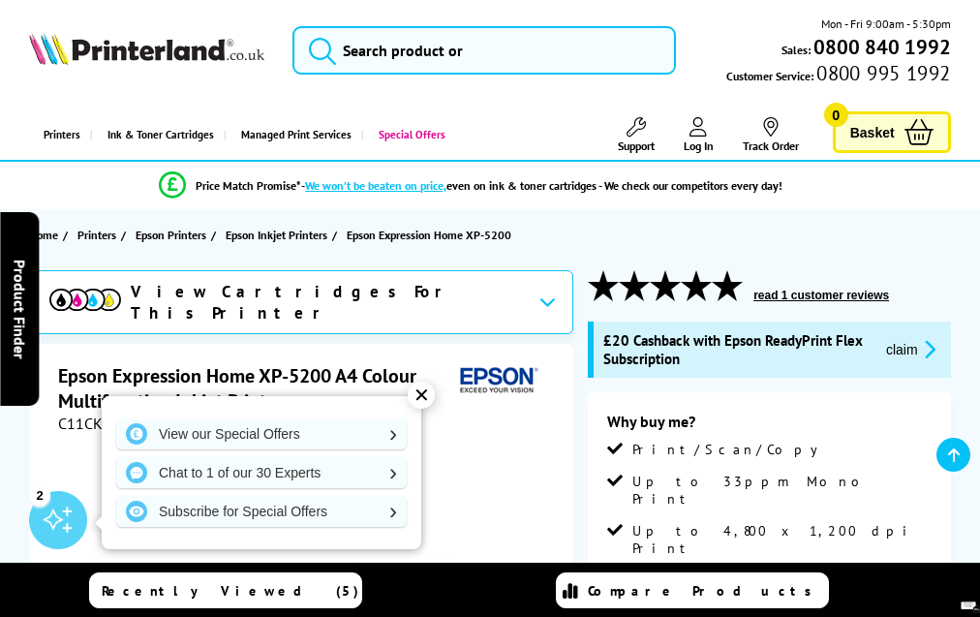
scroll to position [3660, 0]
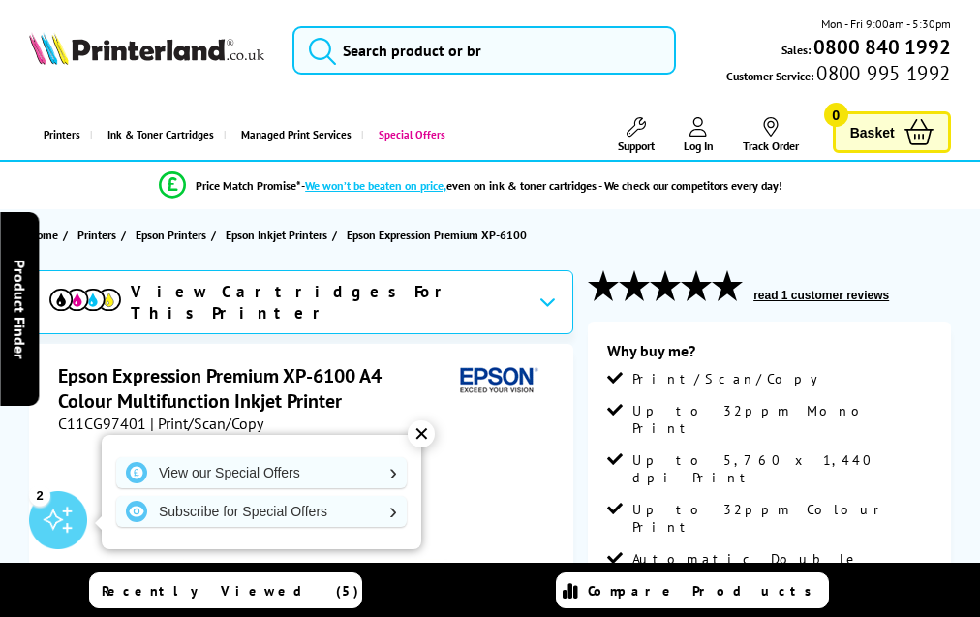
scroll to position [3544, 0]
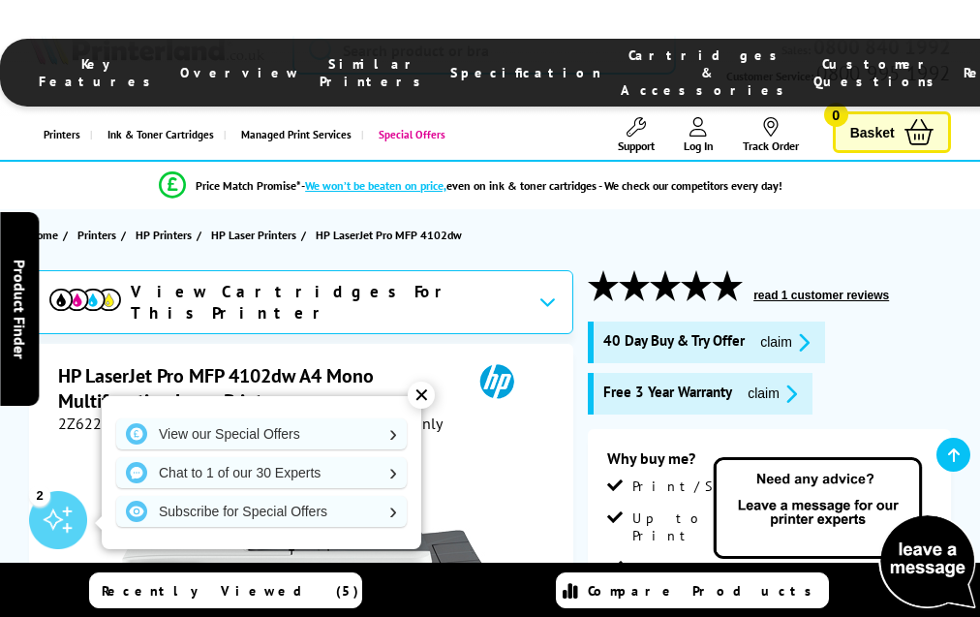
scroll to position [3668, 0]
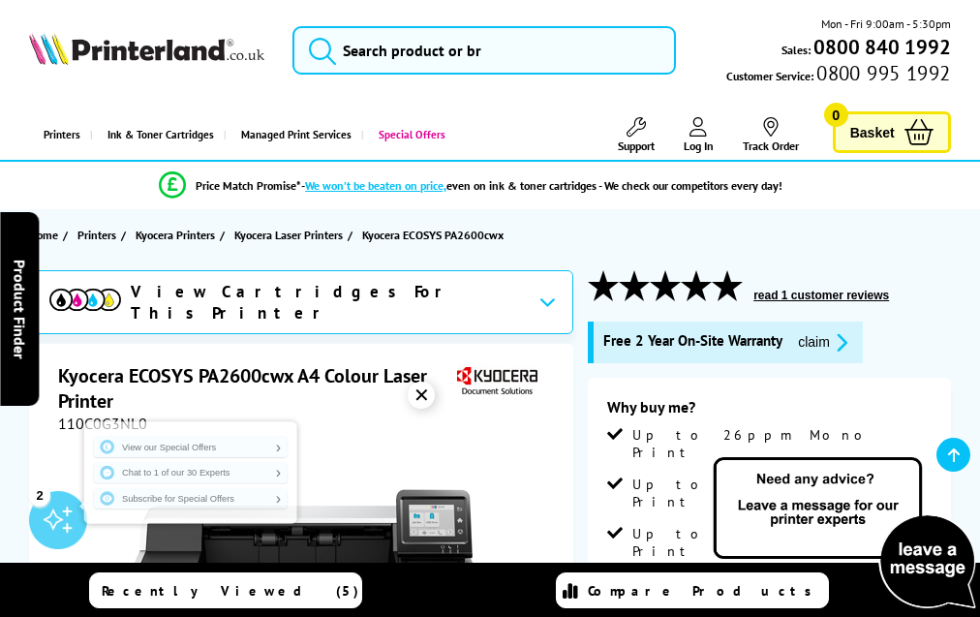
scroll to position [3484, 0]
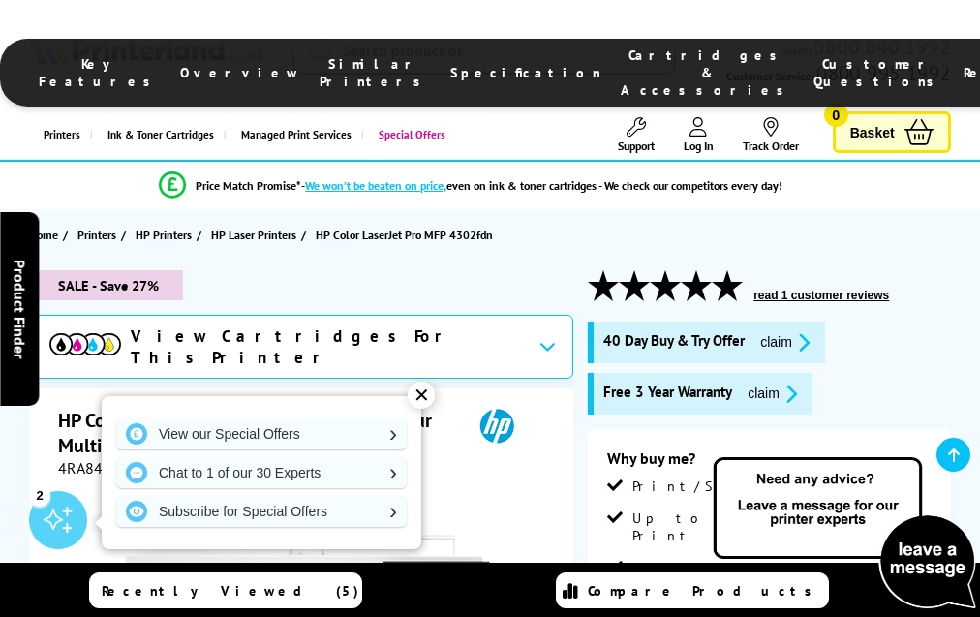
scroll to position [4877, 0]
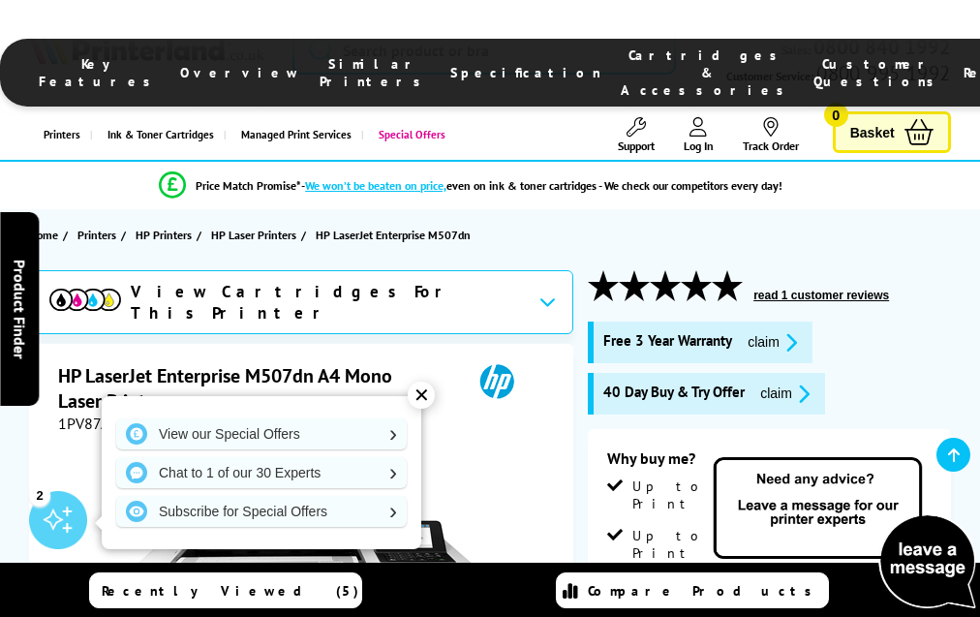
scroll to position [3809, 0]
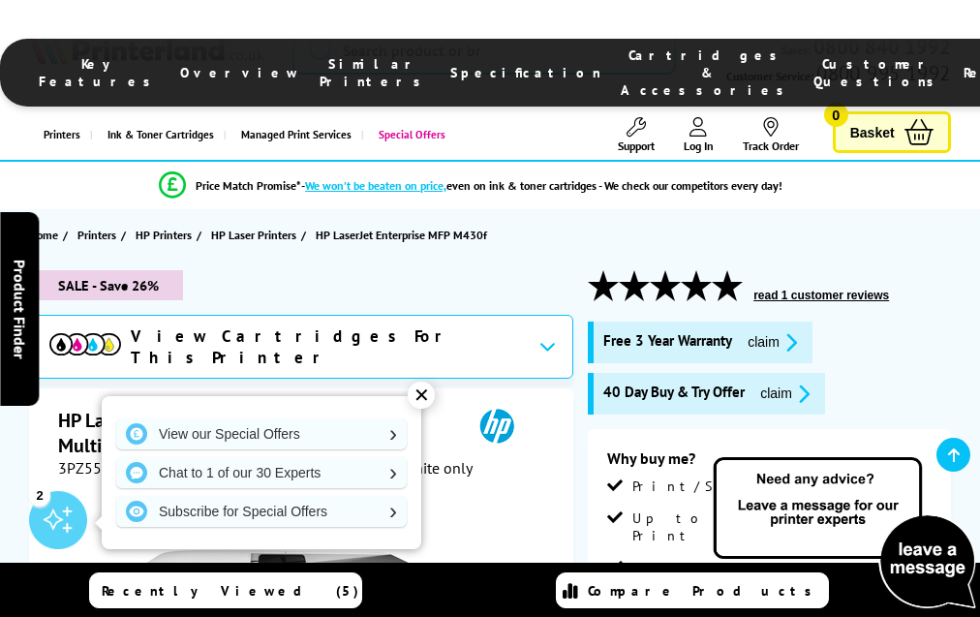
scroll to position [4153, 0]
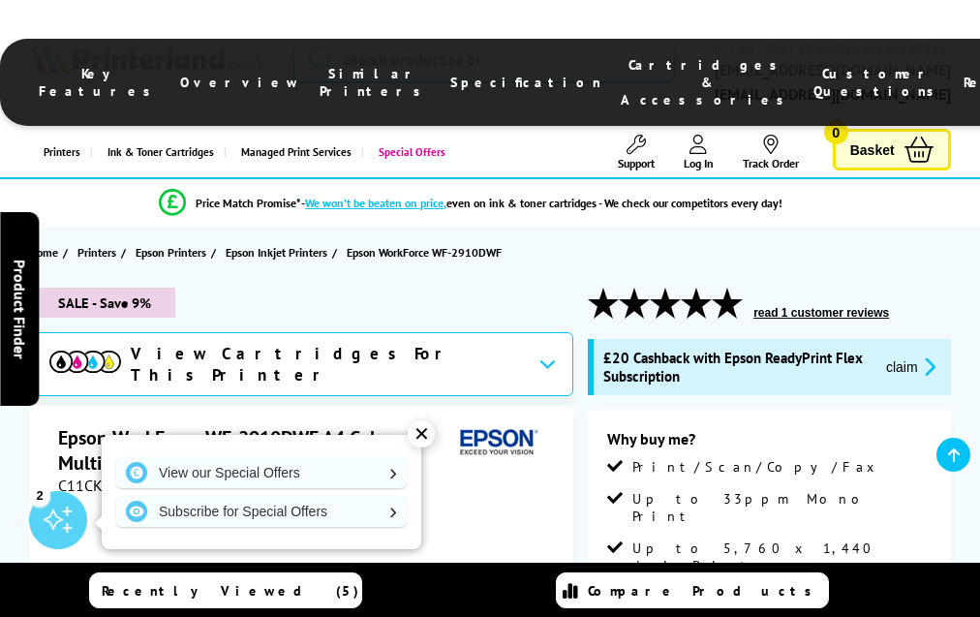
scroll to position [3793, 0]
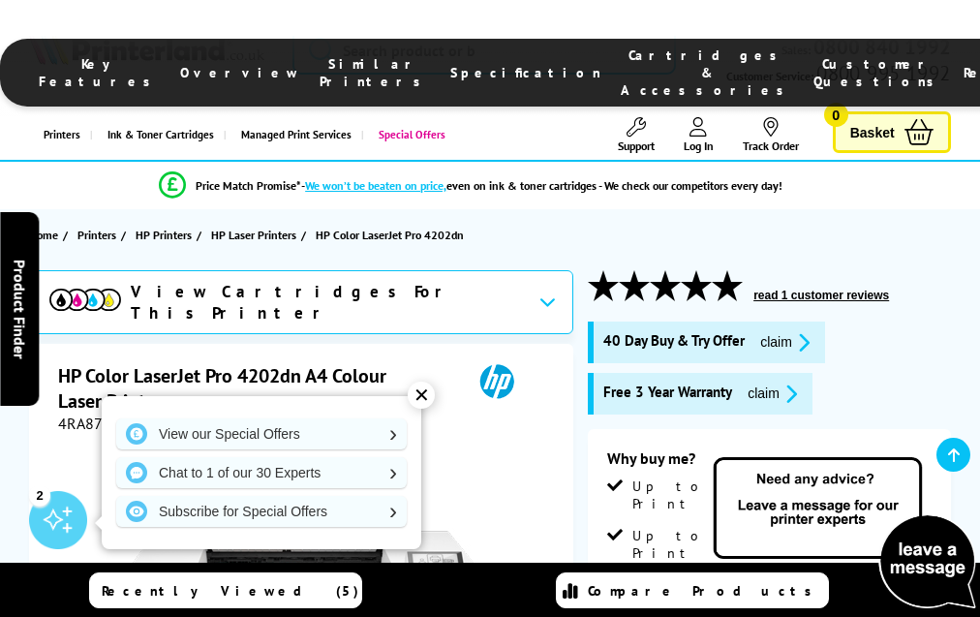
scroll to position [4120, 0]
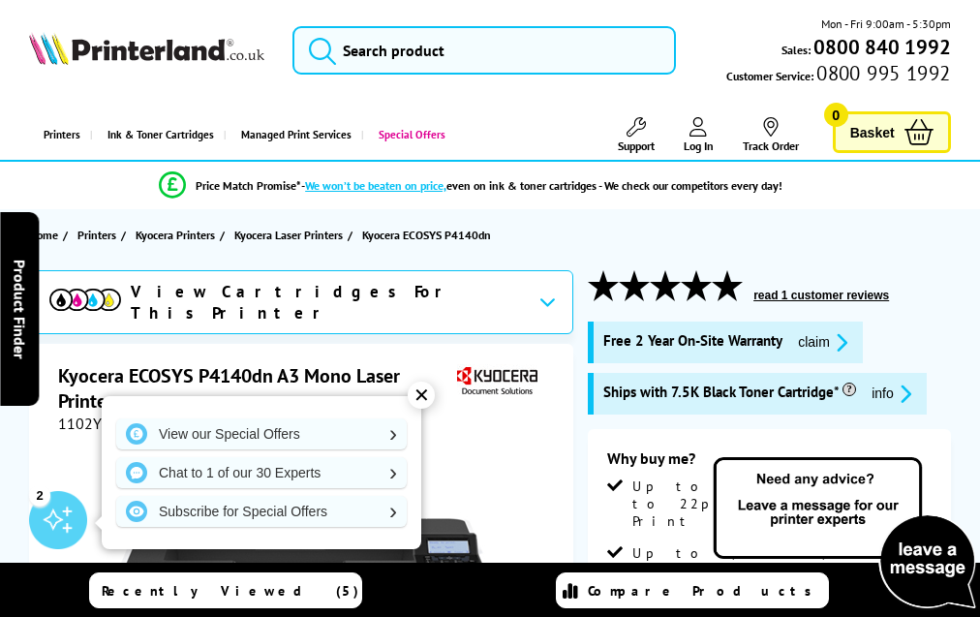
scroll to position [3149, 0]
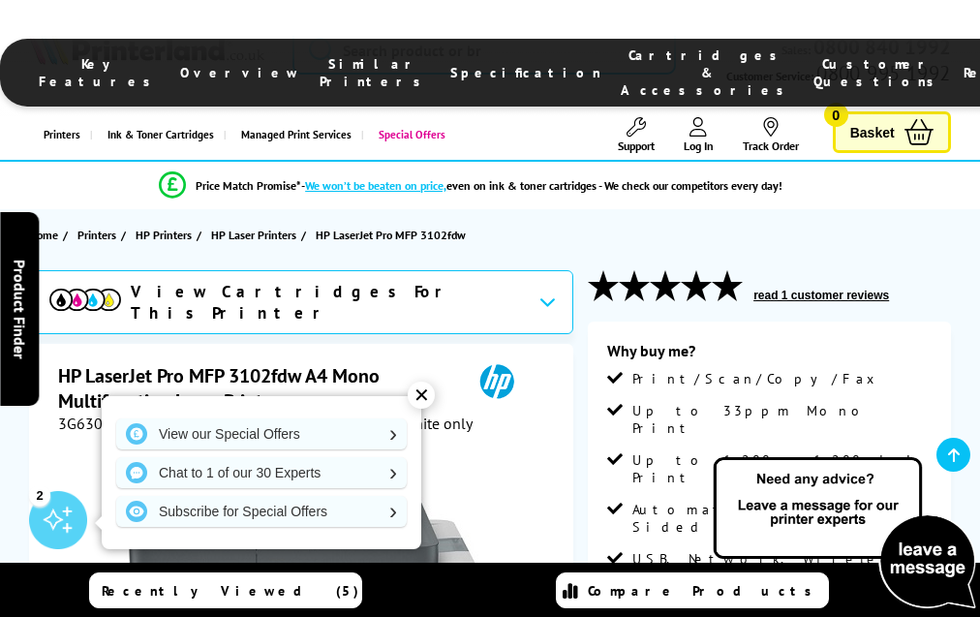
scroll to position [3480, 0]
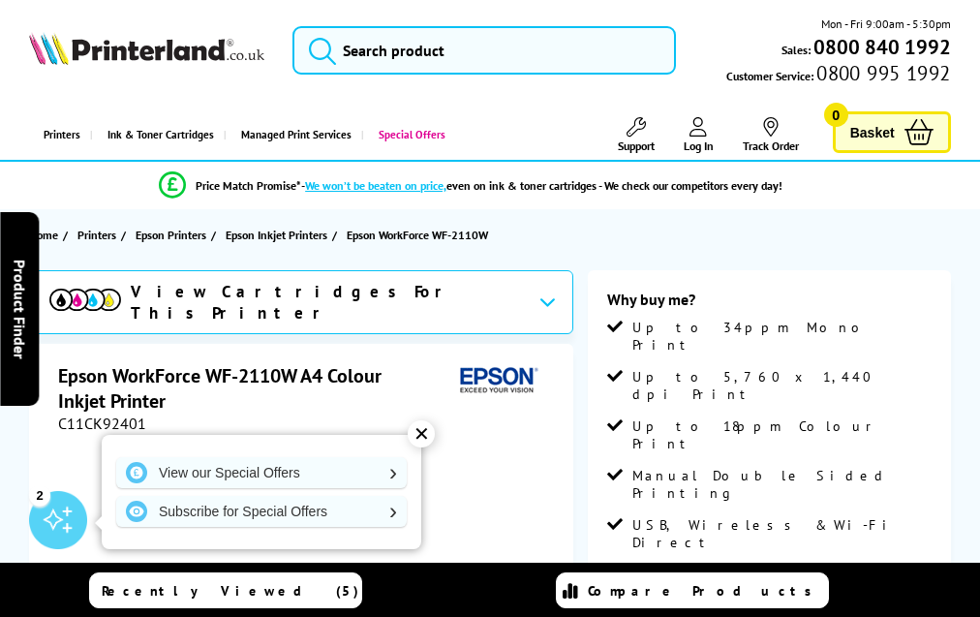
scroll to position [2876, 0]
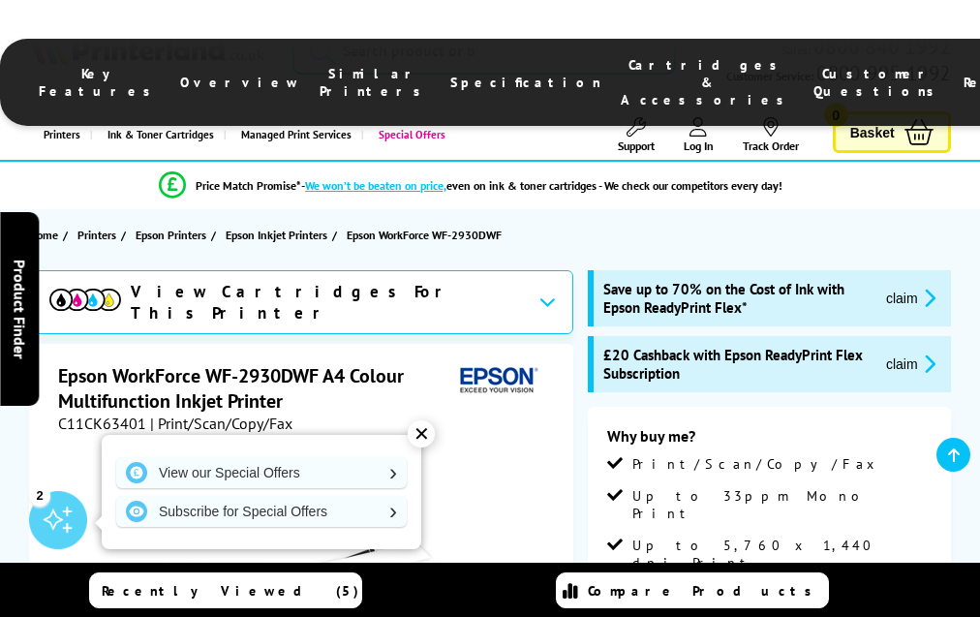
scroll to position [3570, 0]
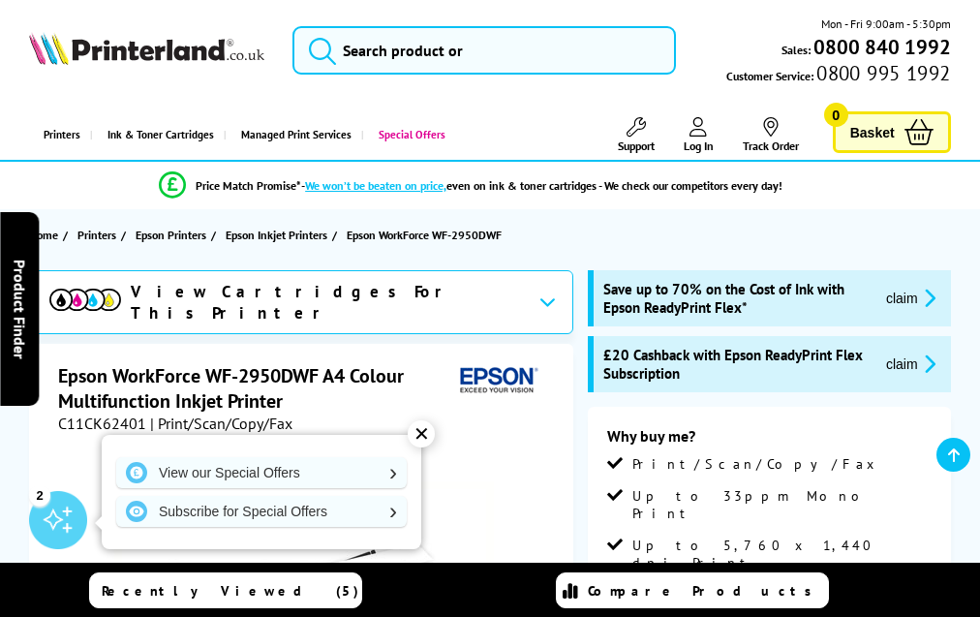
scroll to position [3720, 0]
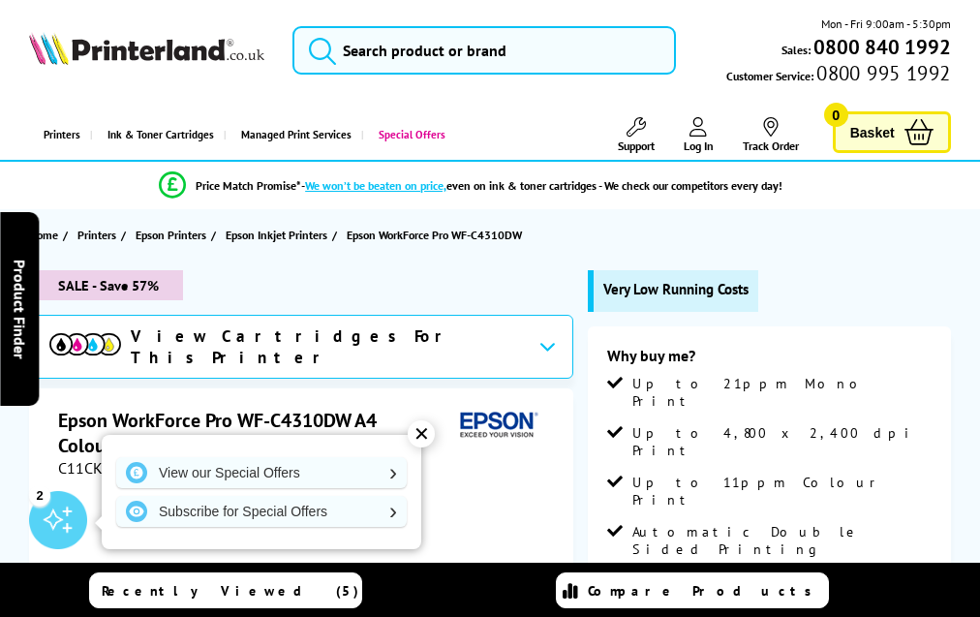
scroll to position [3240, 0]
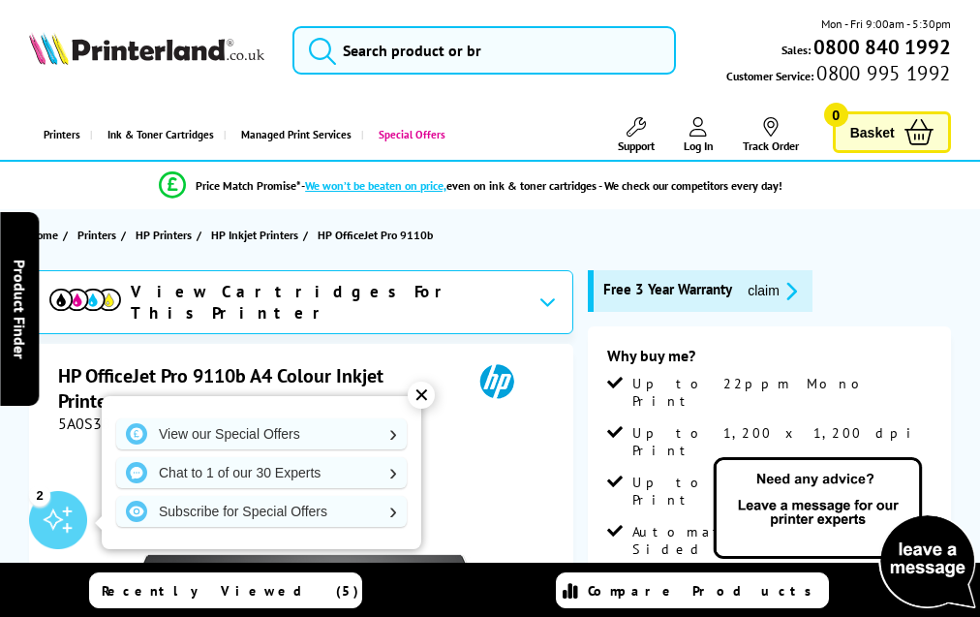
scroll to position [3405, 0]
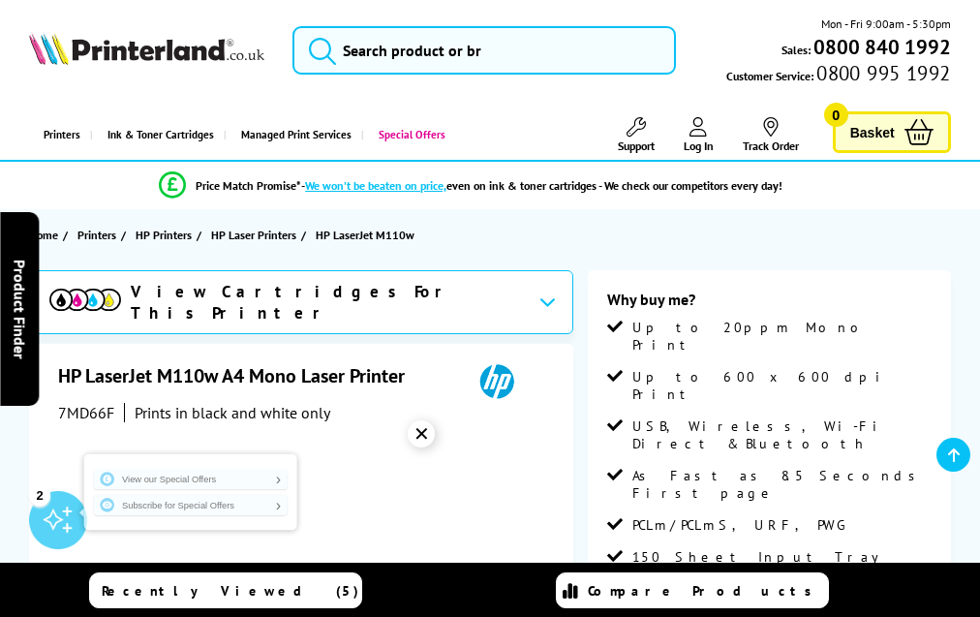
scroll to position [2840, 0]
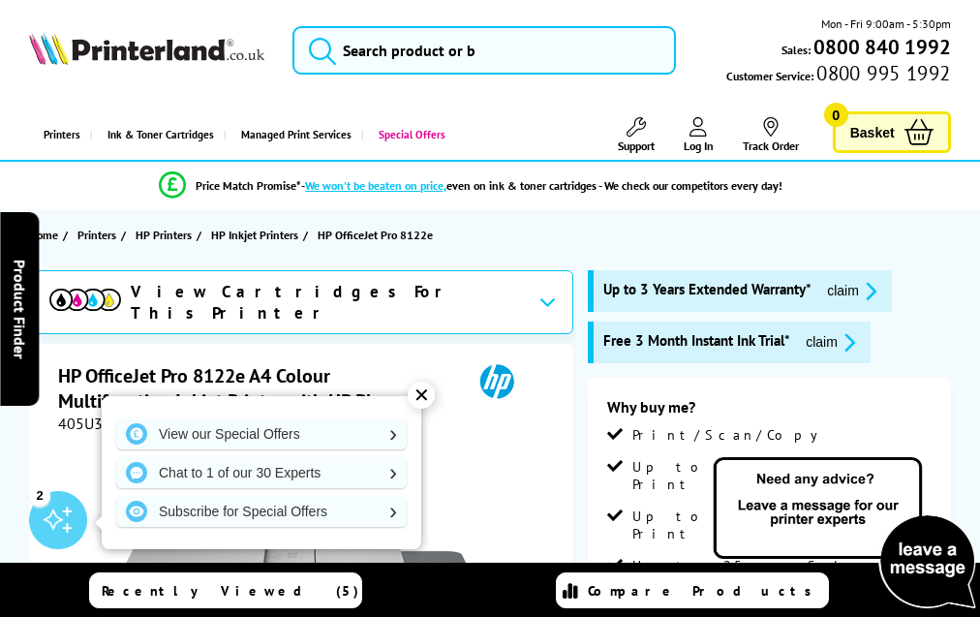
scroll to position [4129, 0]
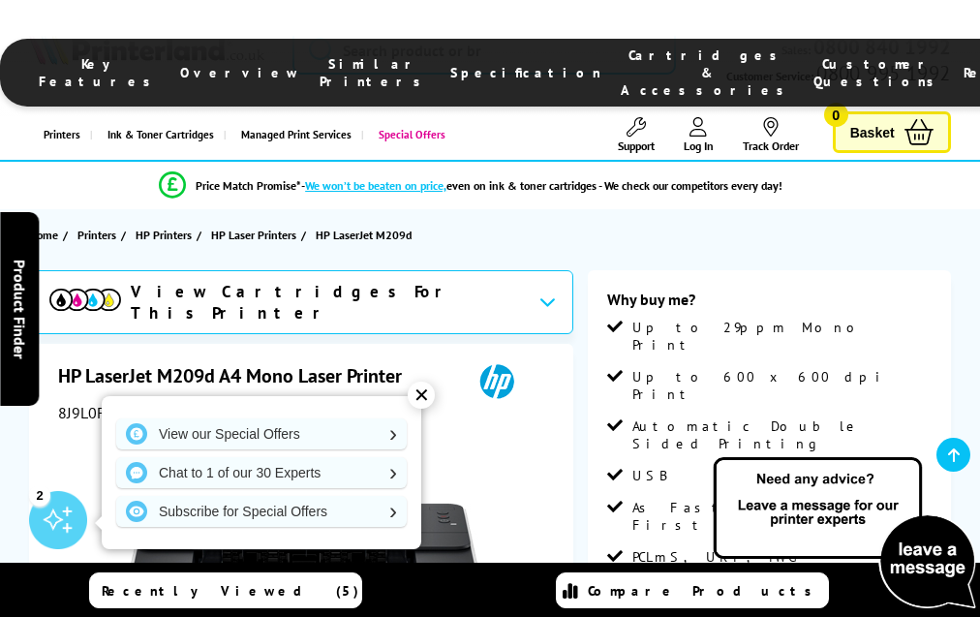
scroll to position [2959, 0]
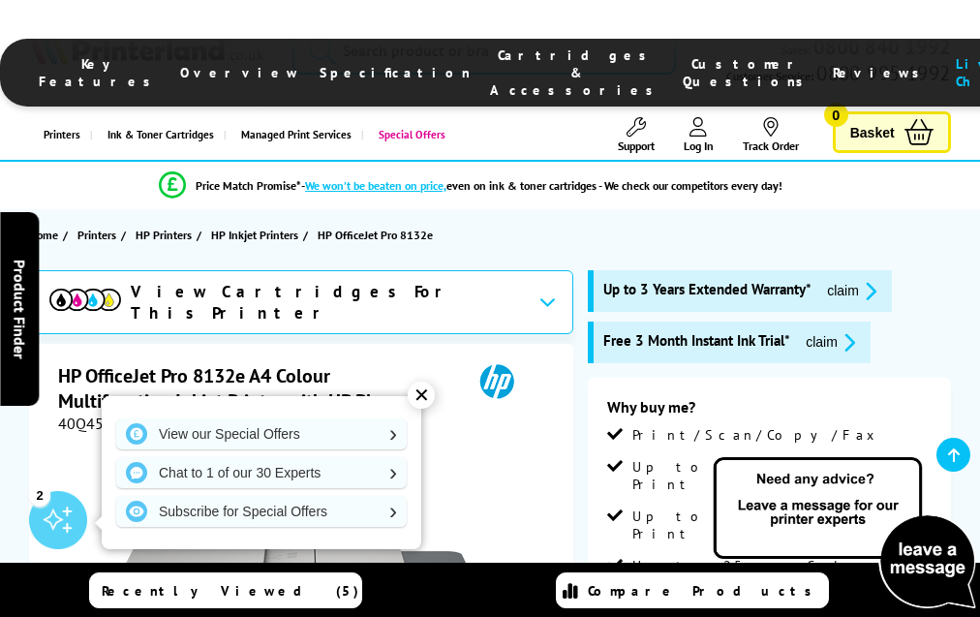
scroll to position [4300, 0]
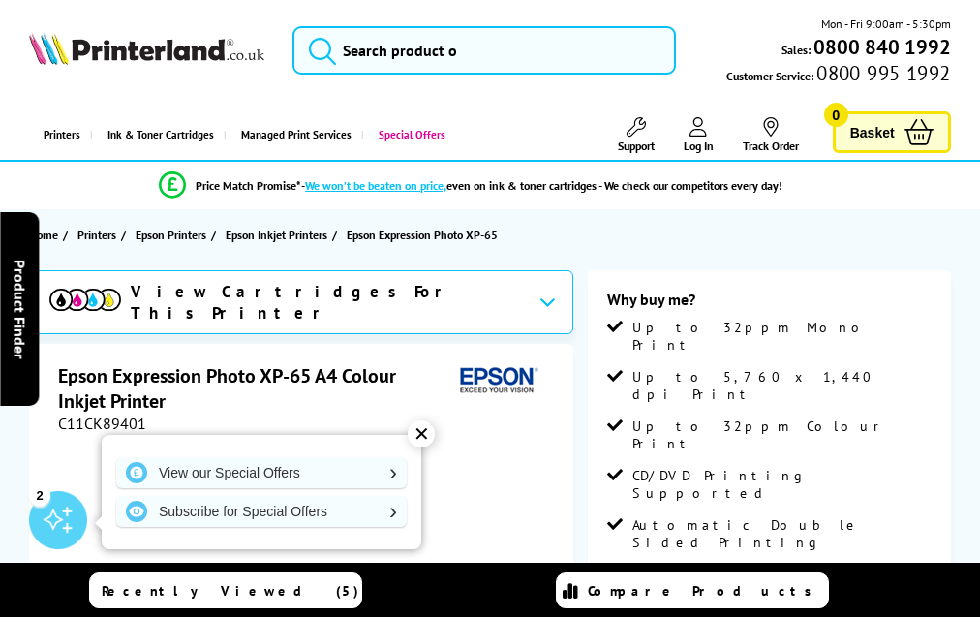
scroll to position [3179, 0]
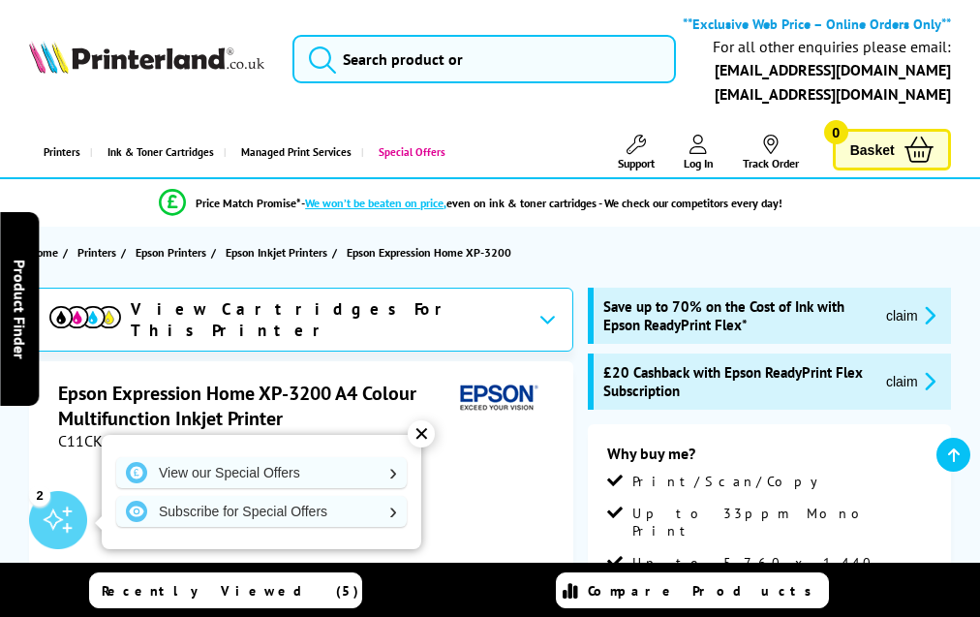
scroll to position [3613, 0]
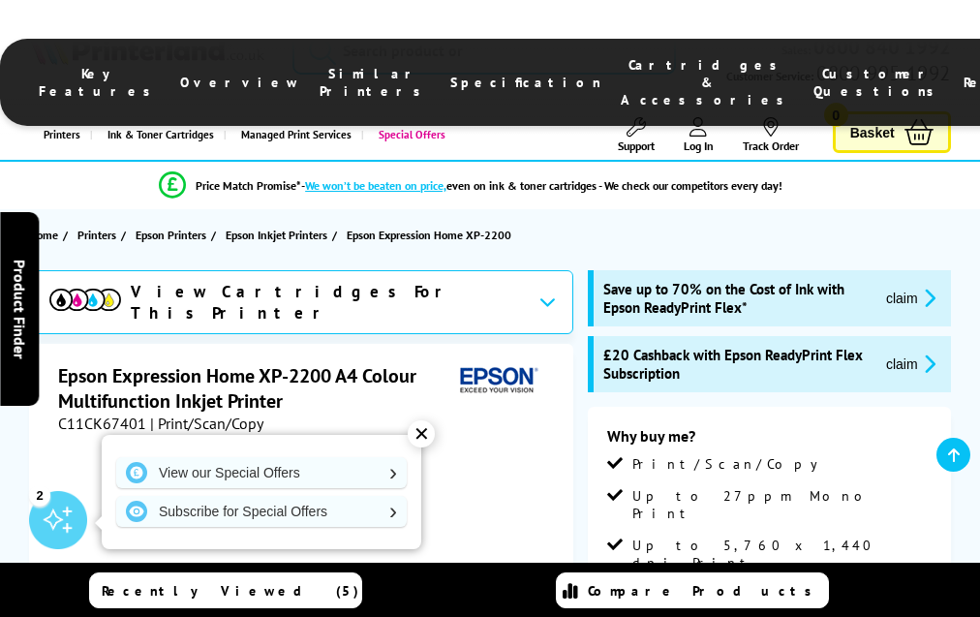
scroll to position [3381, 0]
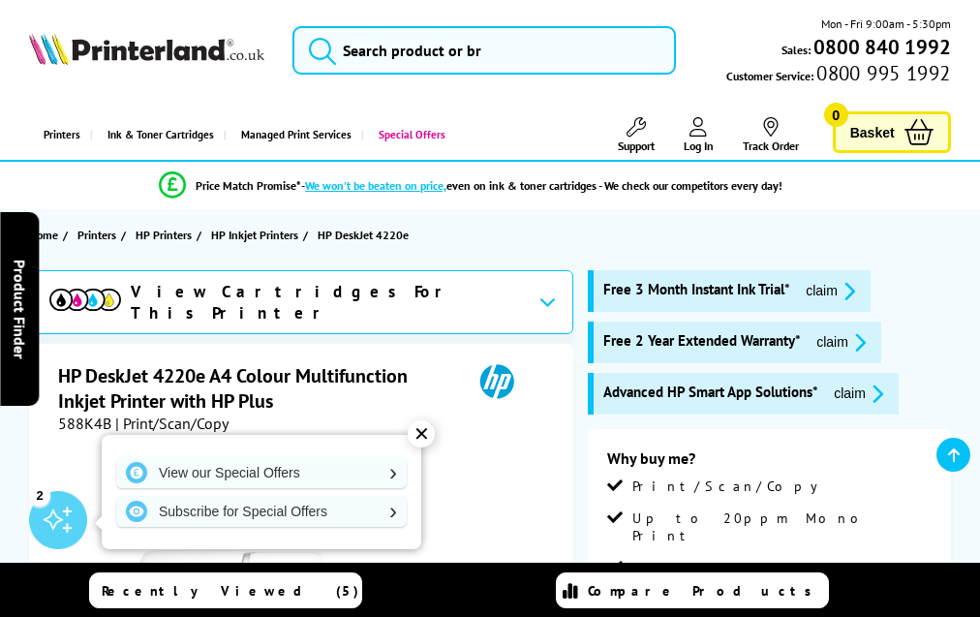
scroll to position [3617, 0]
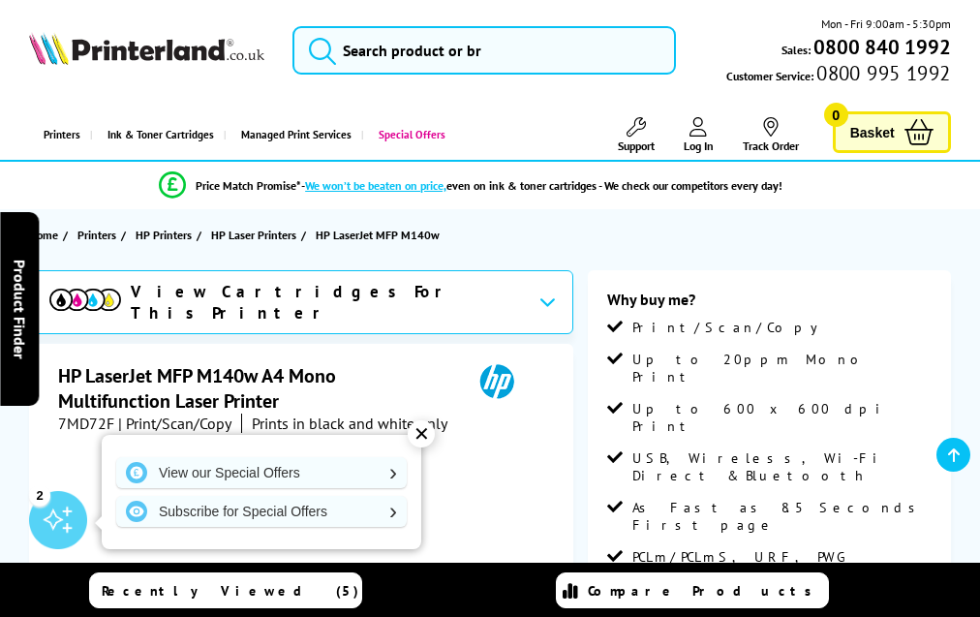
scroll to position [3077, 0]
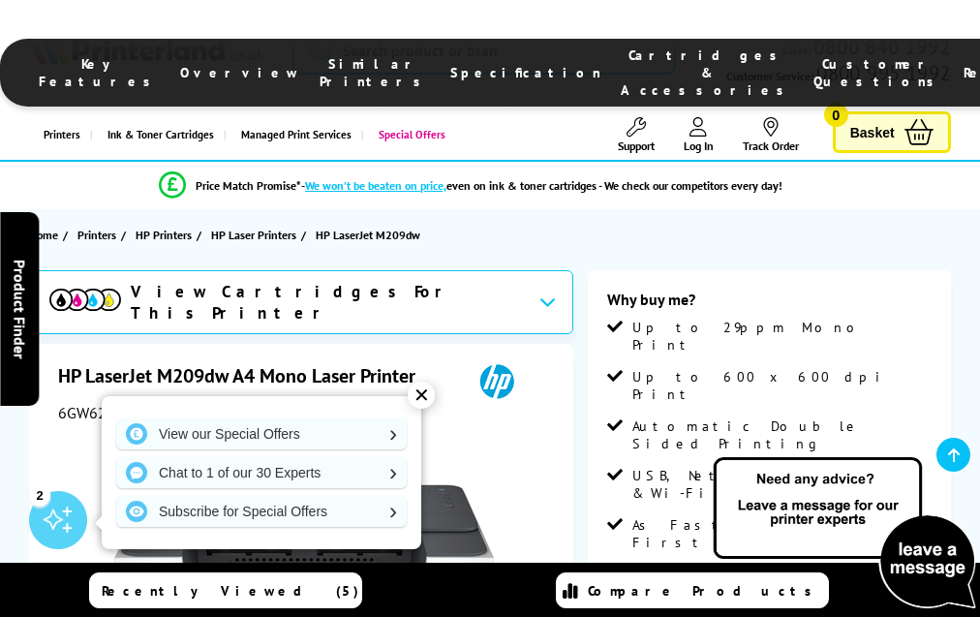
scroll to position [2940, 0]
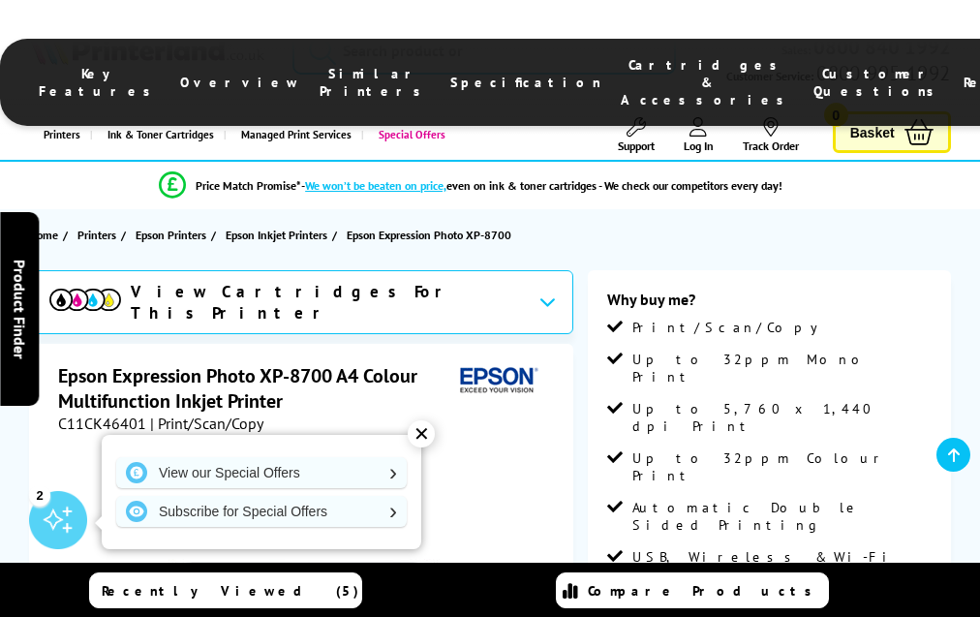
scroll to position [3448, 0]
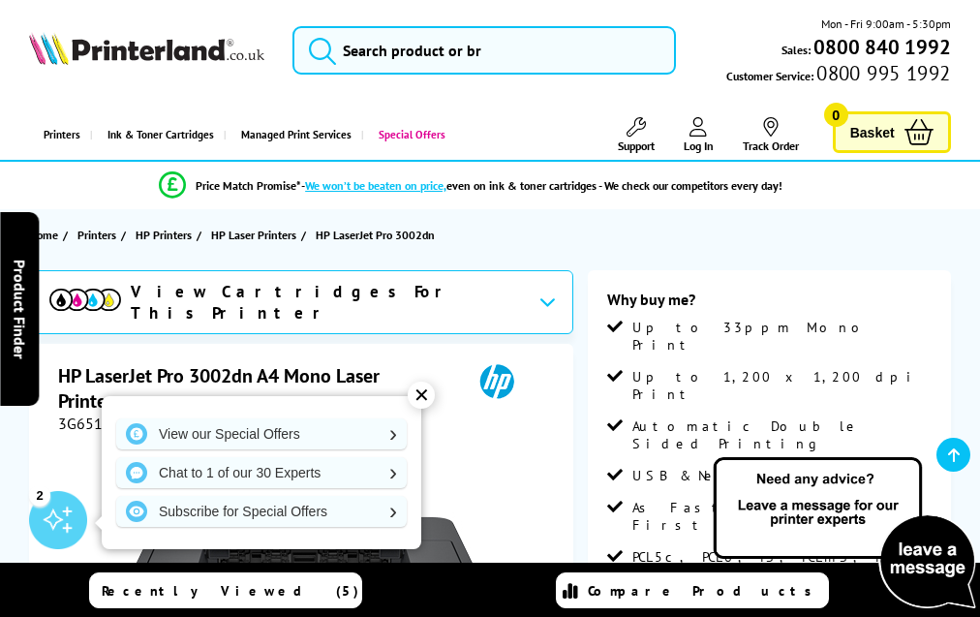
scroll to position [3046, 0]
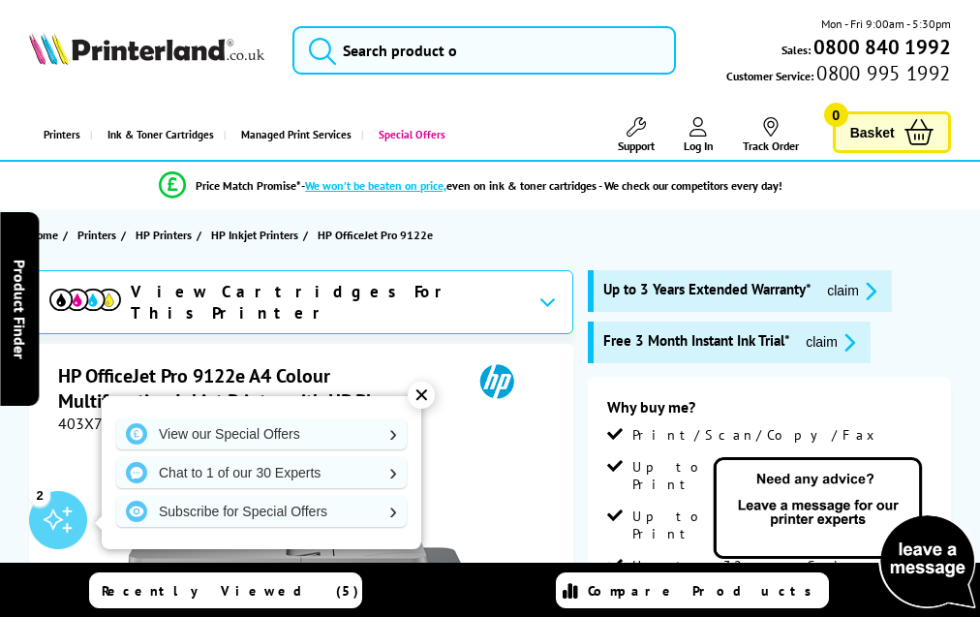
scroll to position [4244, 0]
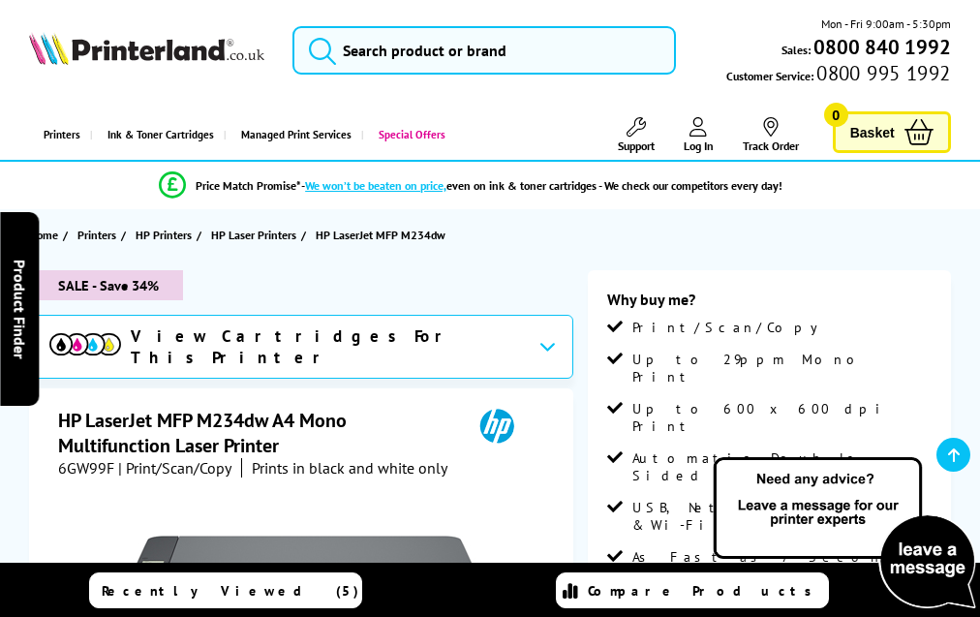
scroll to position [3444, 0]
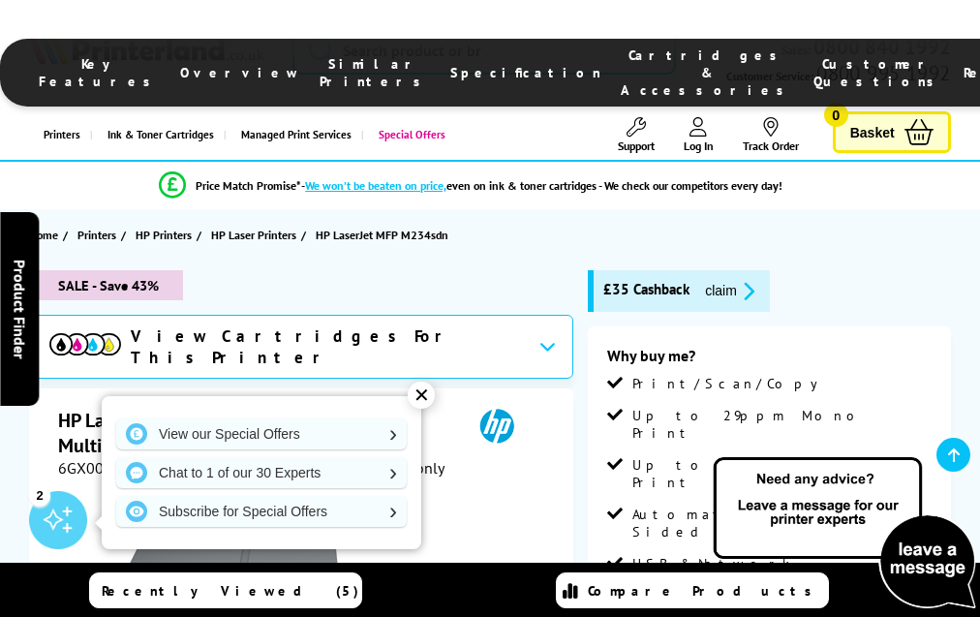
scroll to position [3483, 0]
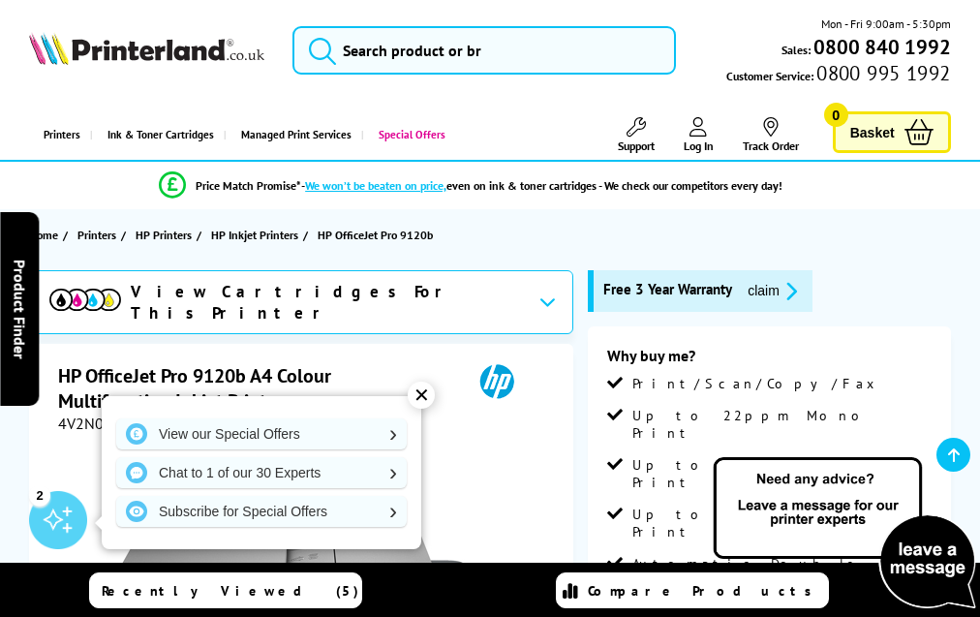
scroll to position [3804, 0]
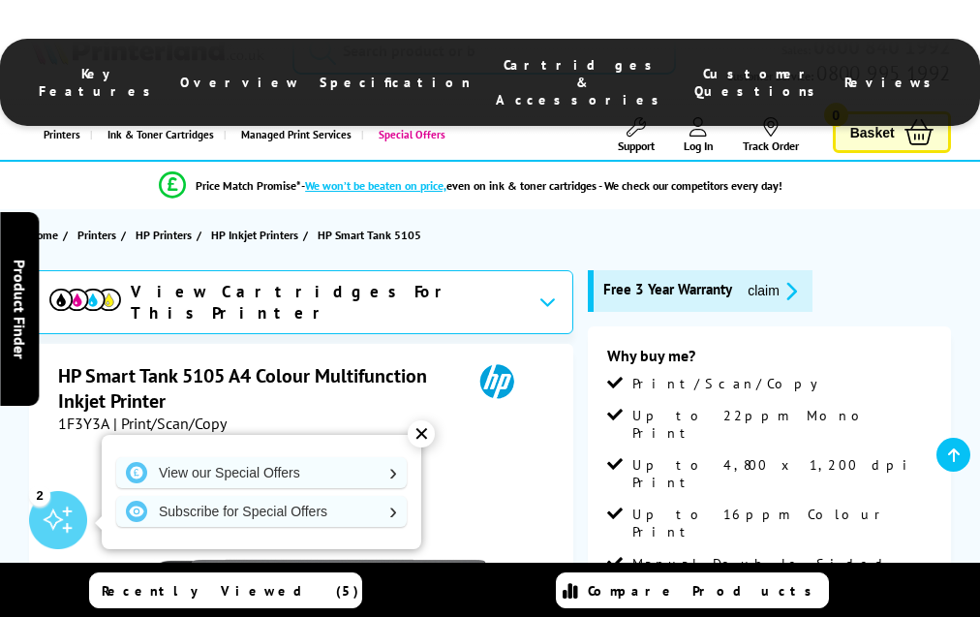
scroll to position [3235, 0]
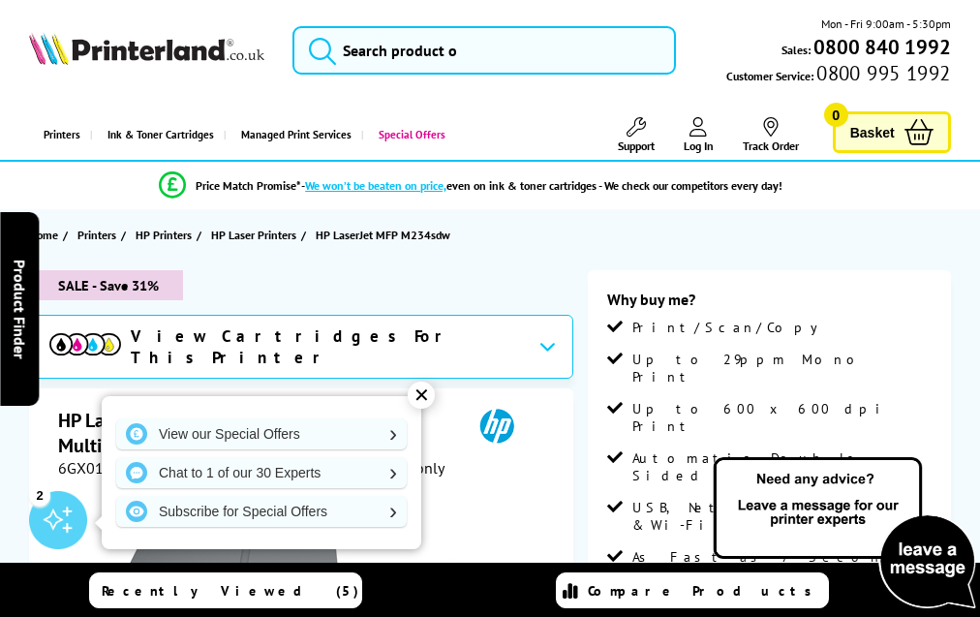
scroll to position [3482, 0]
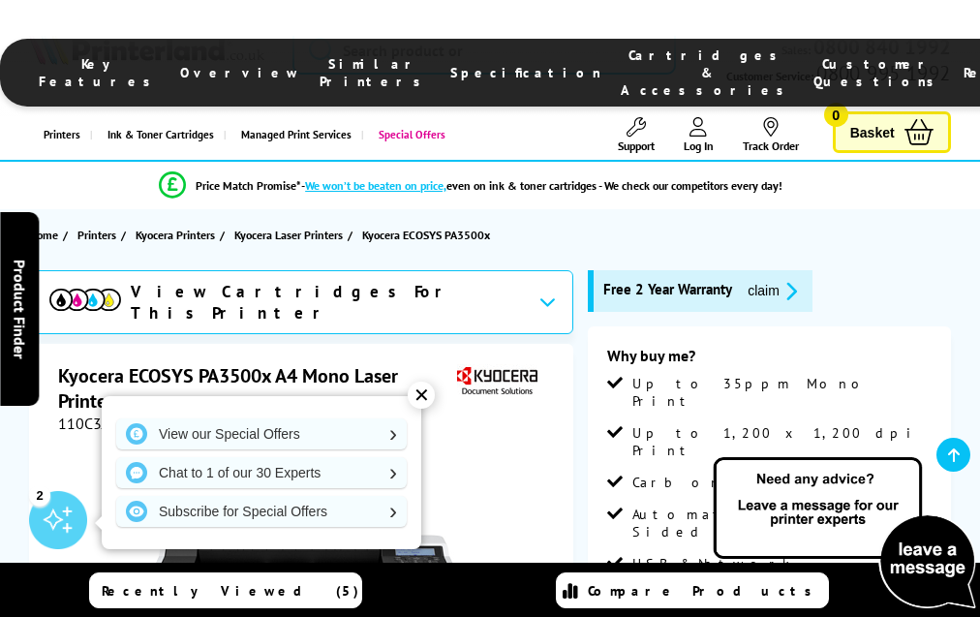
scroll to position [3238, 0]
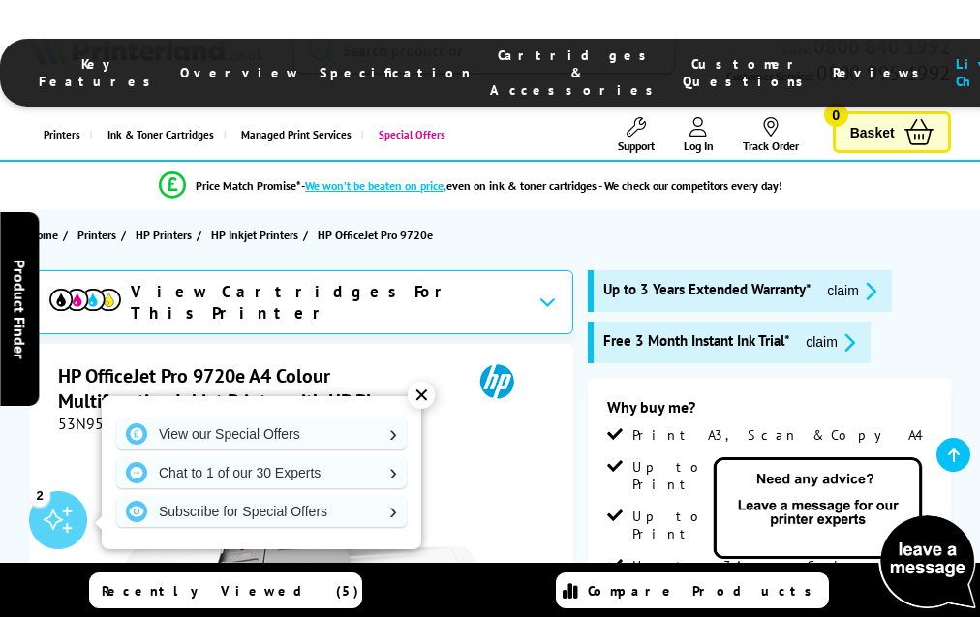
scroll to position [3699, 0]
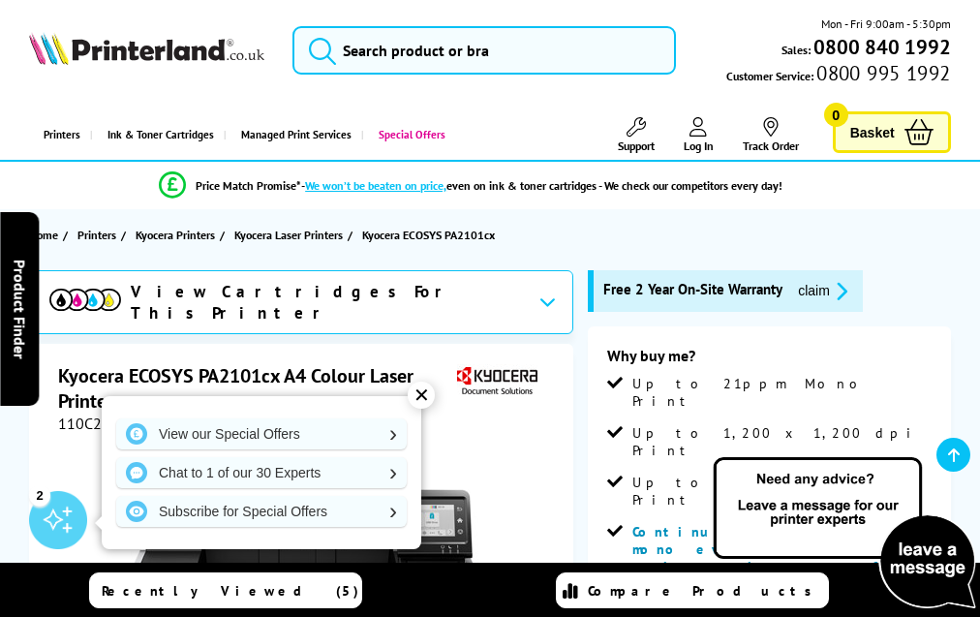
scroll to position [3730, 0]
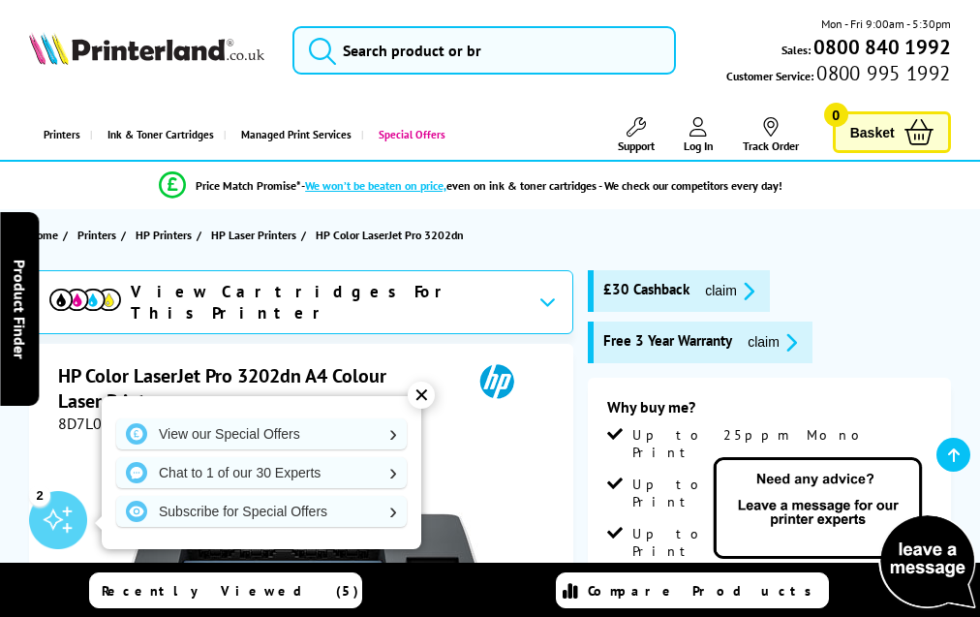
scroll to position [3873, 0]
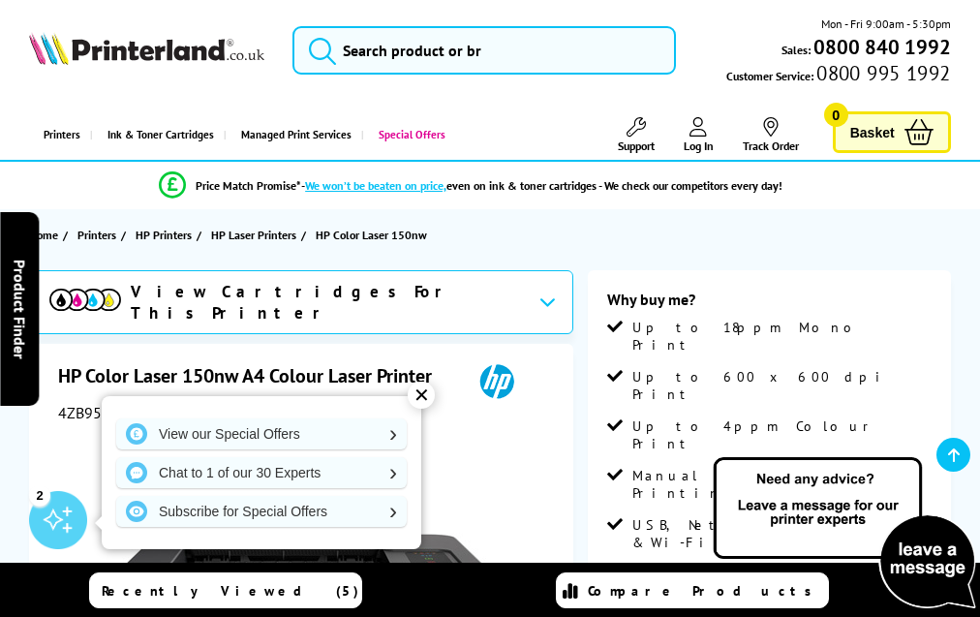
scroll to position [3156, 0]
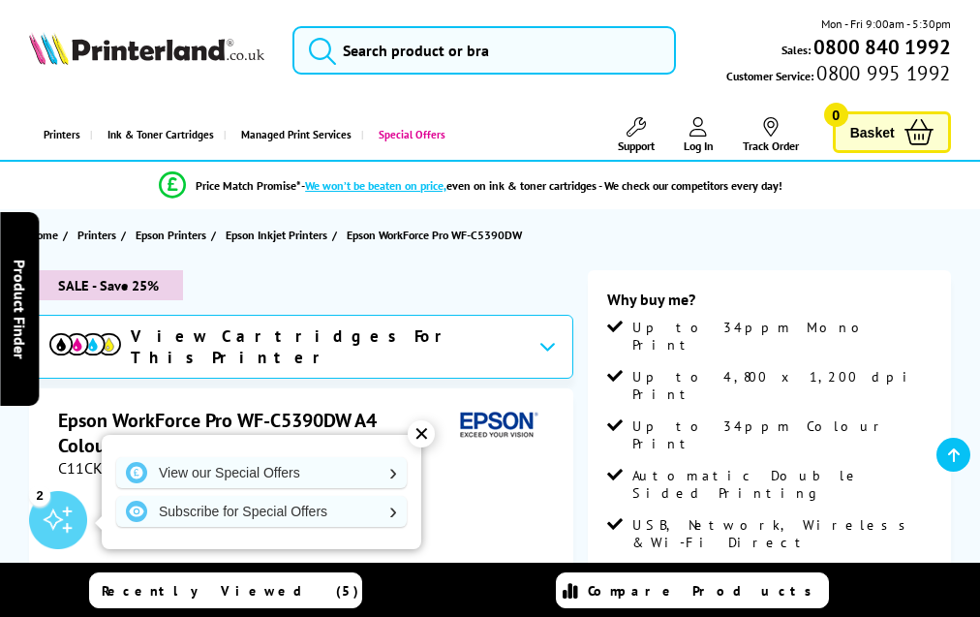
scroll to position [3444, 0]
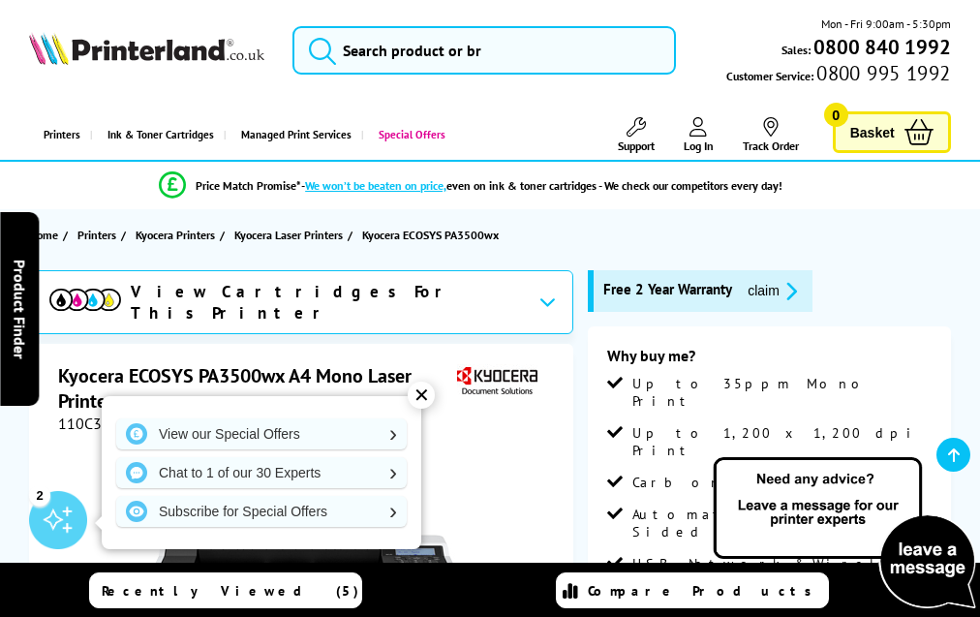
scroll to position [3238, 0]
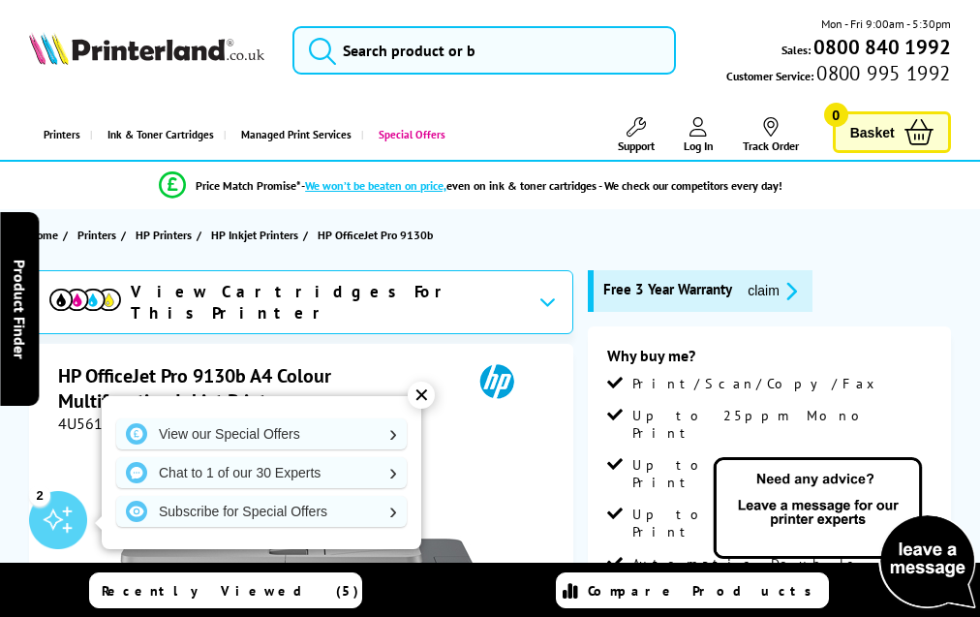
scroll to position [3804, 0]
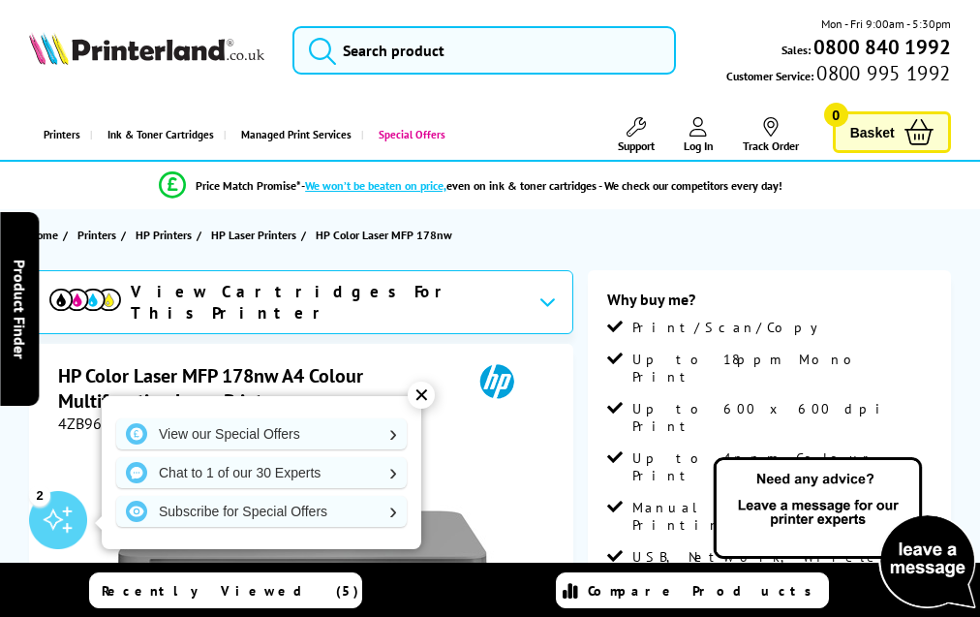
scroll to position [3363, 0]
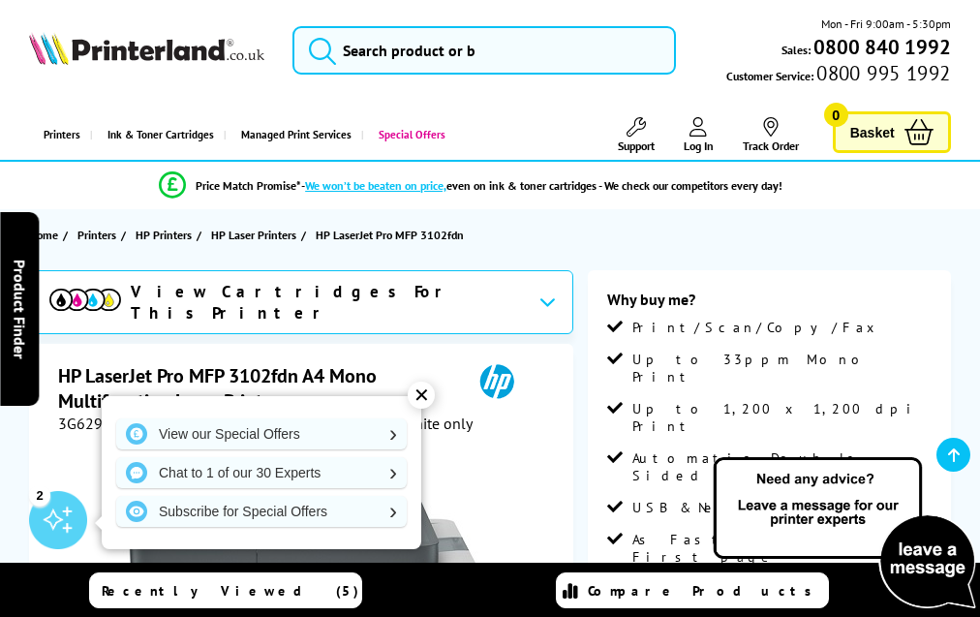
scroll to position [3461, 0]
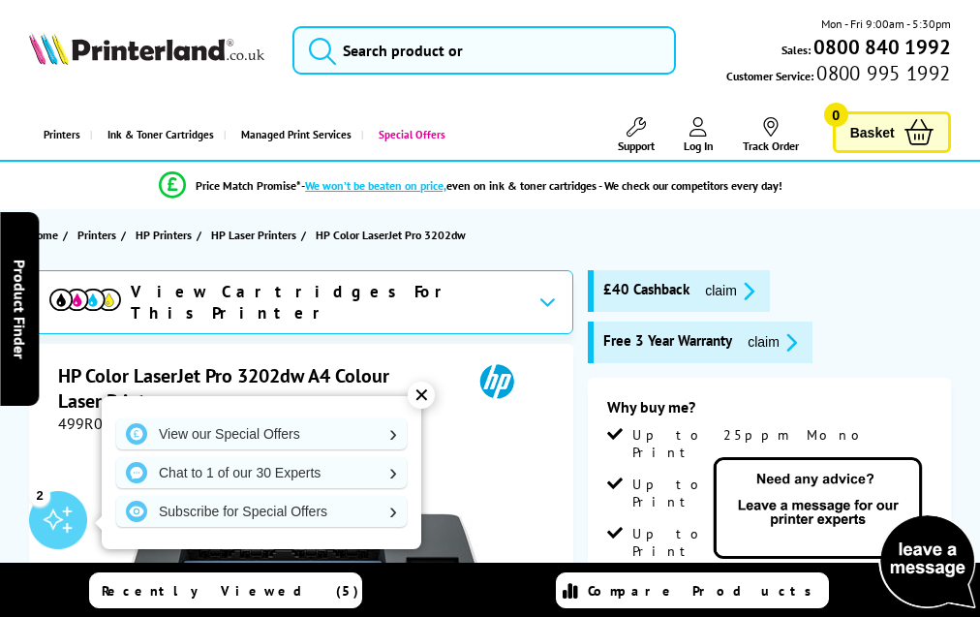
scroll to position [3873, 0]
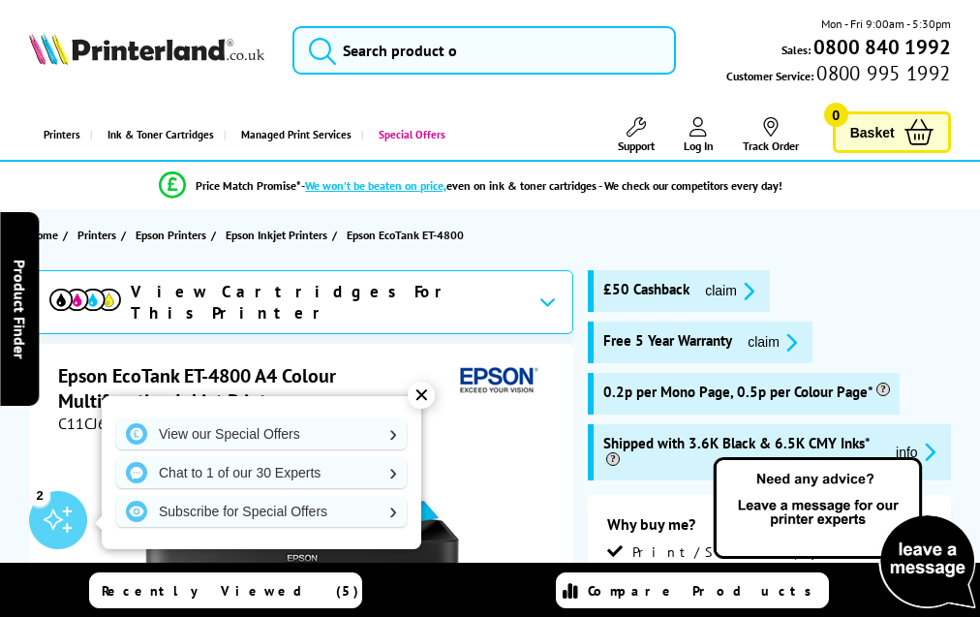
scroll to position [3469, 0]
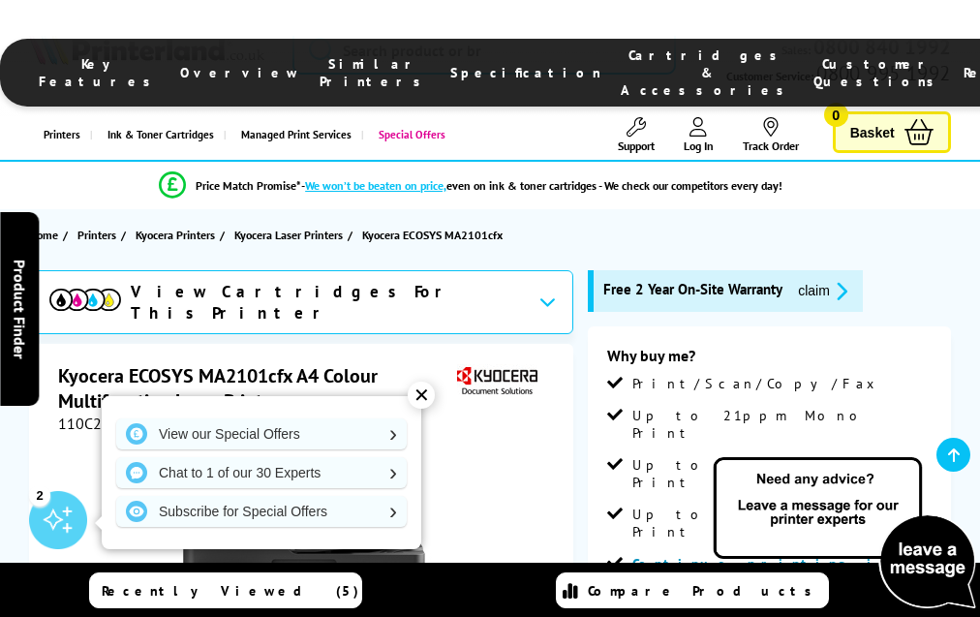
scroll to position [4013, 0]
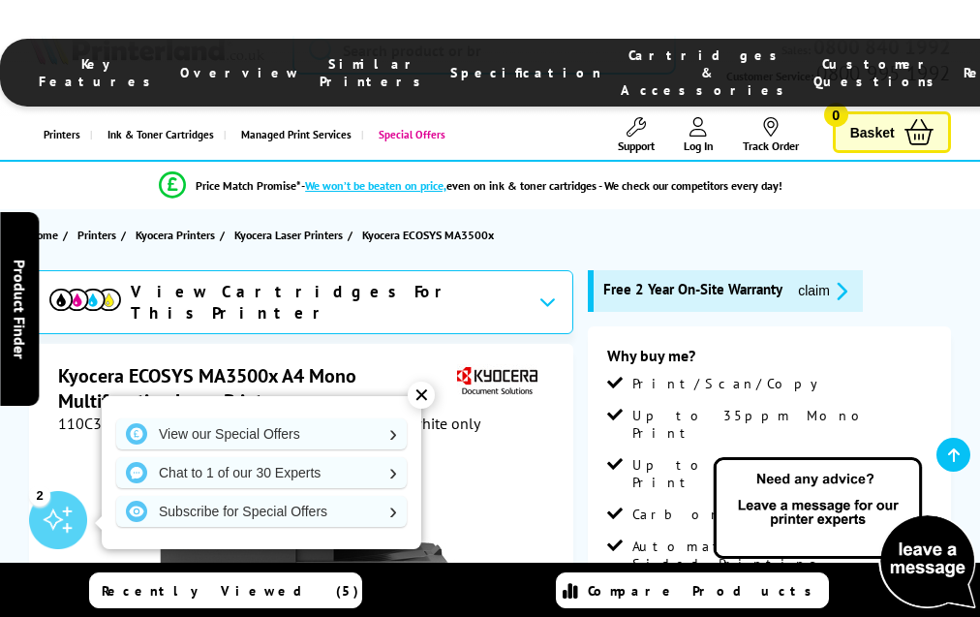
scroll to position [3579, 0]
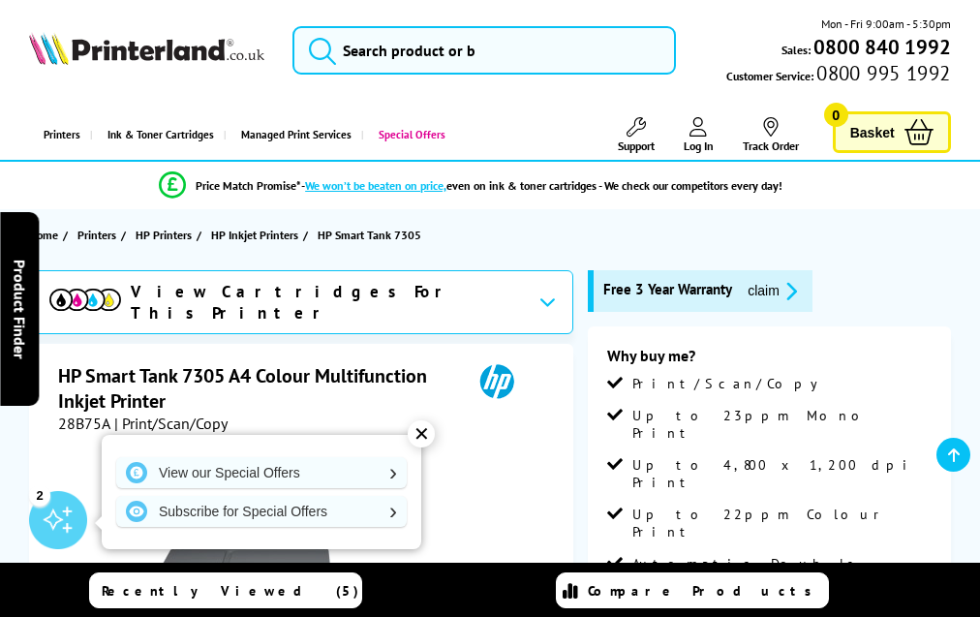
scroll to position [3511, 0]
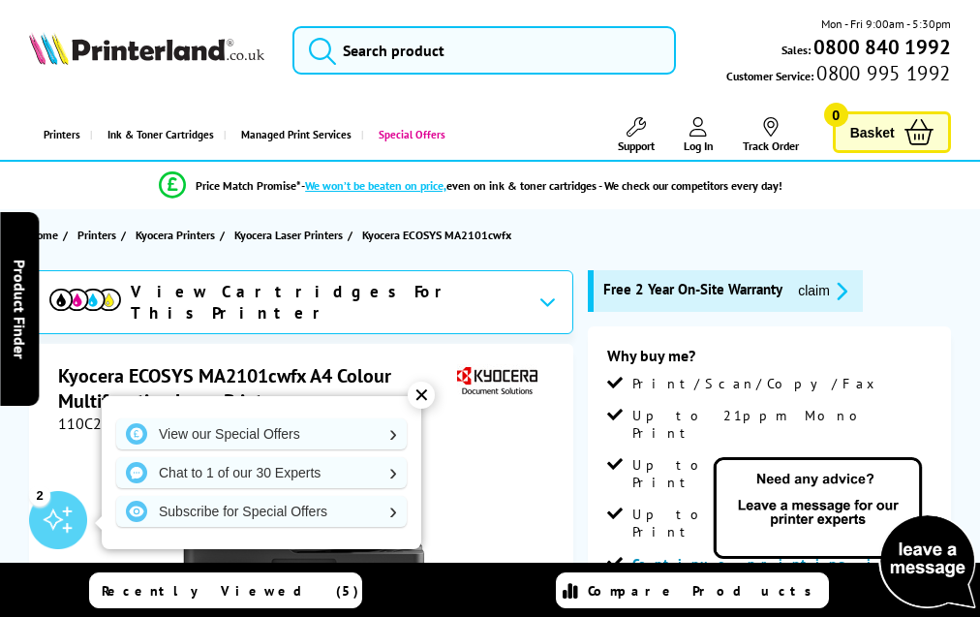
scroll to position [4013, 0]
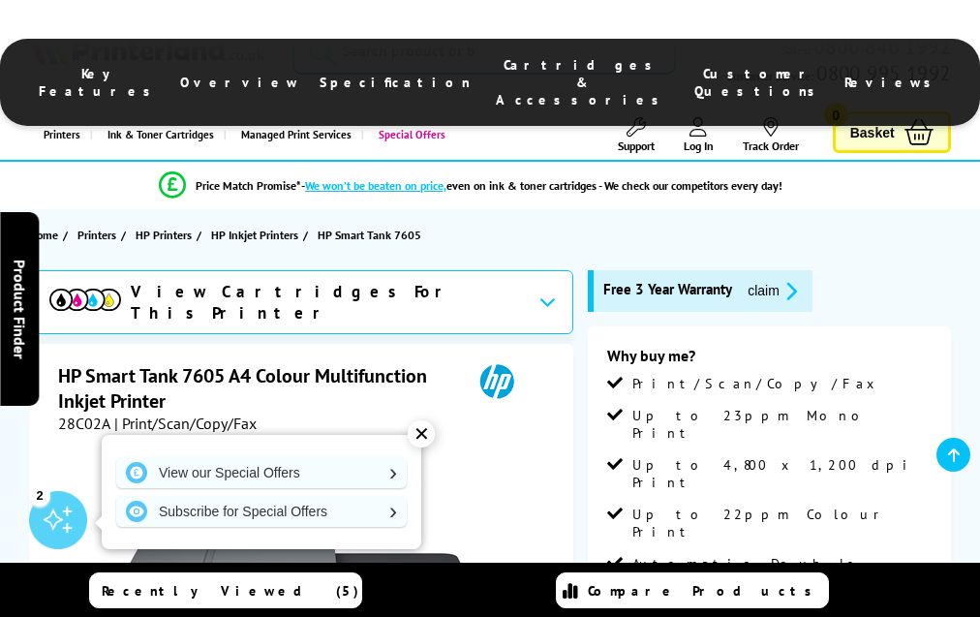
scroll to position [3596, 0]
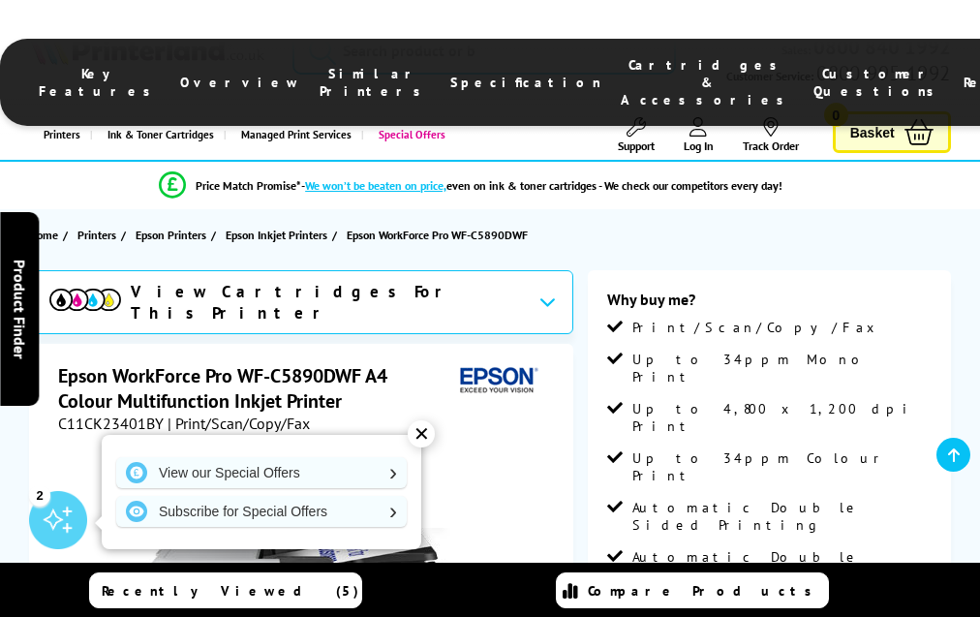
scroll to position [4001, 0]
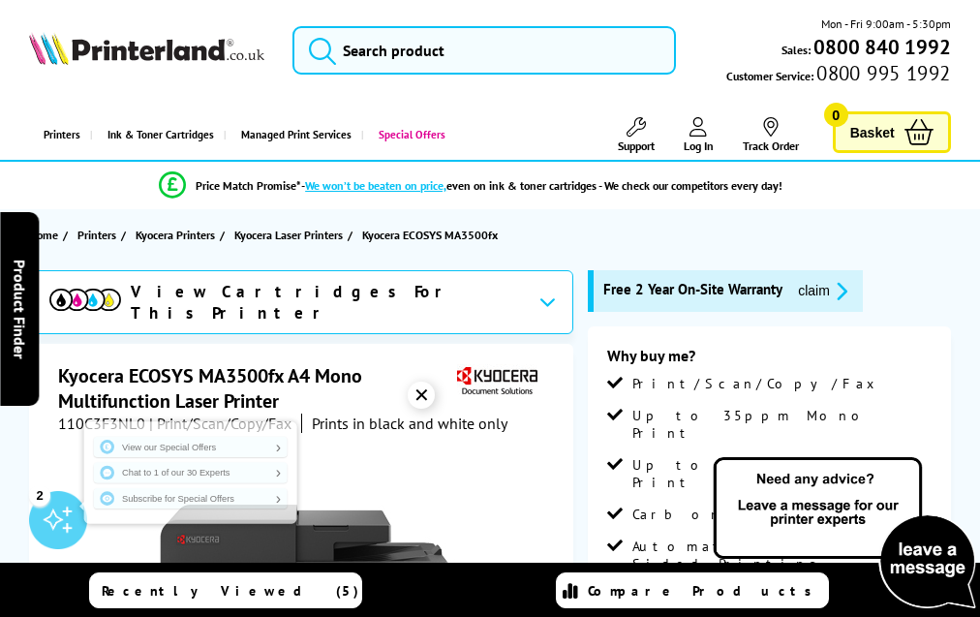
scroll to position [3702, 0]
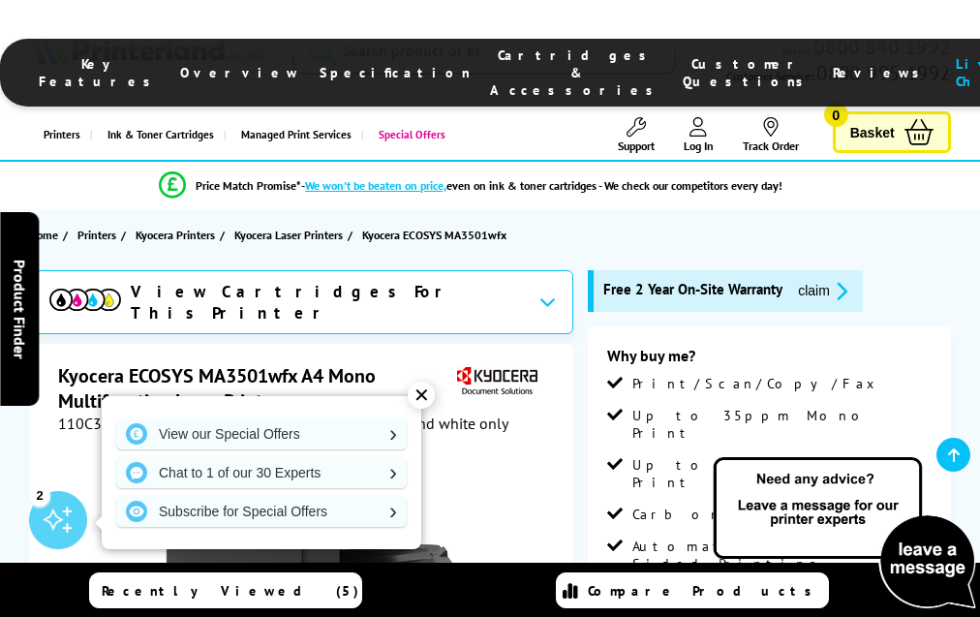
scroll to position [3702, 0]
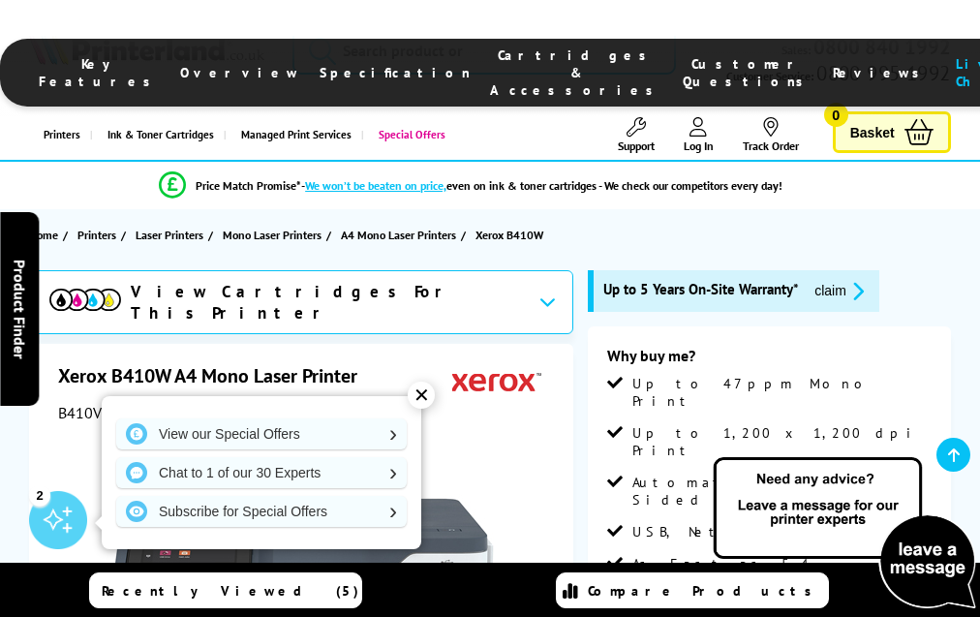
scroll to position [4393, 0]
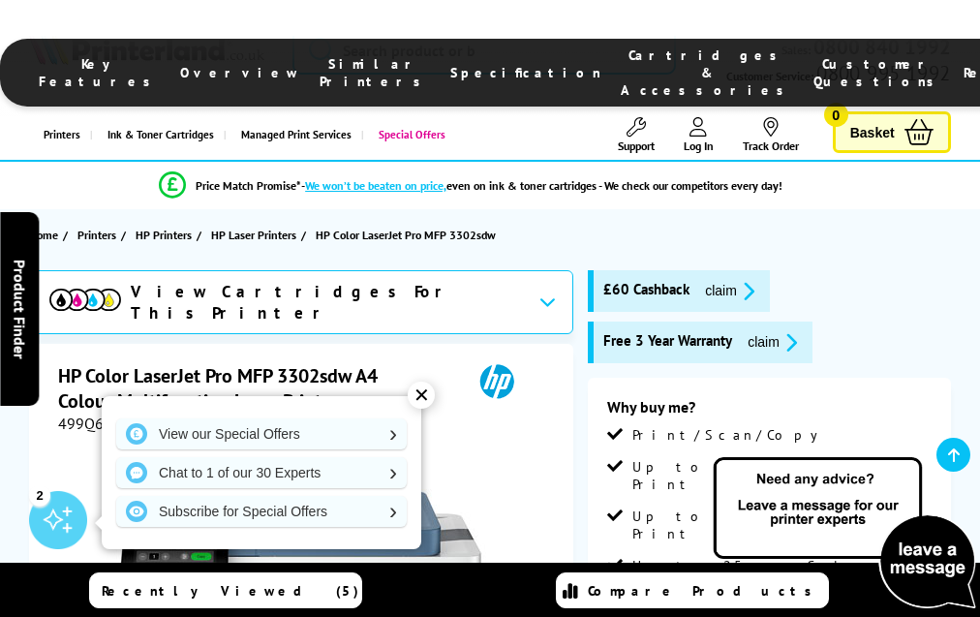
scroll to position [4230, 0]
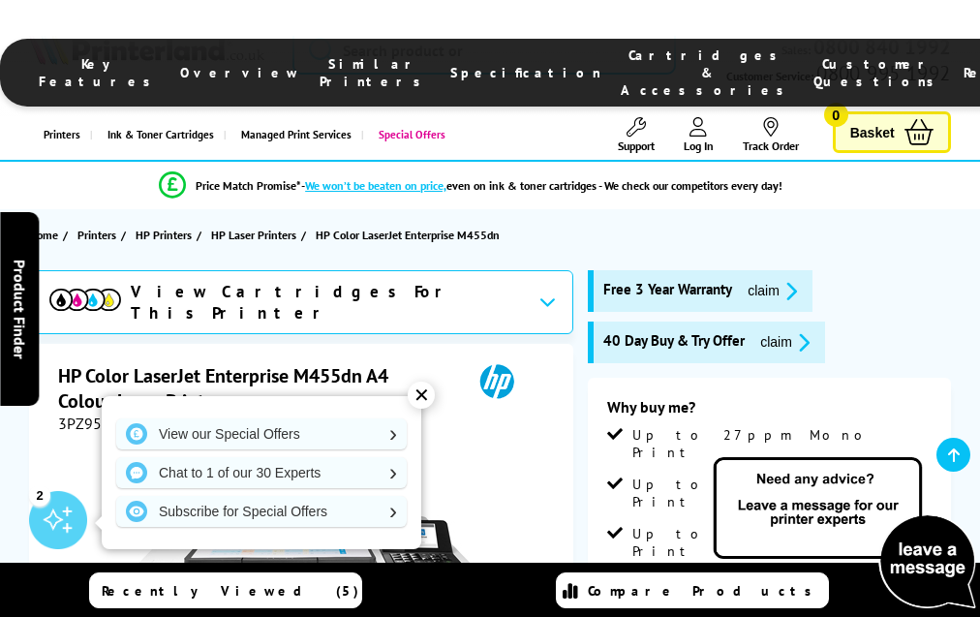
scroll to position [4105, 0]
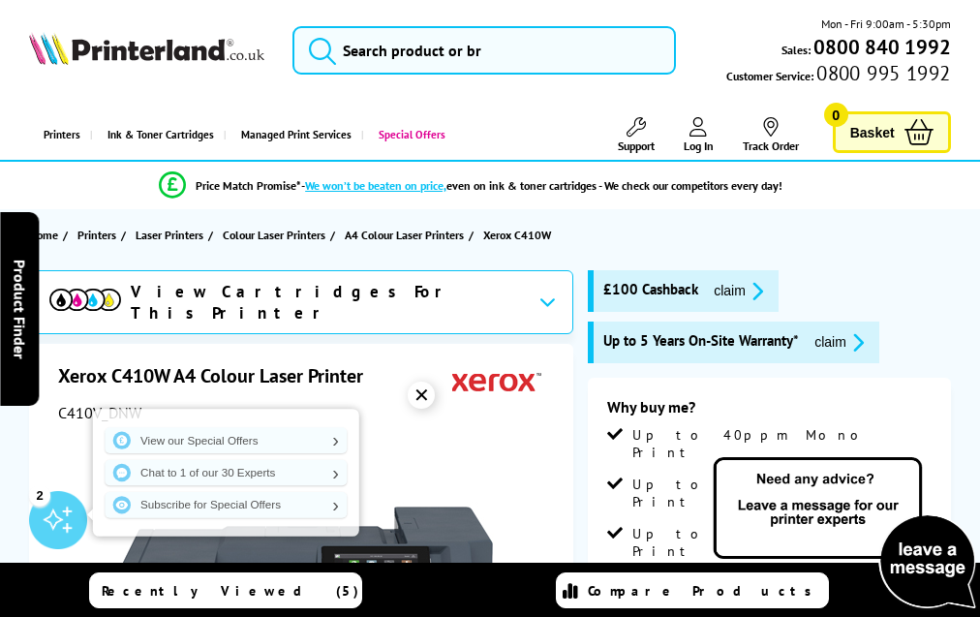
scroll to position [4718, 0]
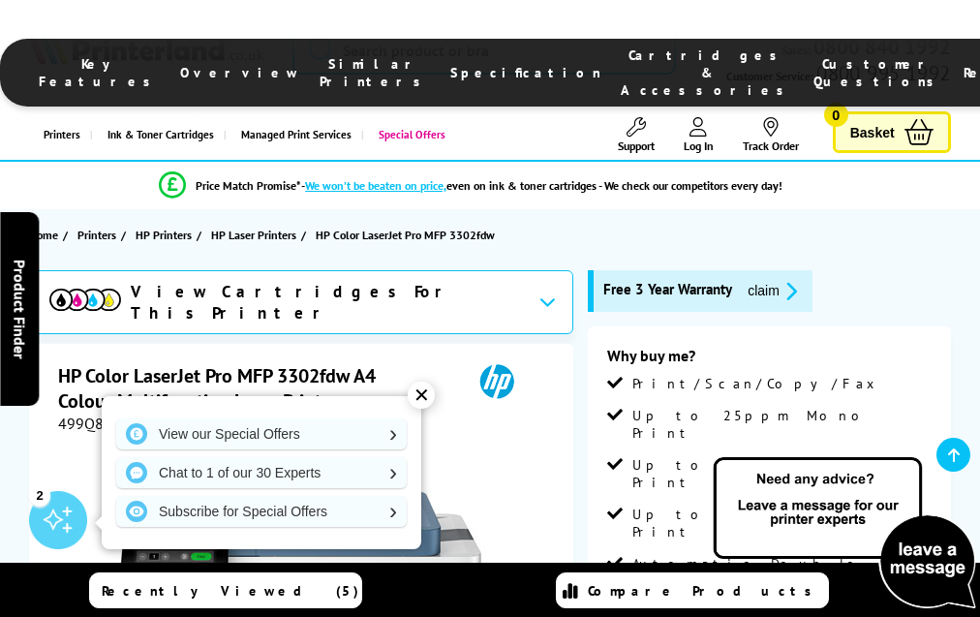
scroll to position [4313, 0]
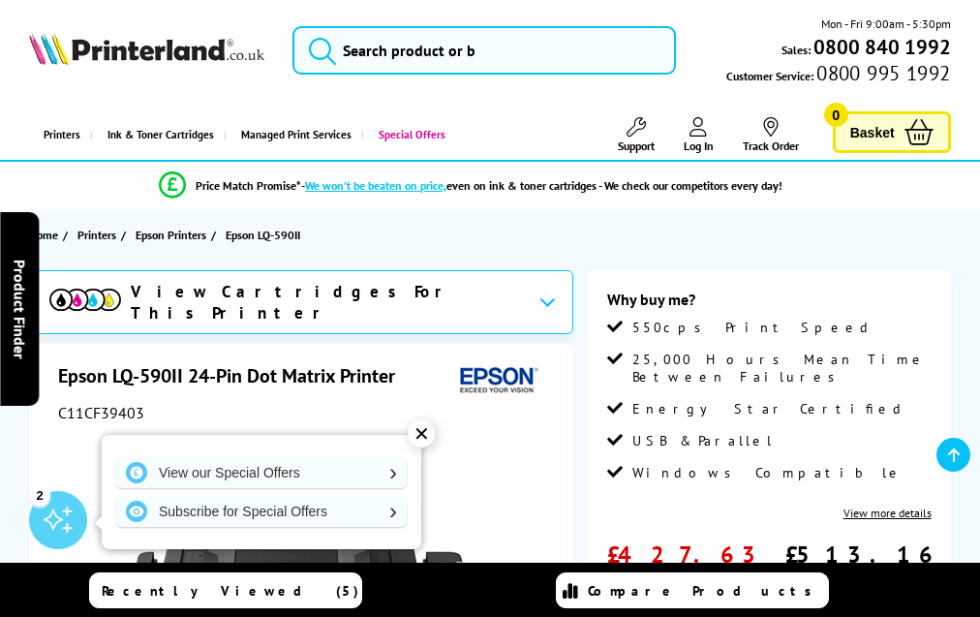
scroll to position [2149, 0]
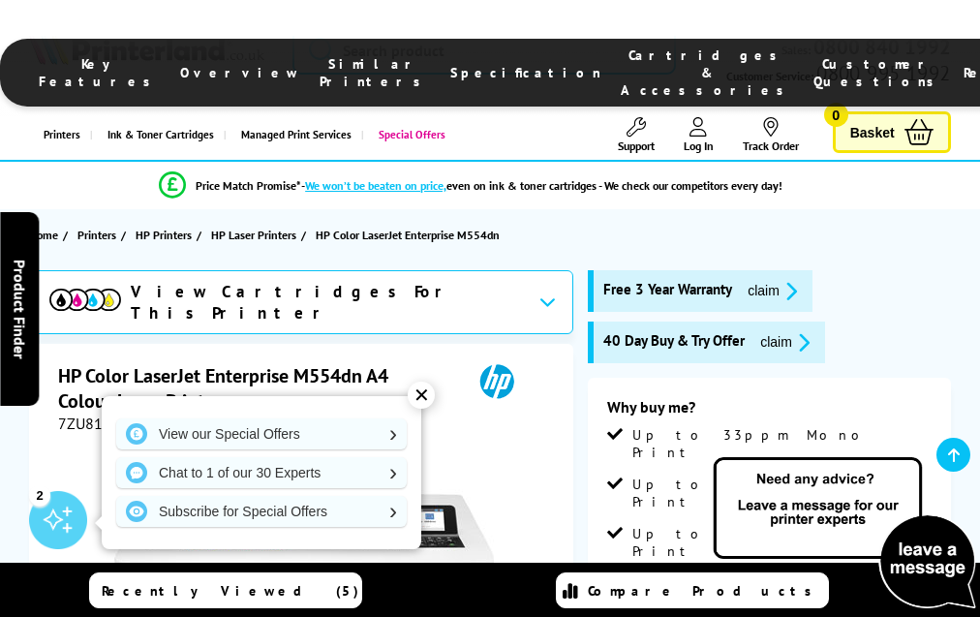
scroll to position [4053, 0]
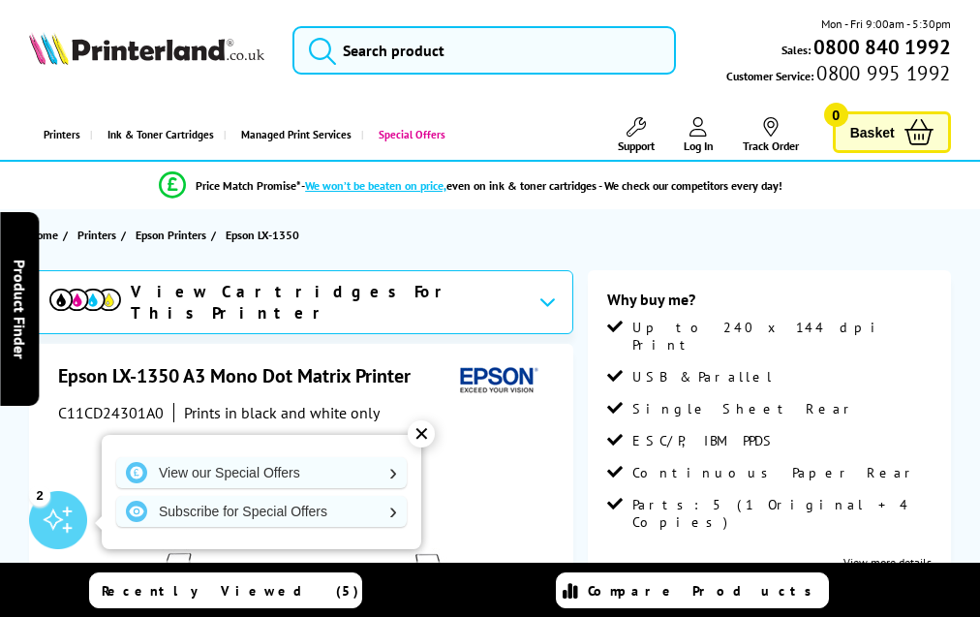
scroll to position [2502, 0]
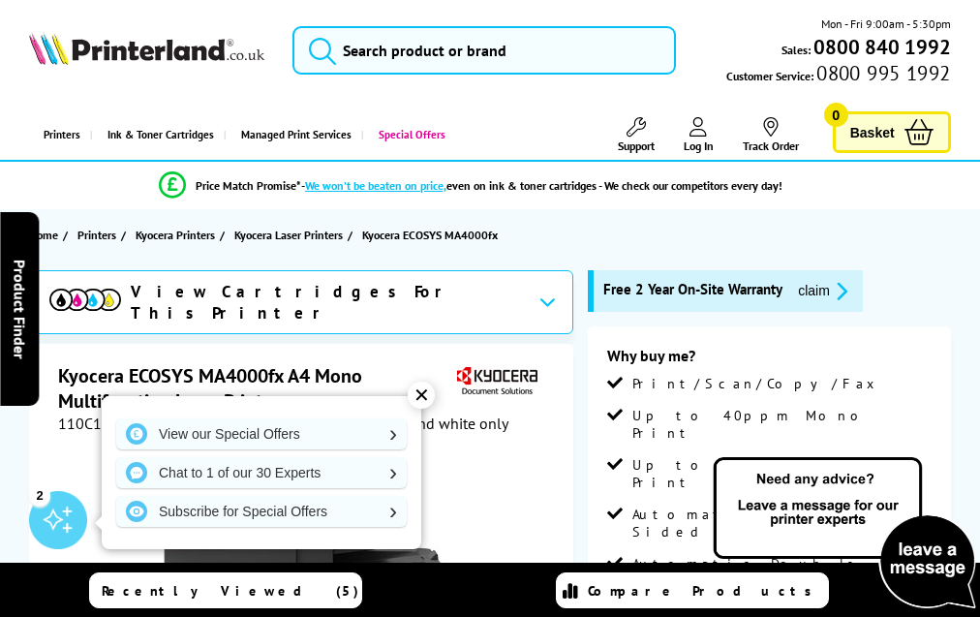
scroll to position [3759, 0]
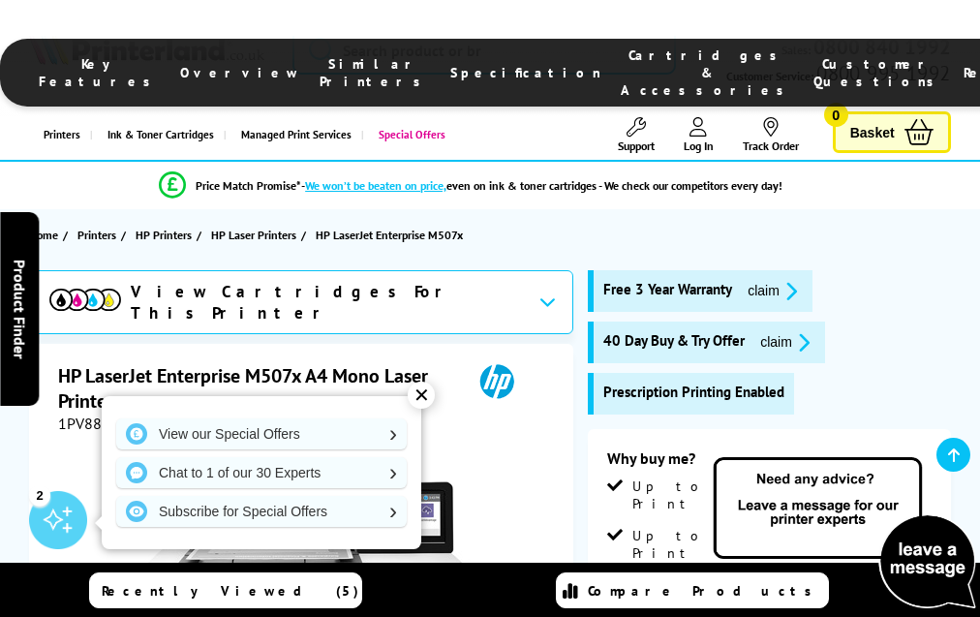
scroll to position [3770, 0]
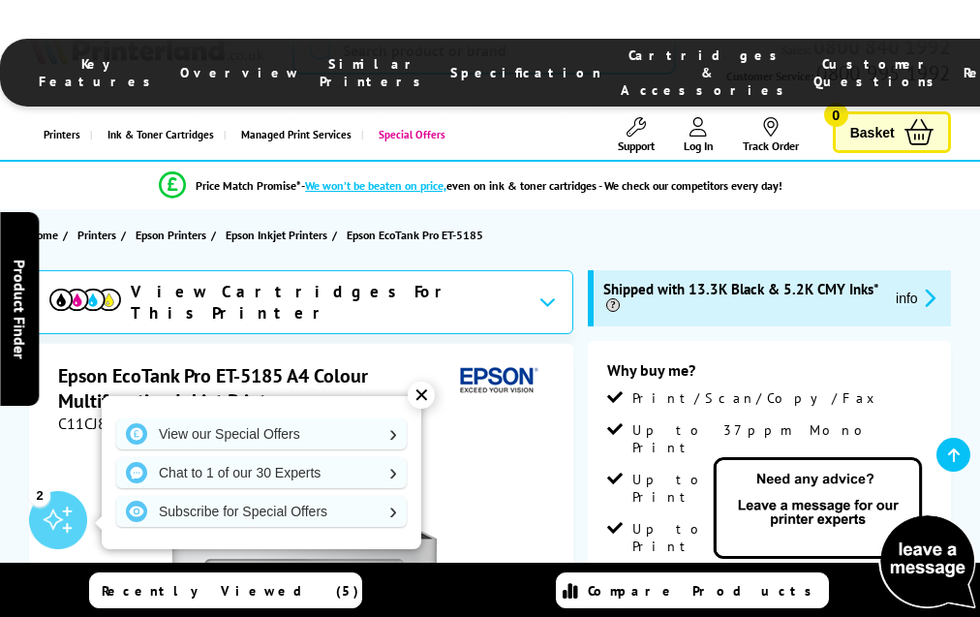
scroll to position [3313, 0]
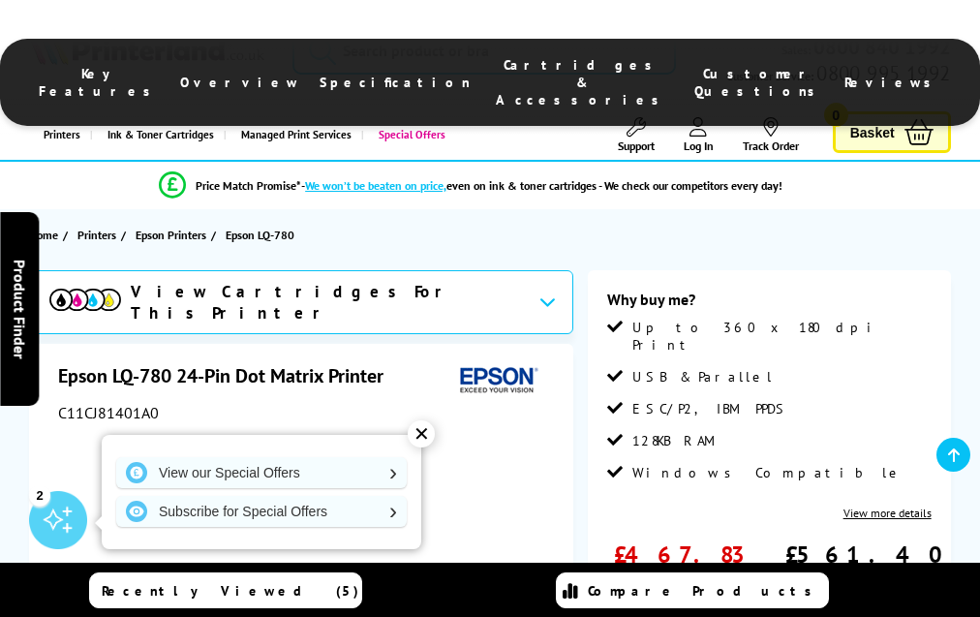
scroll to position [2134, 0]
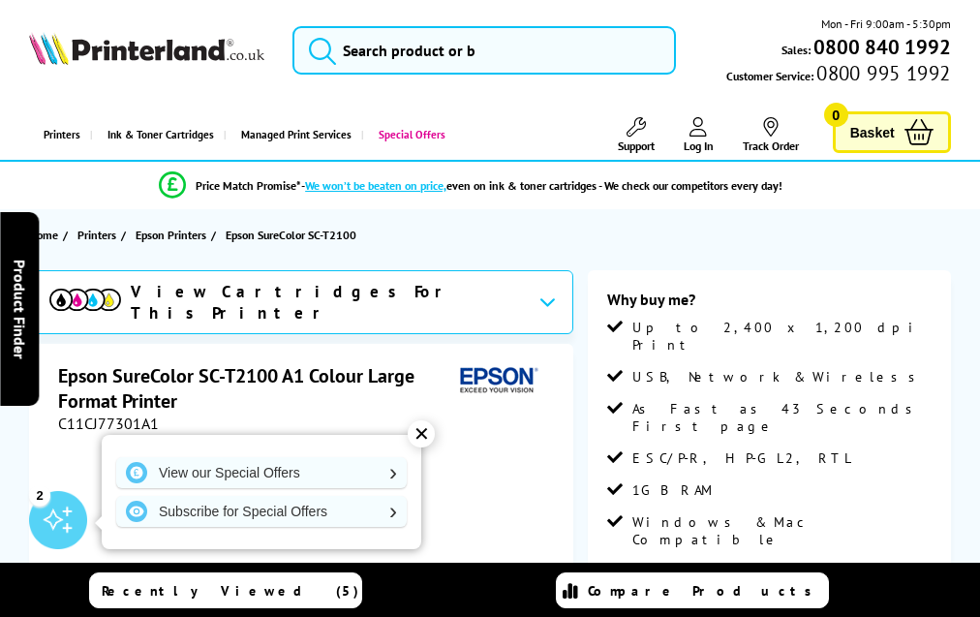
scroll to position [2347, 0]
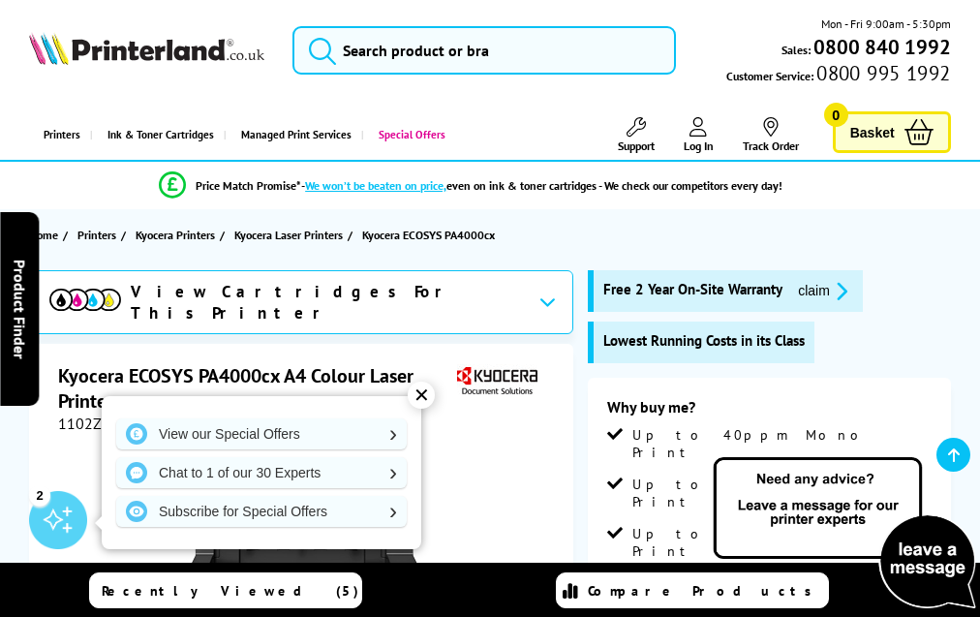
scroll to position [3676, 0]
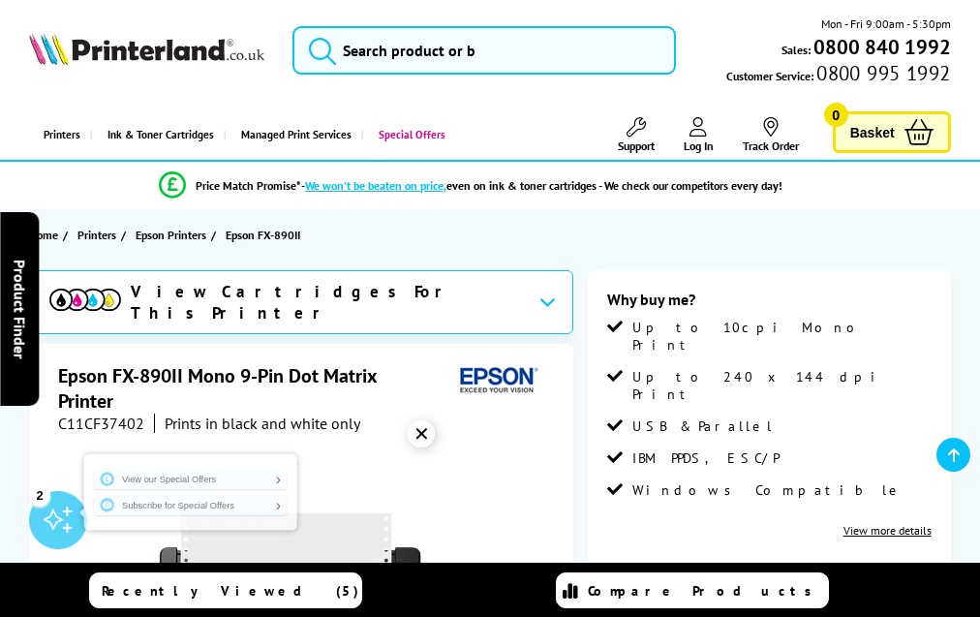
scroll to position [1972, 0]
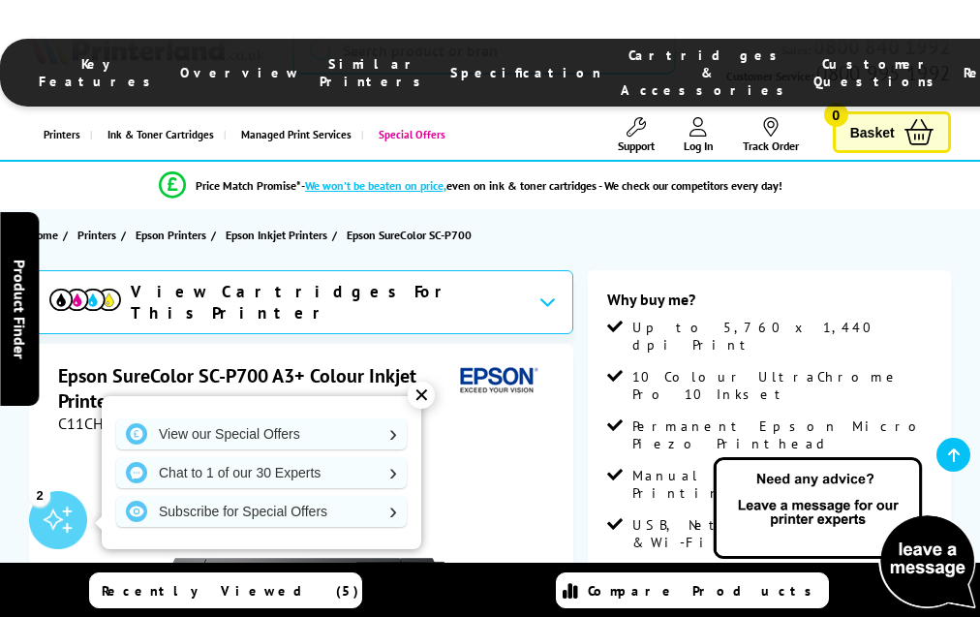
scroll to position [2170, 0]
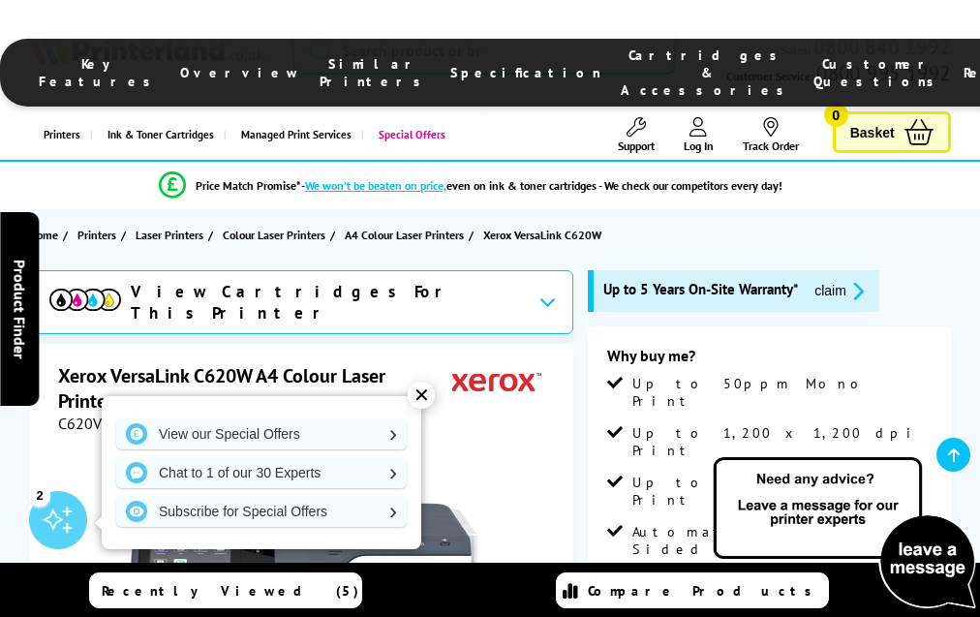
scroll to position [4531, 0]
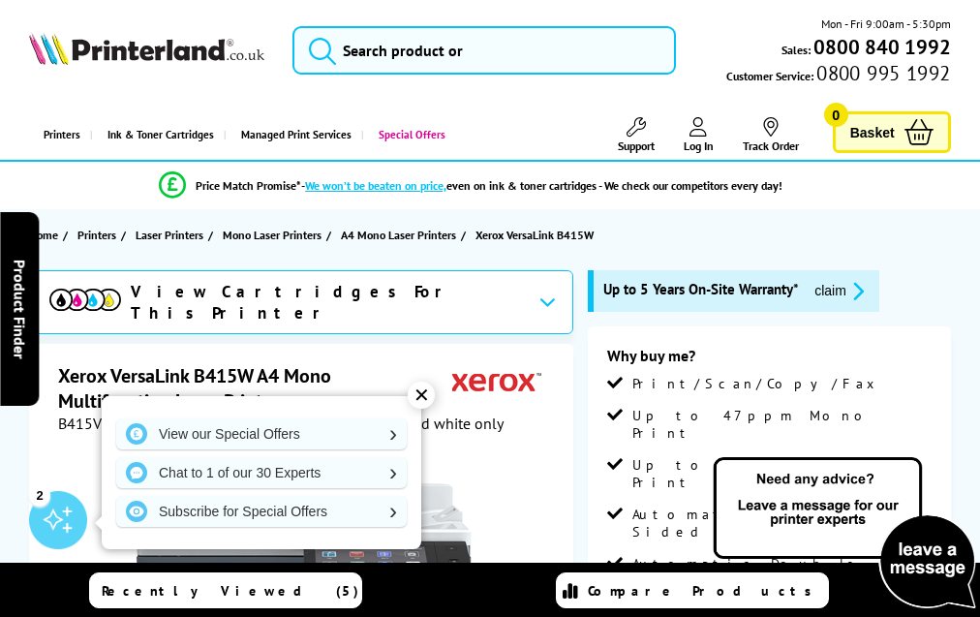
scroll to position [4916, 0]
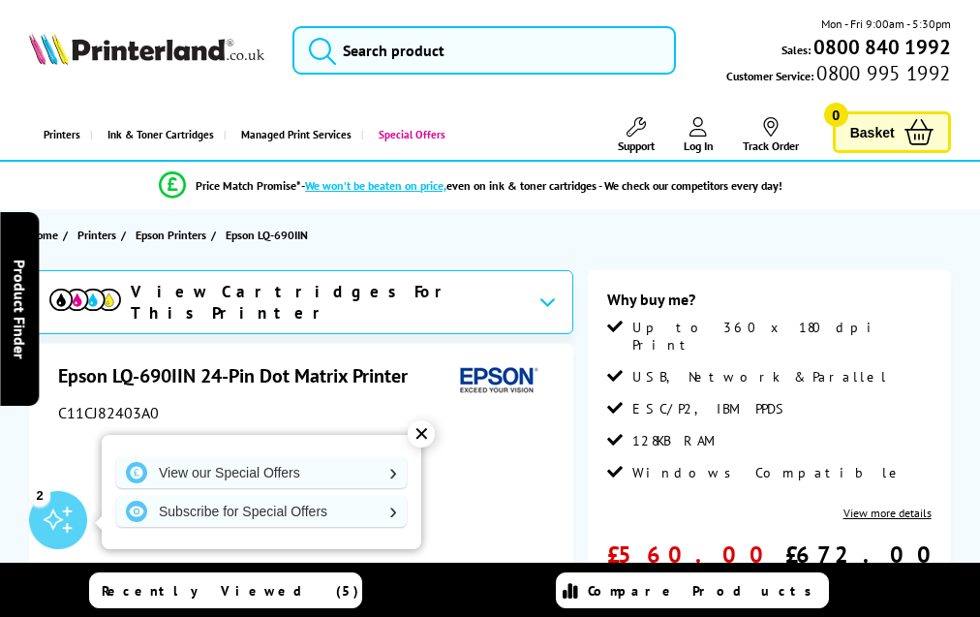
scroll to position [2173, 0]
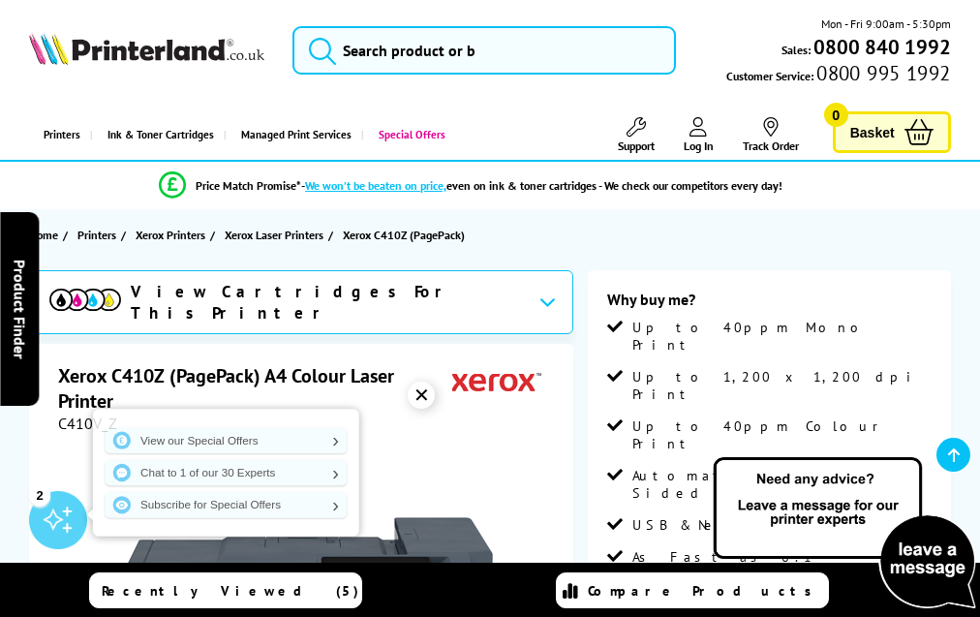
scroll to position [3331, 0]
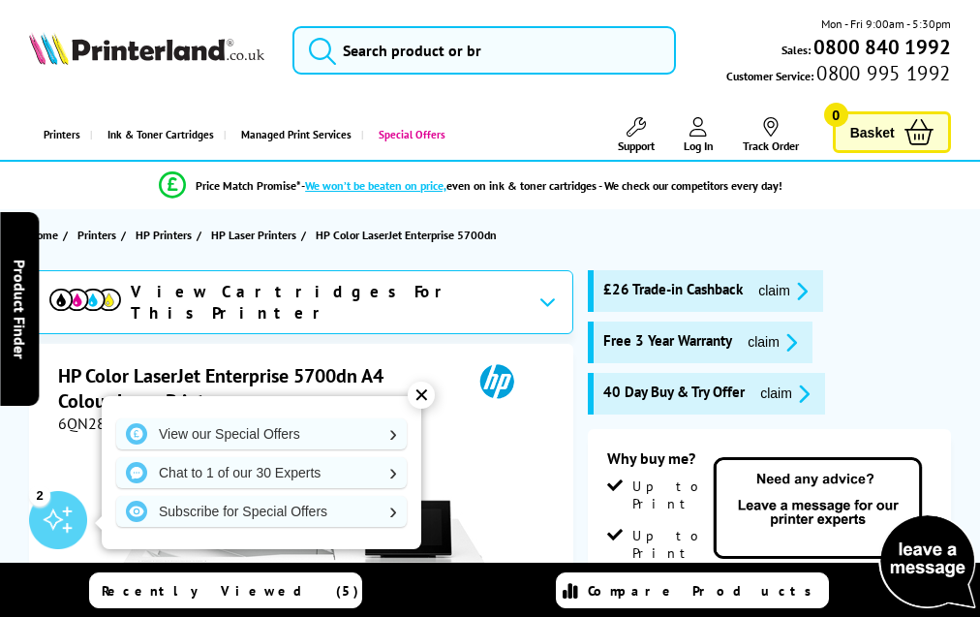
scroll to position [4552, 0]
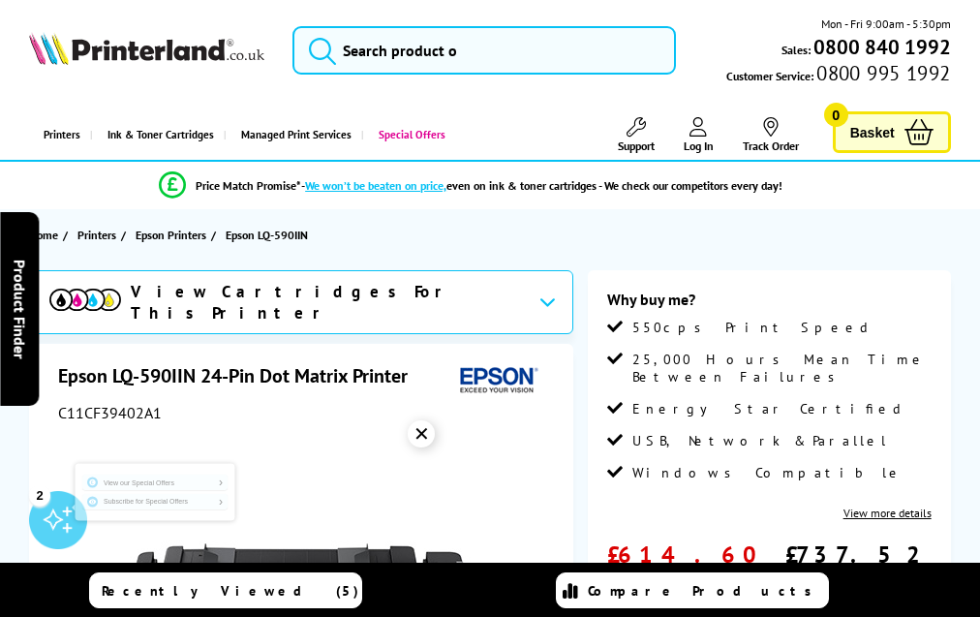
scroll to position [2149, 0]
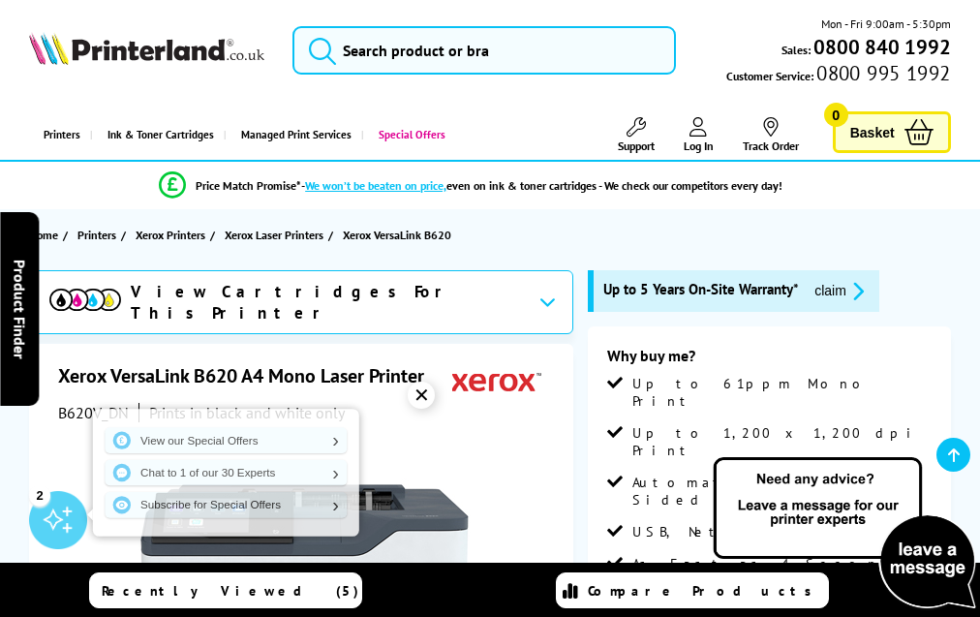
scroll to position [4873, 0]
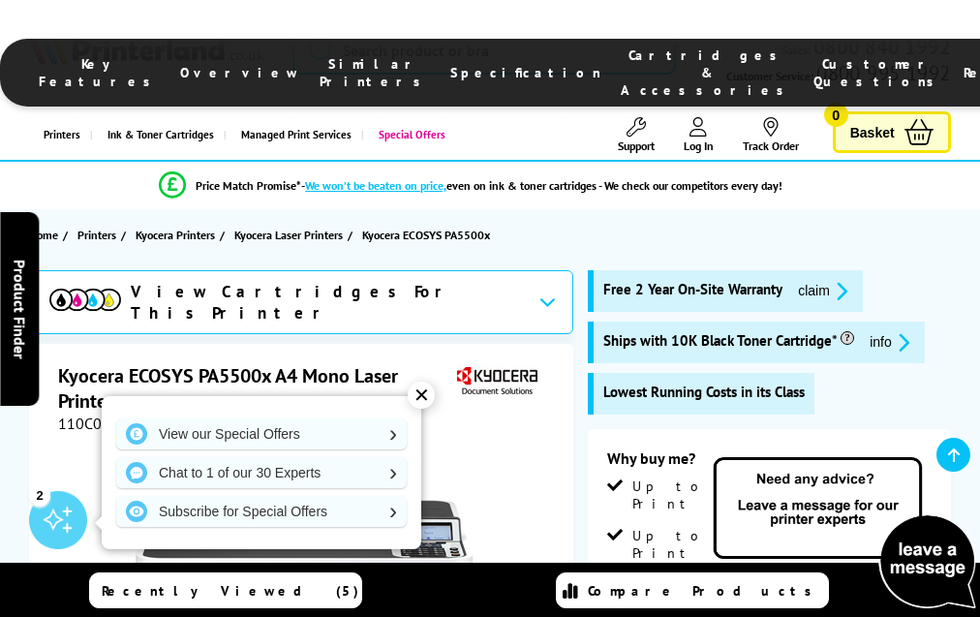
scroll to position [3407, 0]
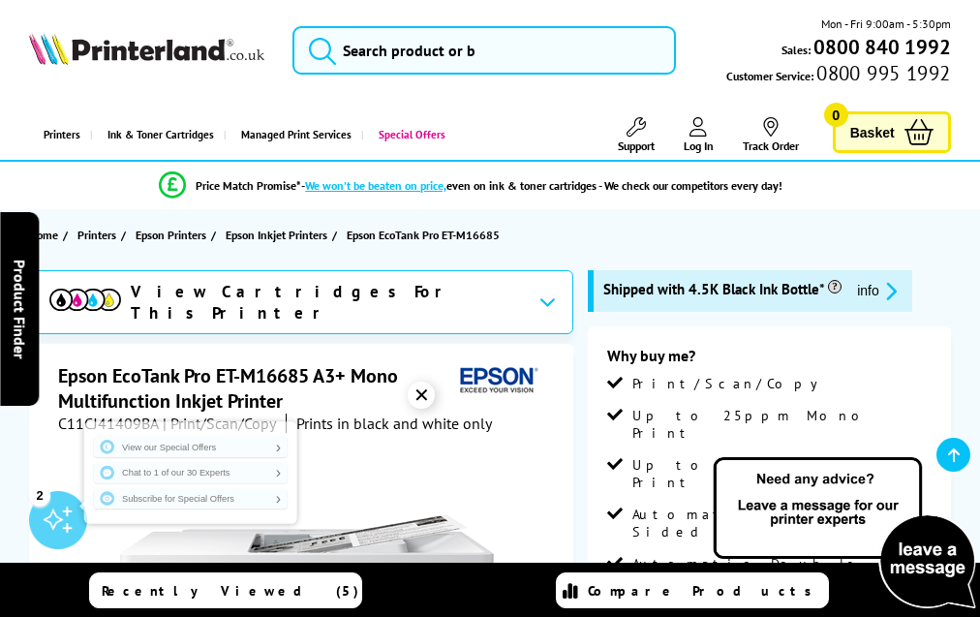
scroll to position [3029, 0]
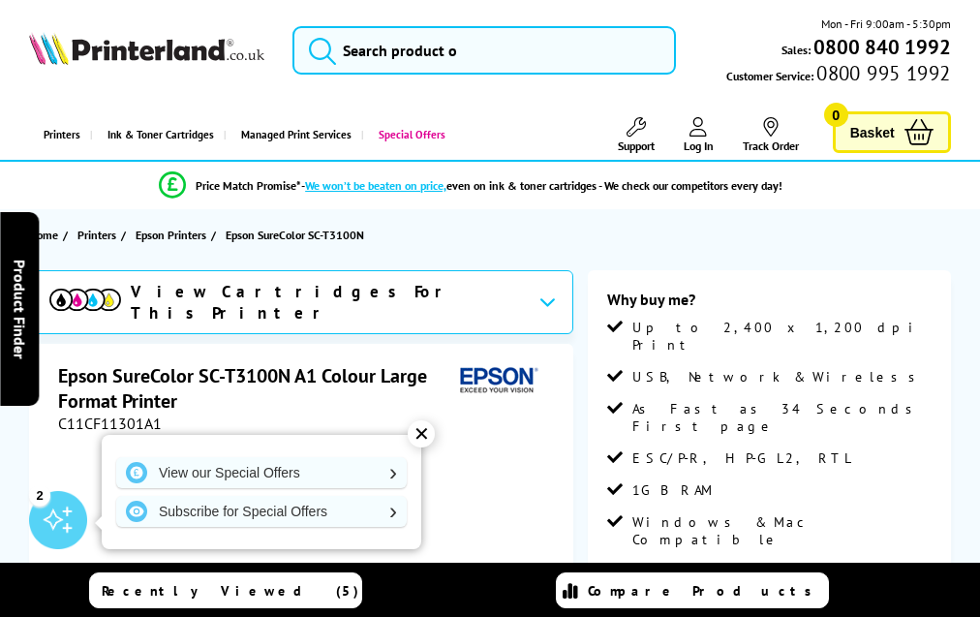
scroll to position [2637, 0]
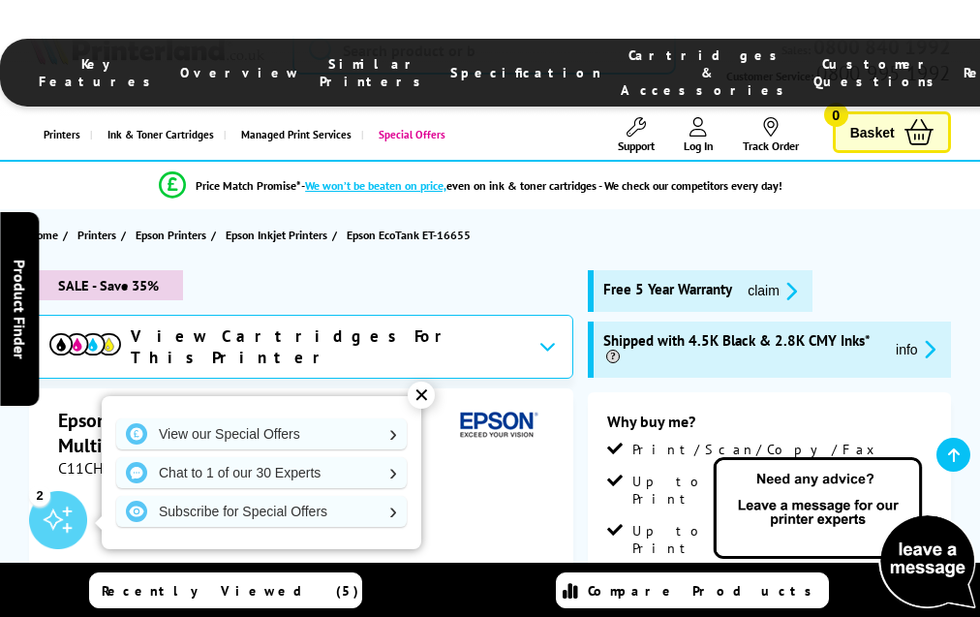
scroll to position [3984, 0]
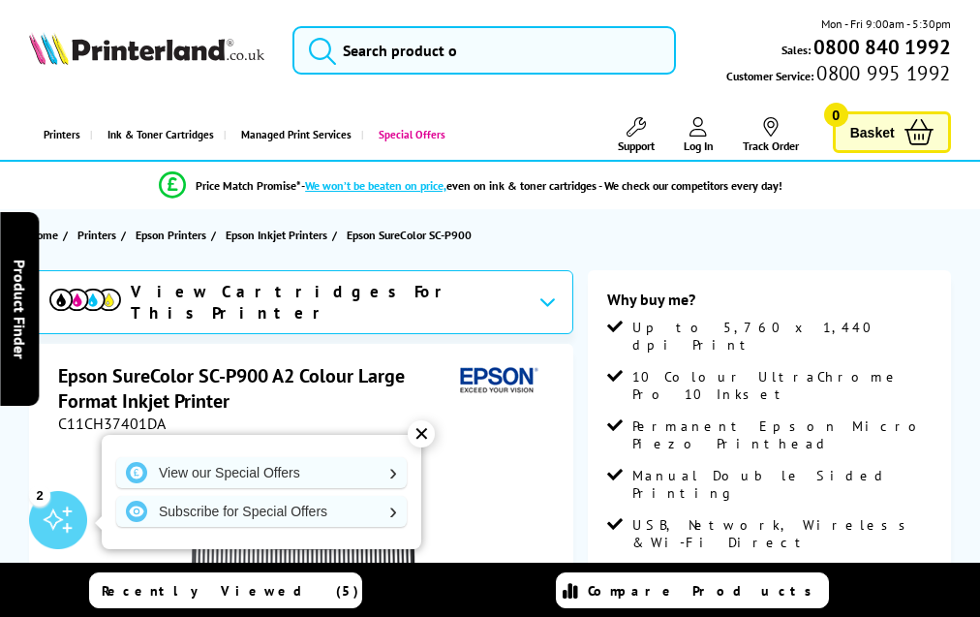
scroll to position [2142, 0]
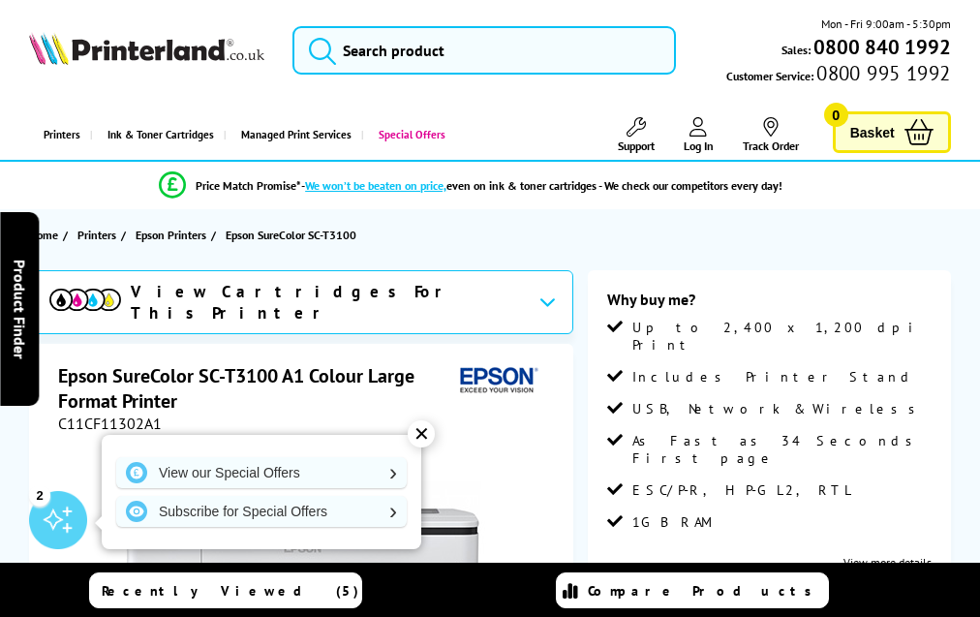
scroll to position [2386, 0]
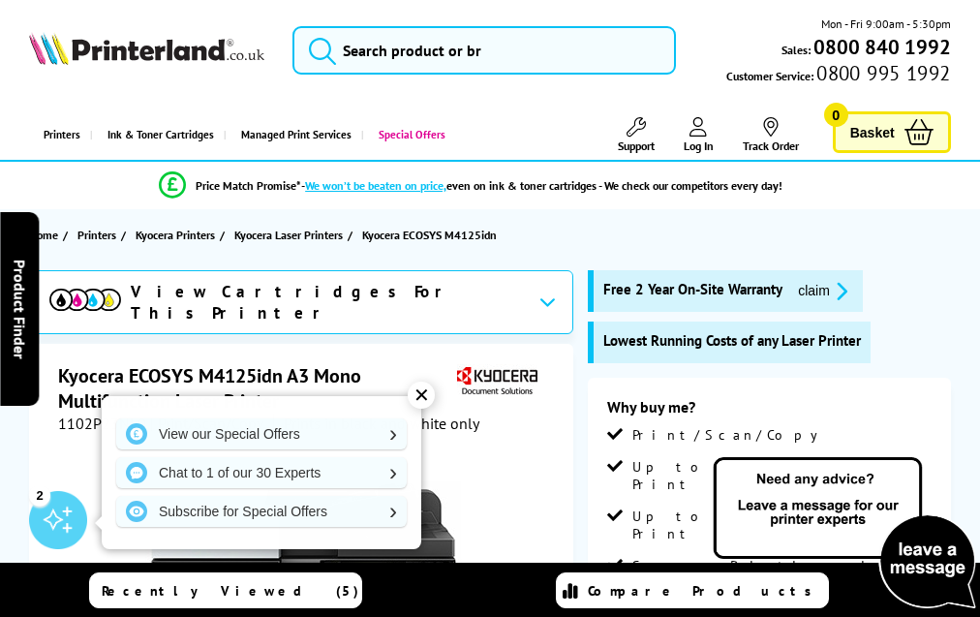
scroll to position [3450, 0]
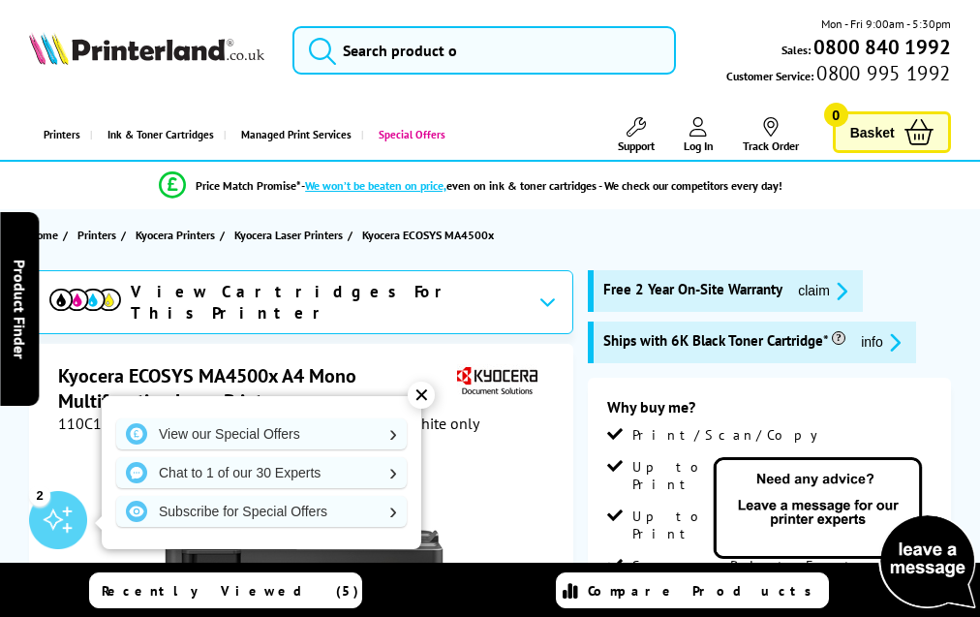
scroll to position [3997, 0]
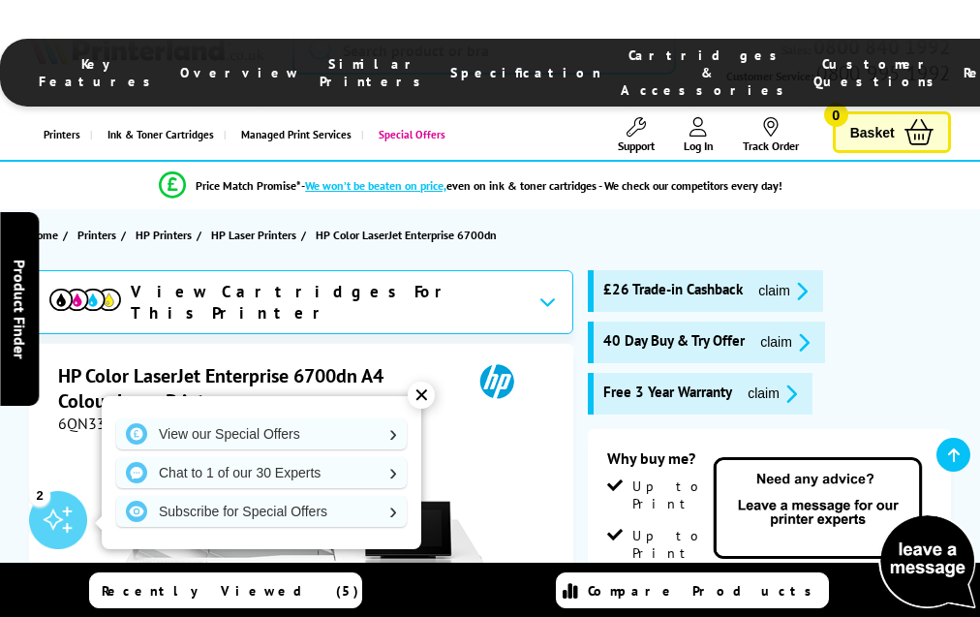
scroll to position [4736, 0]
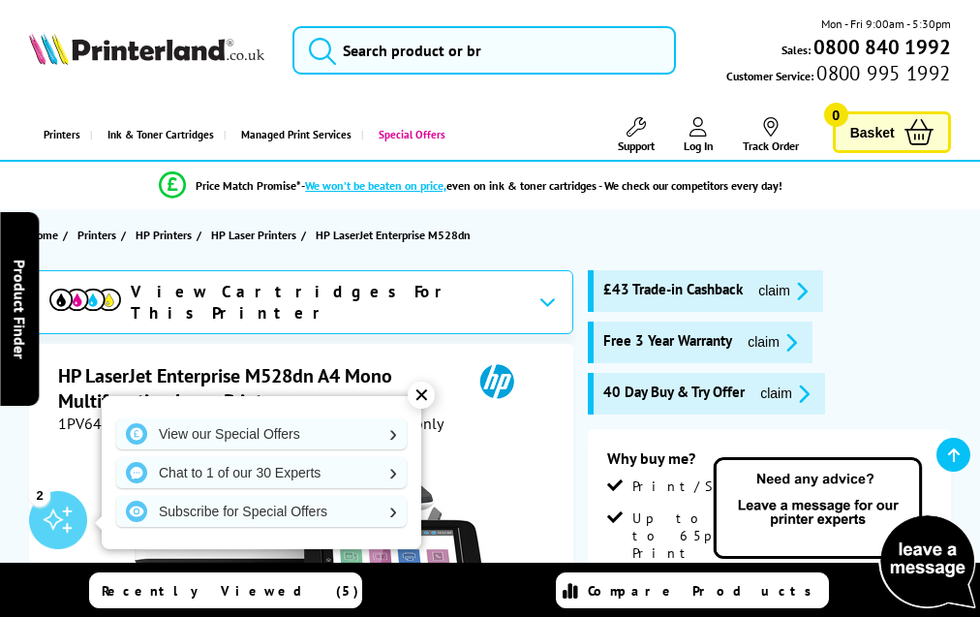
scroll to position [3603, 0]
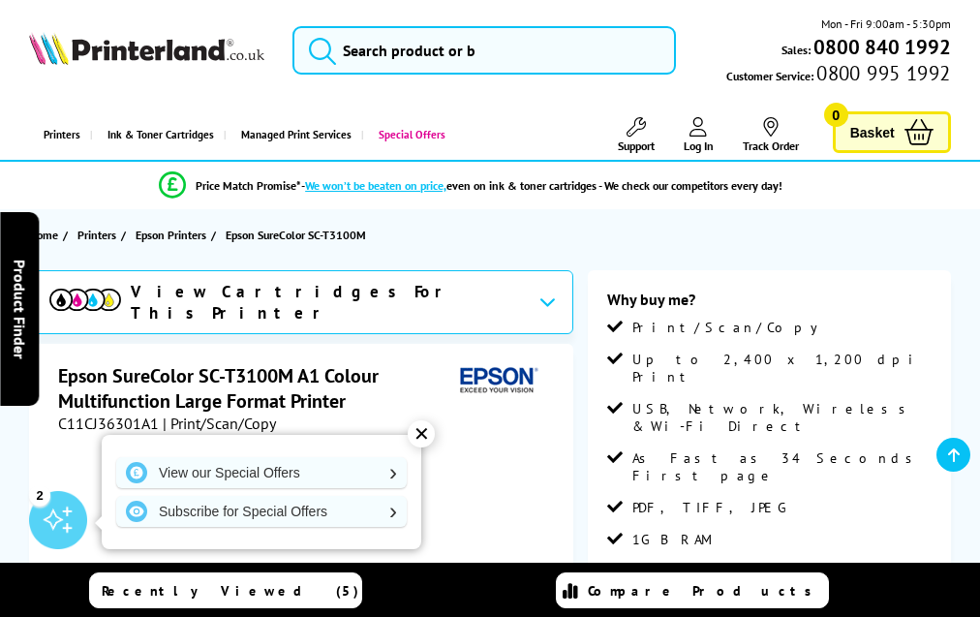
scroll to position [2955, 0]
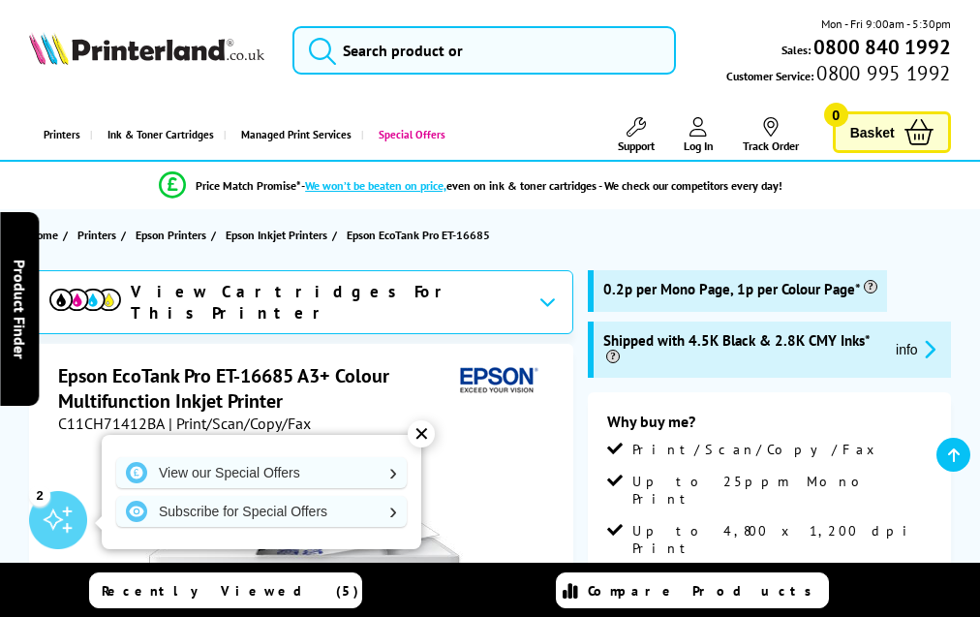
scroll to position [4011, 0]
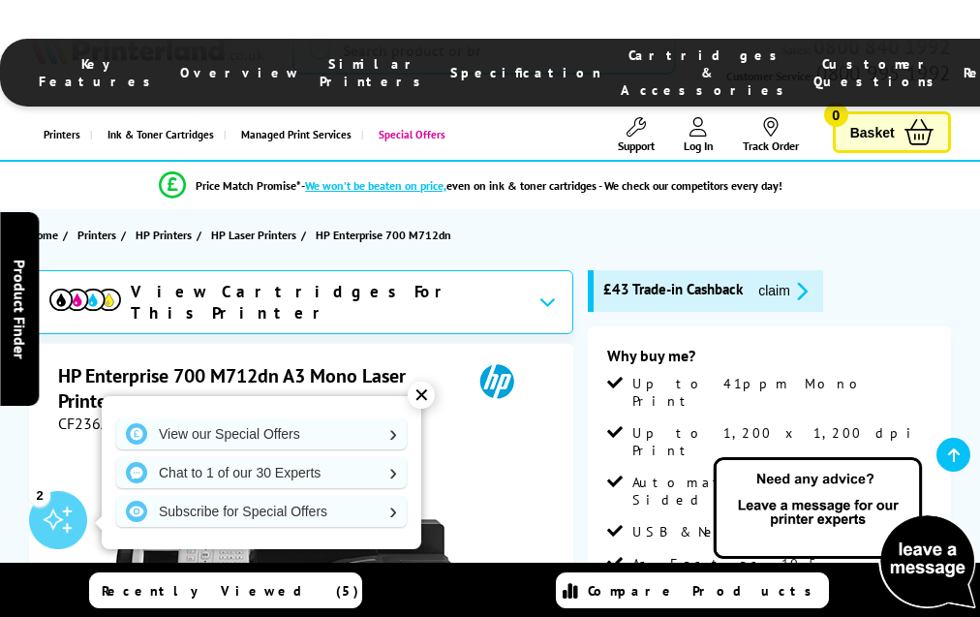
scroll to position [3229, 0]
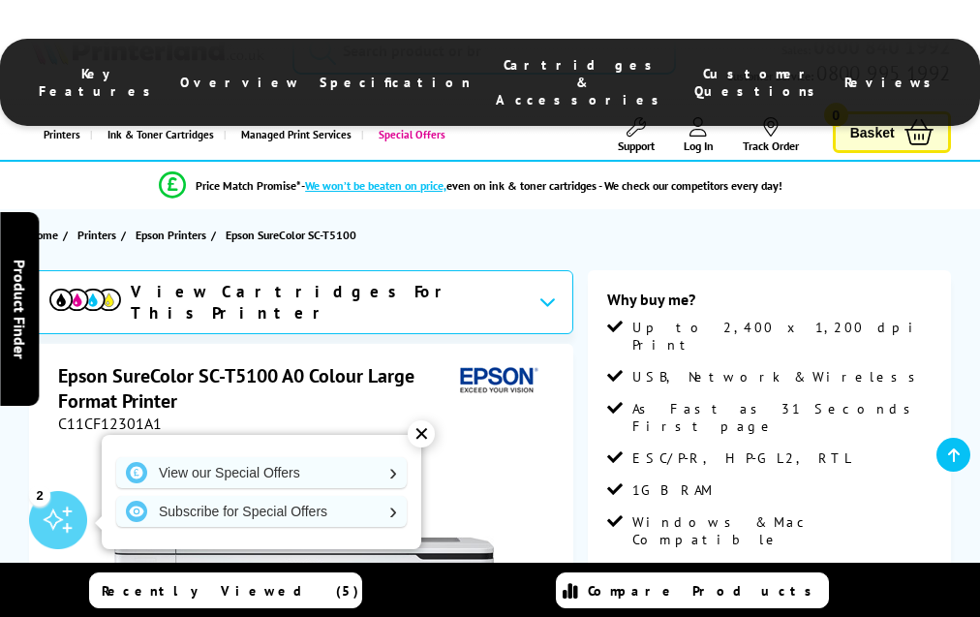
scroll to position [2780, 0]
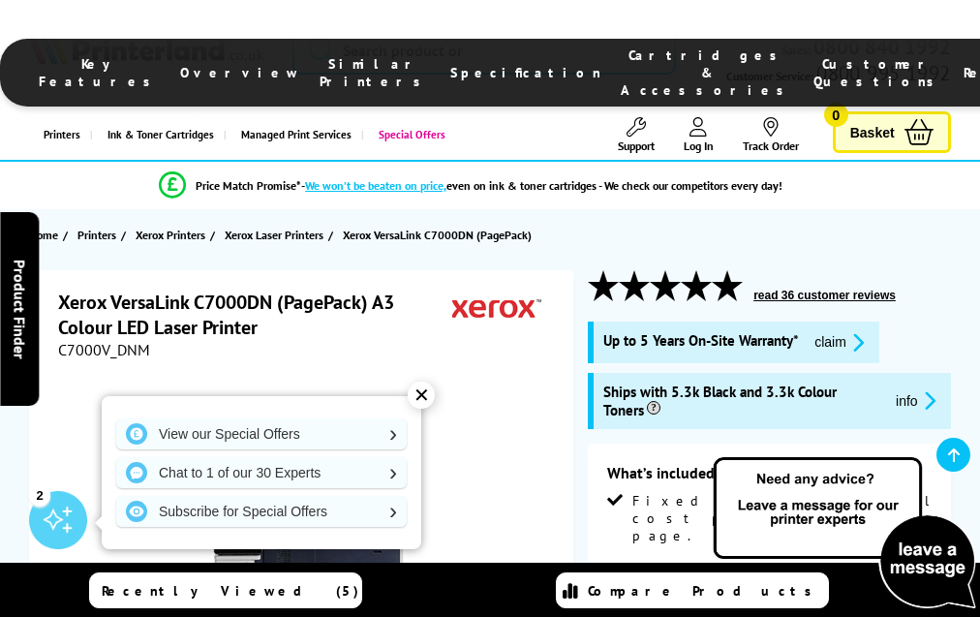
scroll to position [2753, 0]
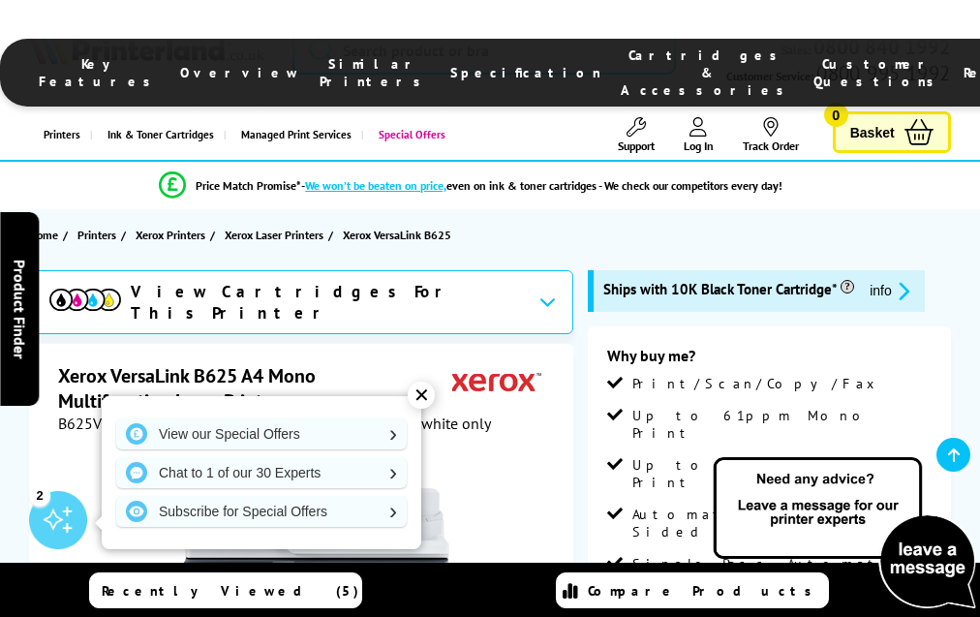
scroll to position [5257, 0]
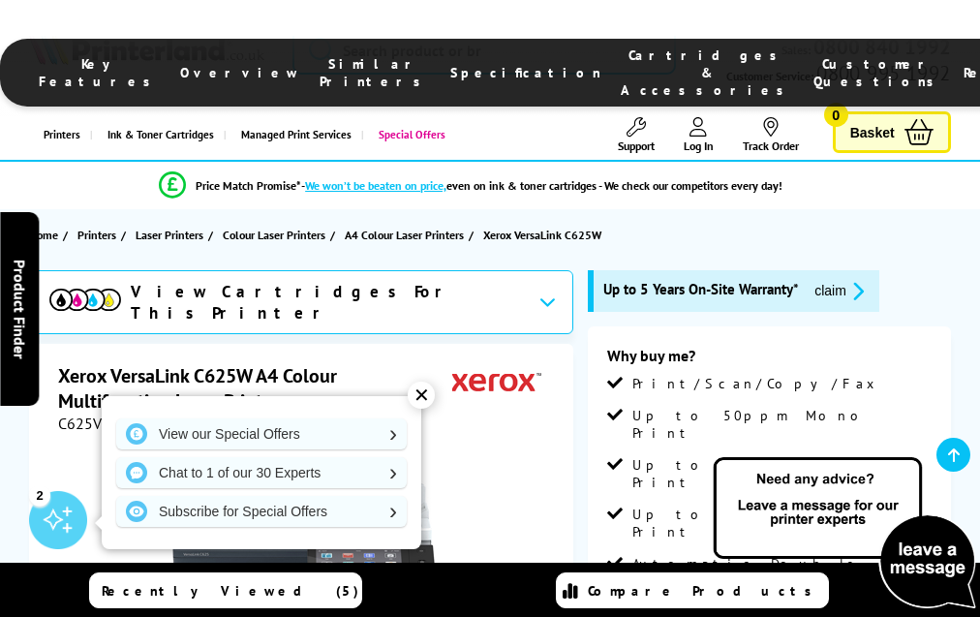
scroll to position [4949, 0]
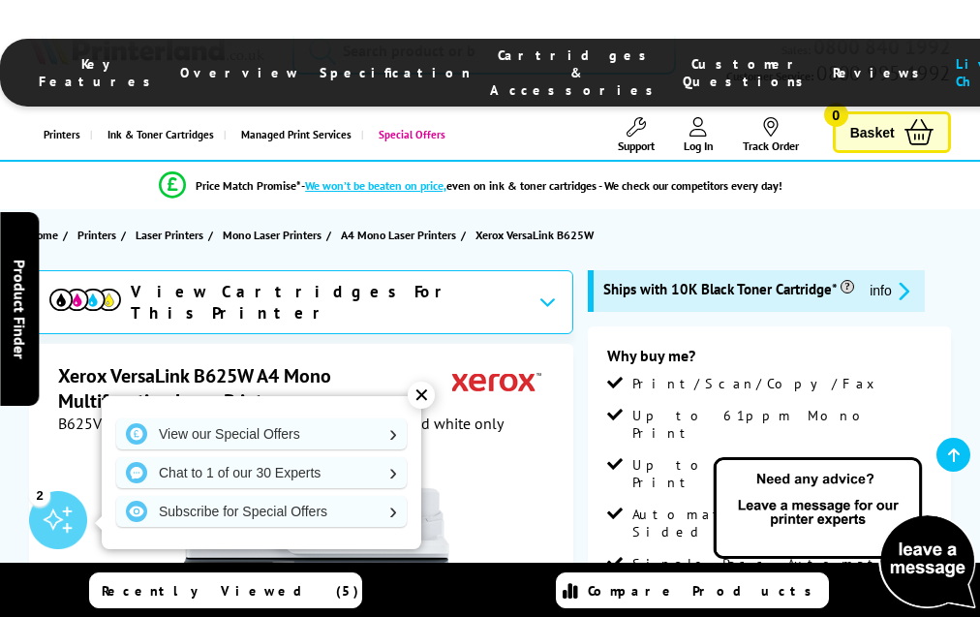
scroll to position [3546, 0]
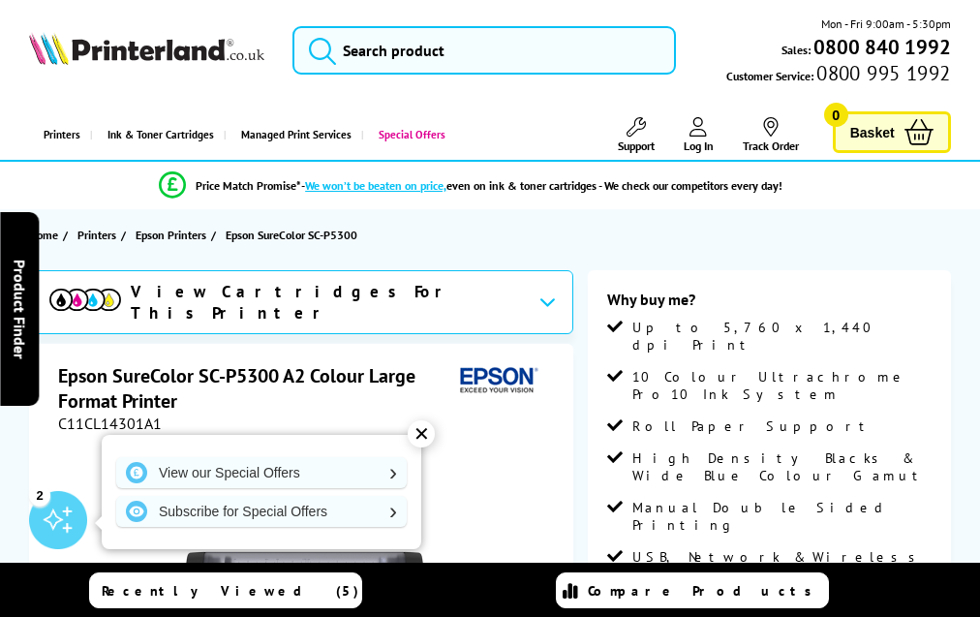
scroll to position [2410, 0]
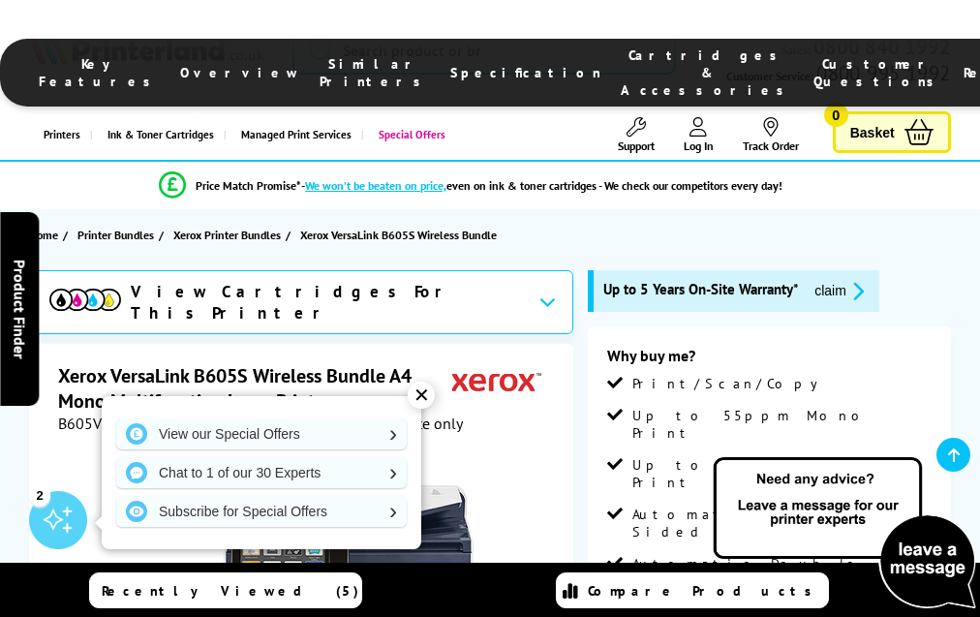
scroll to position [3636, 0]
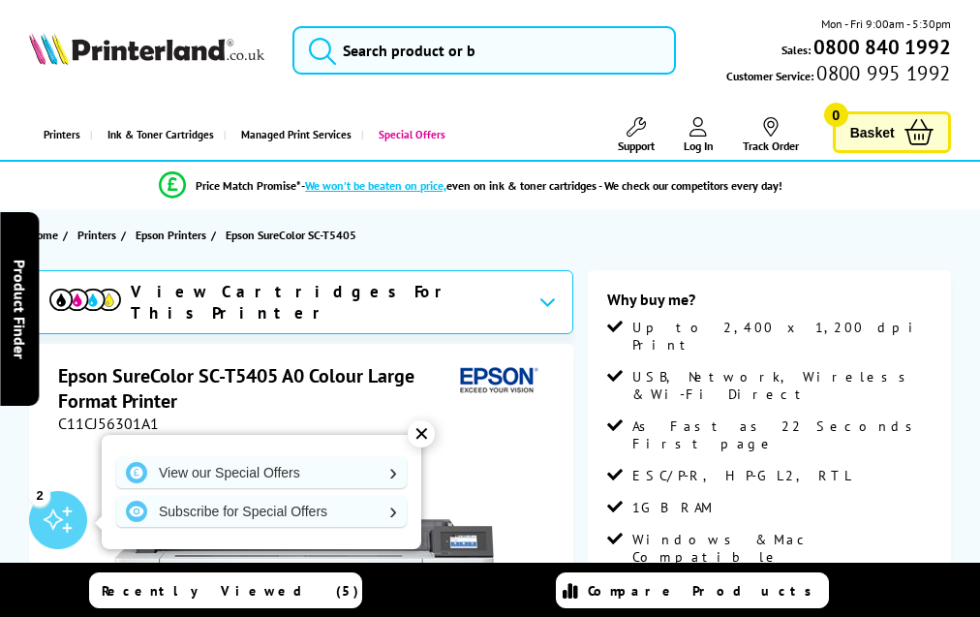
scroll to position [2719, 0]
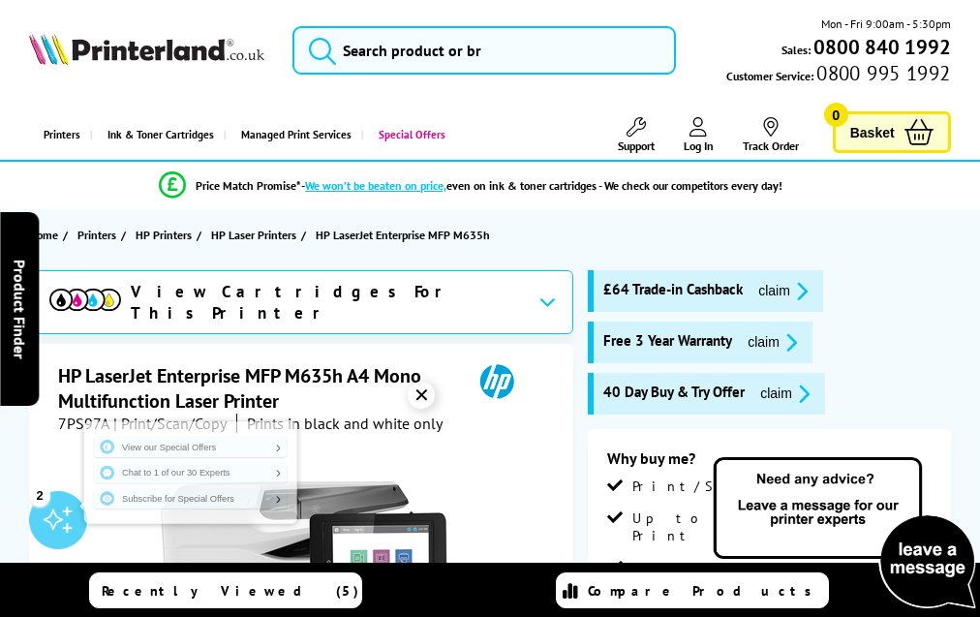
scroll to position [4303, 0]
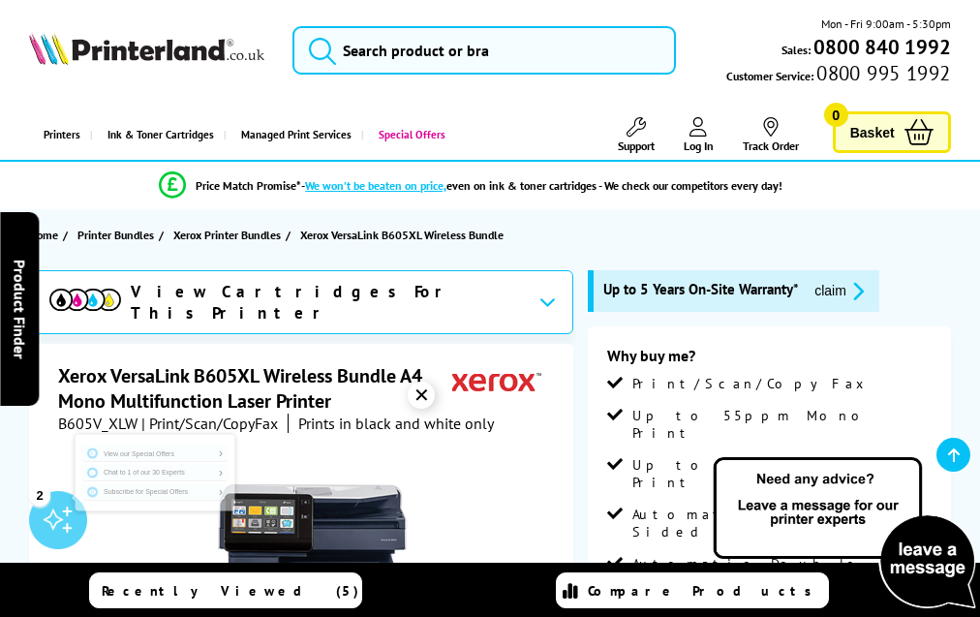
scroll to position [3234, 0]
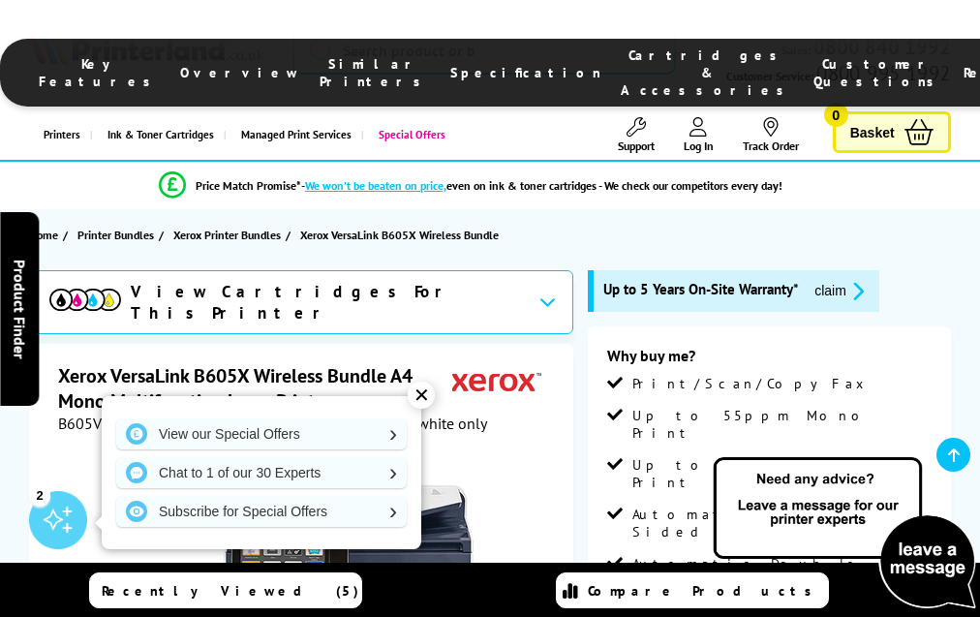
scroll to position [3234, 0]
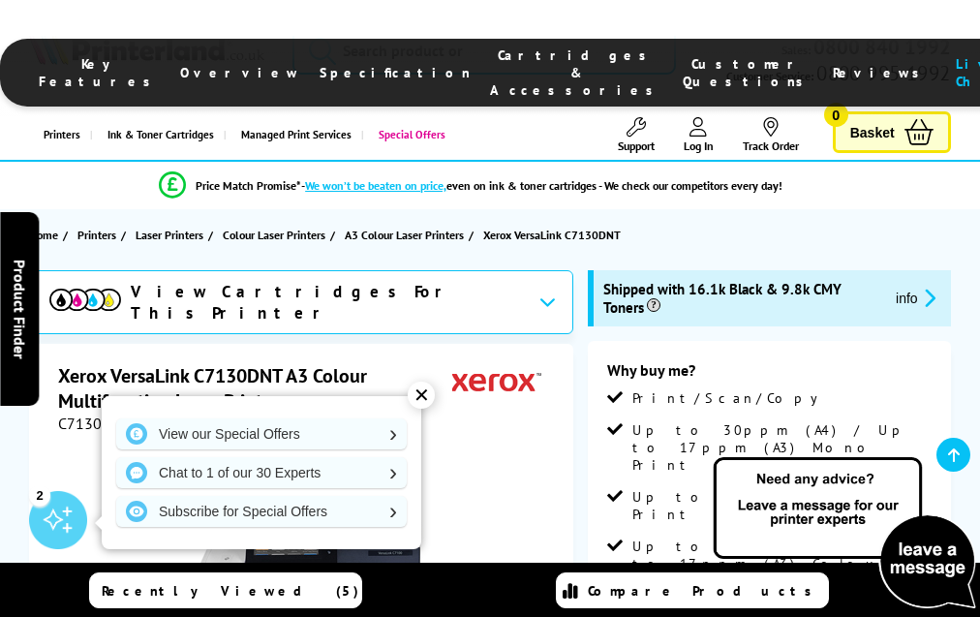
scroll to position [3963, 0]
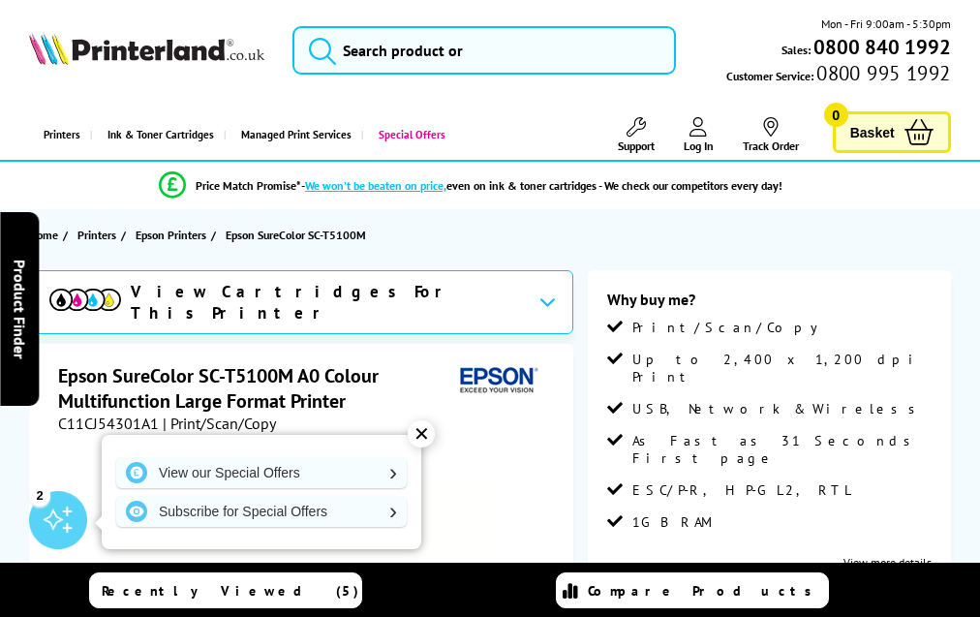
scroll to position [3095, 0]
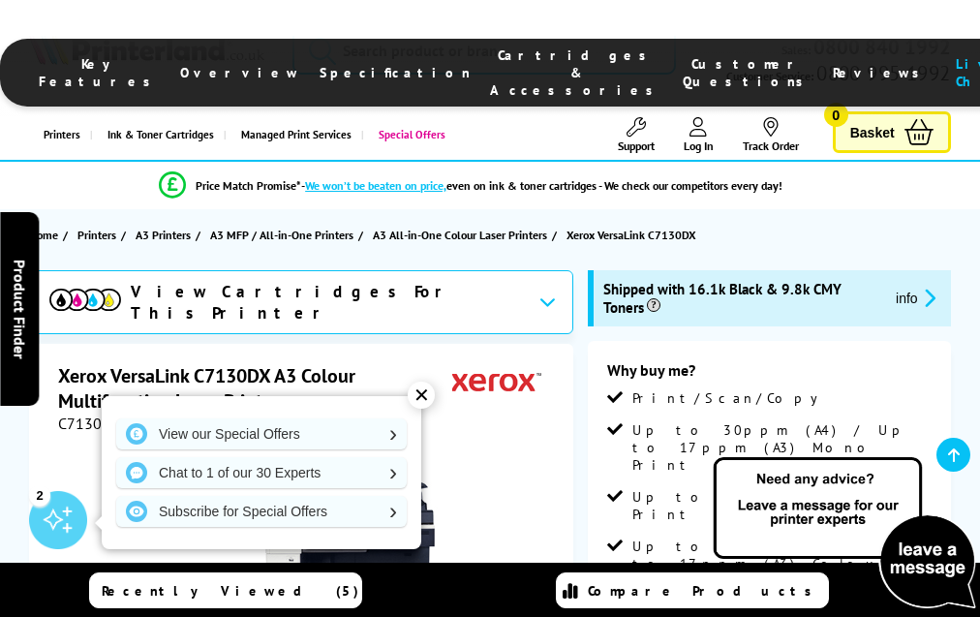
scroll to position [3963, 0]
